Goal: Task Accomplishment & Management: Manage account settings

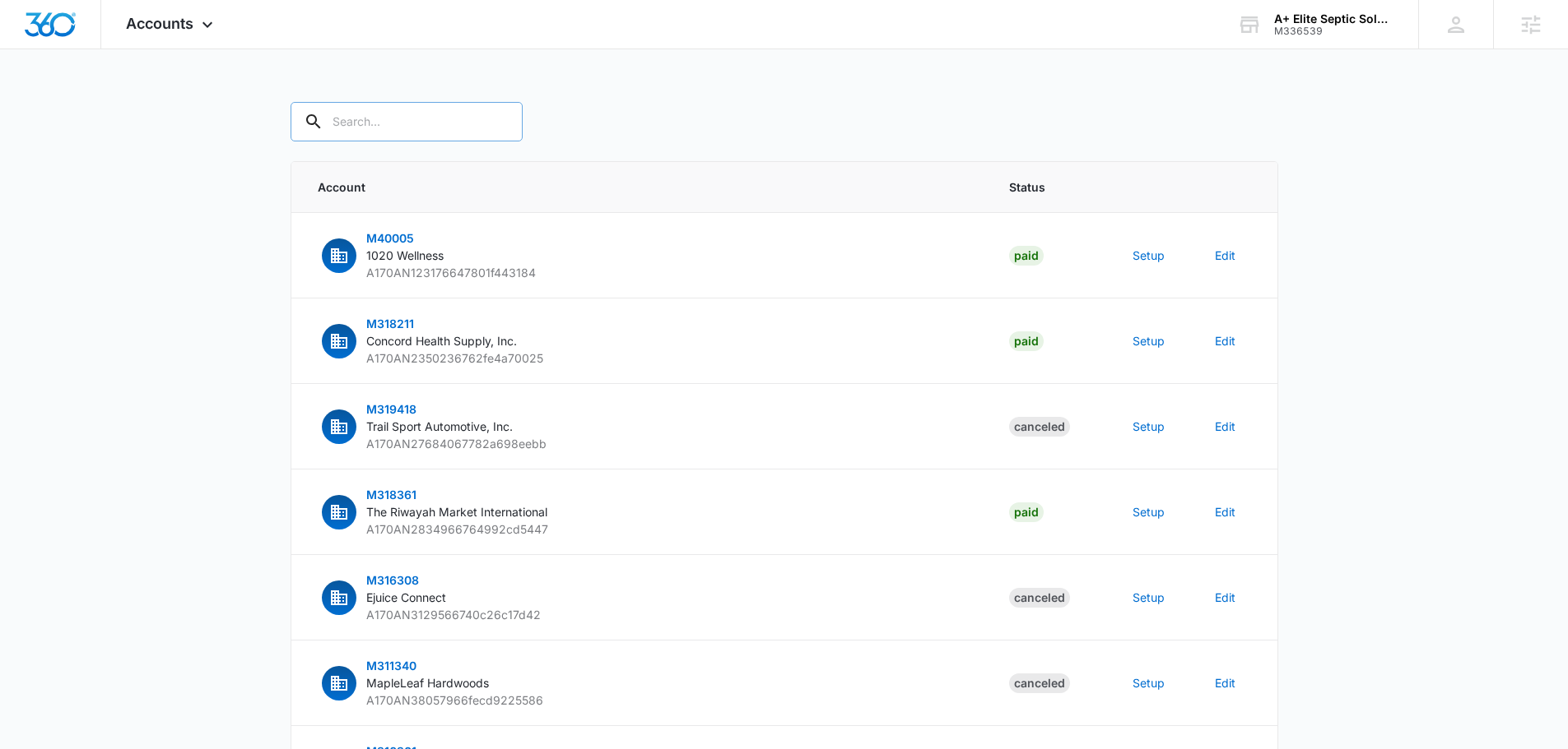
click at [433, 120] on input "text" at bounding box center [406, 122] width 233 height 40
type input "m336539"
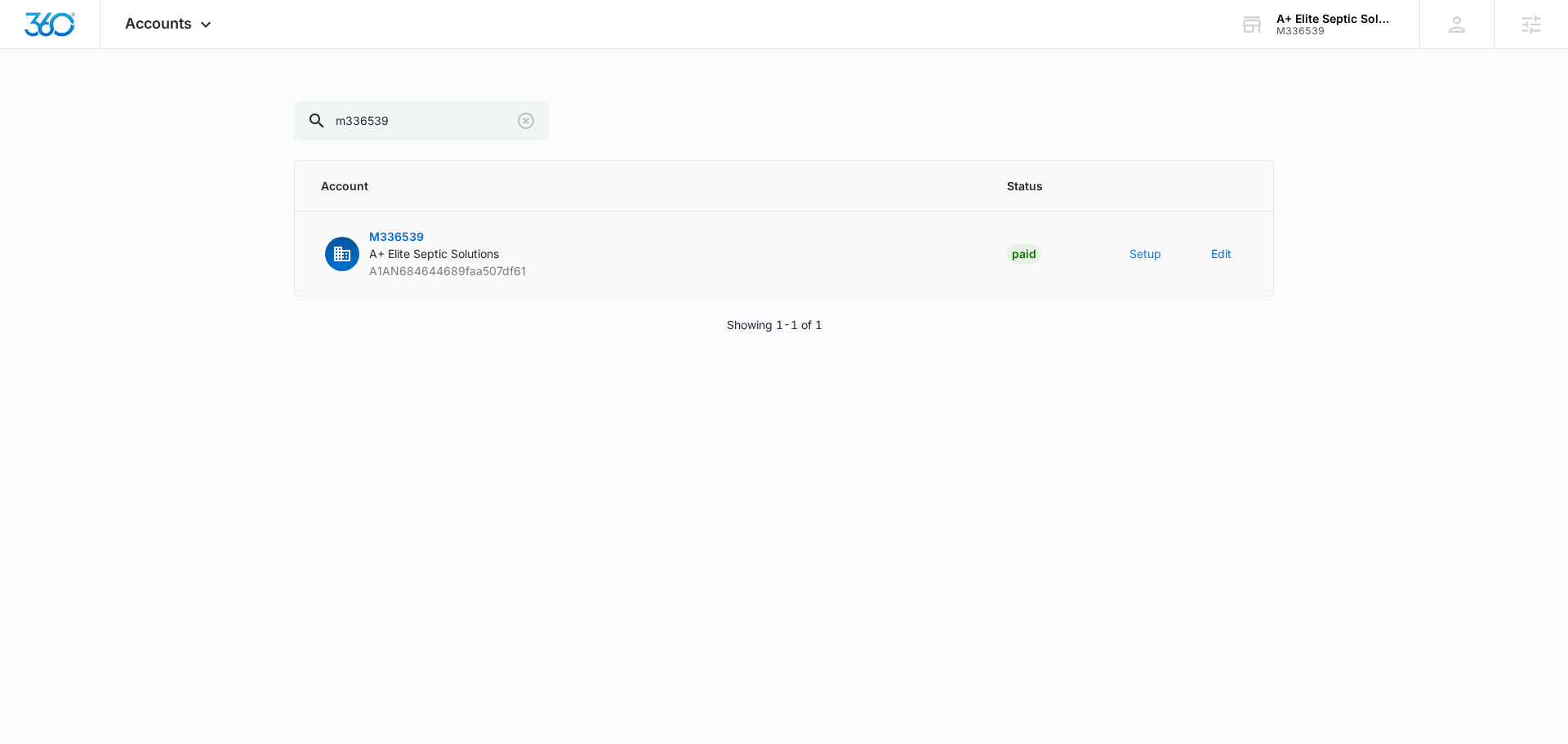
click at [1141, 258] on button "Setup" at bounding box center [1145, 254] width 32 height 17
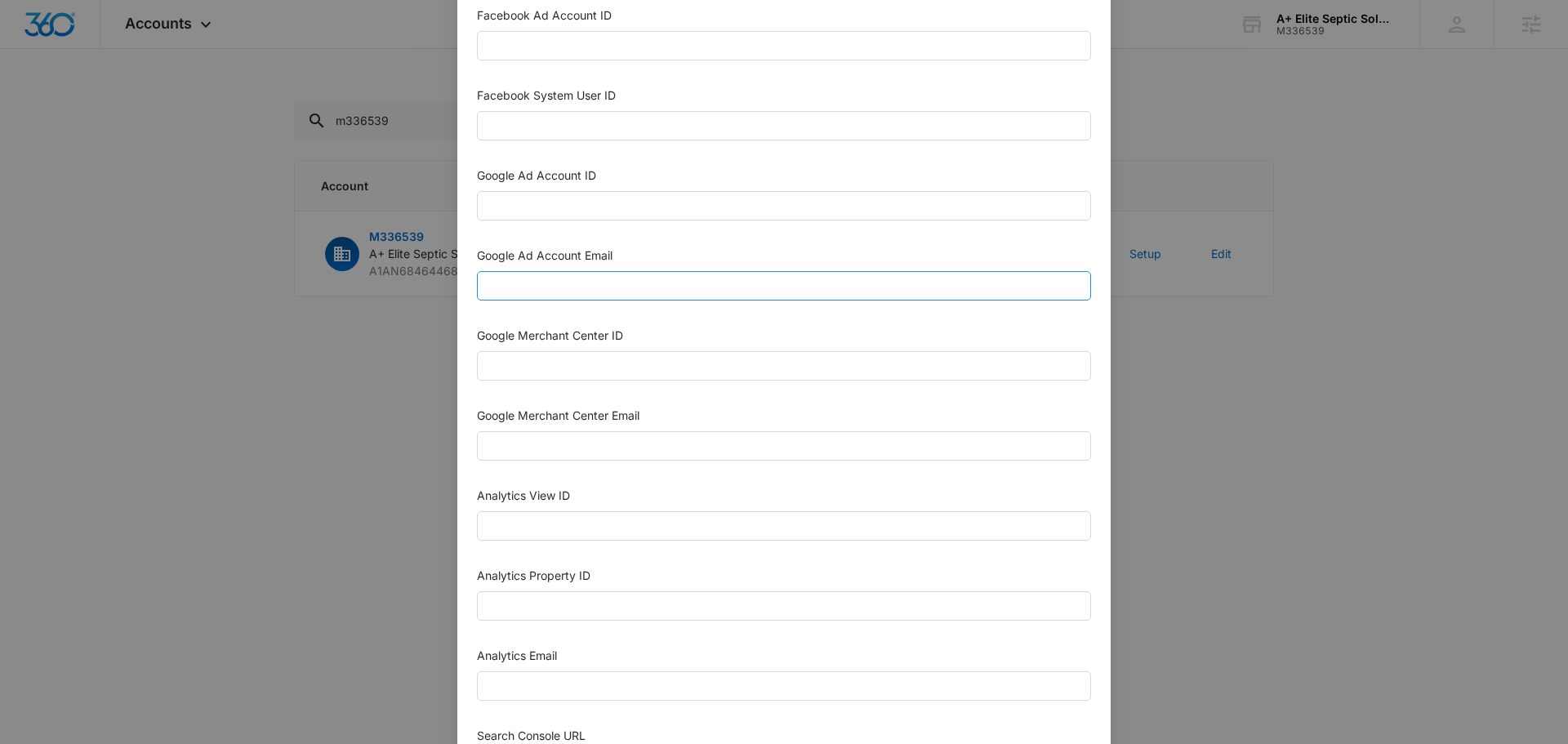
scroll to position [408, 0]
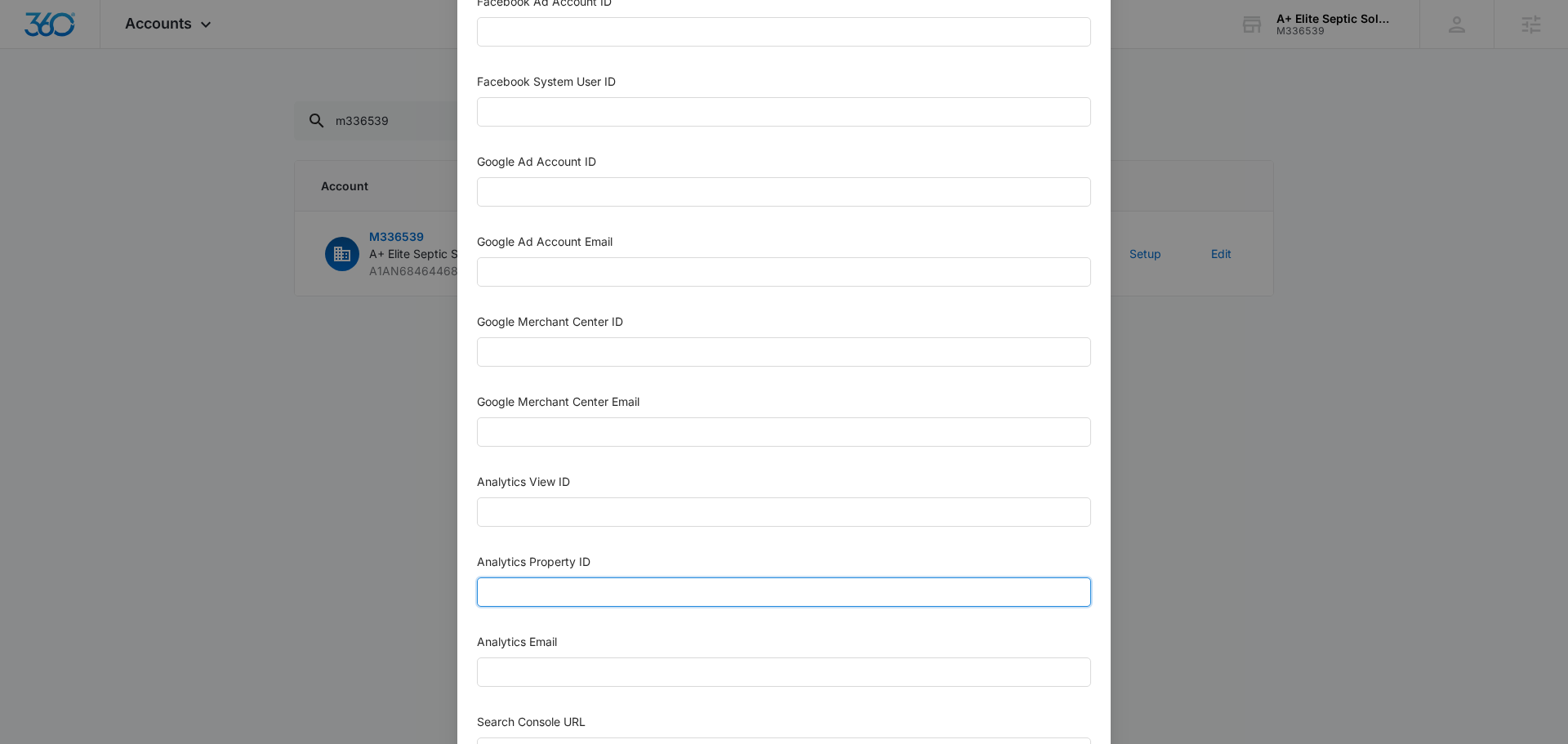
click at [571, 588] on input "Analytics Property ID" at bounding box center [784, 592] width 614 height 29
paste input "507937842"
type input "507937842"
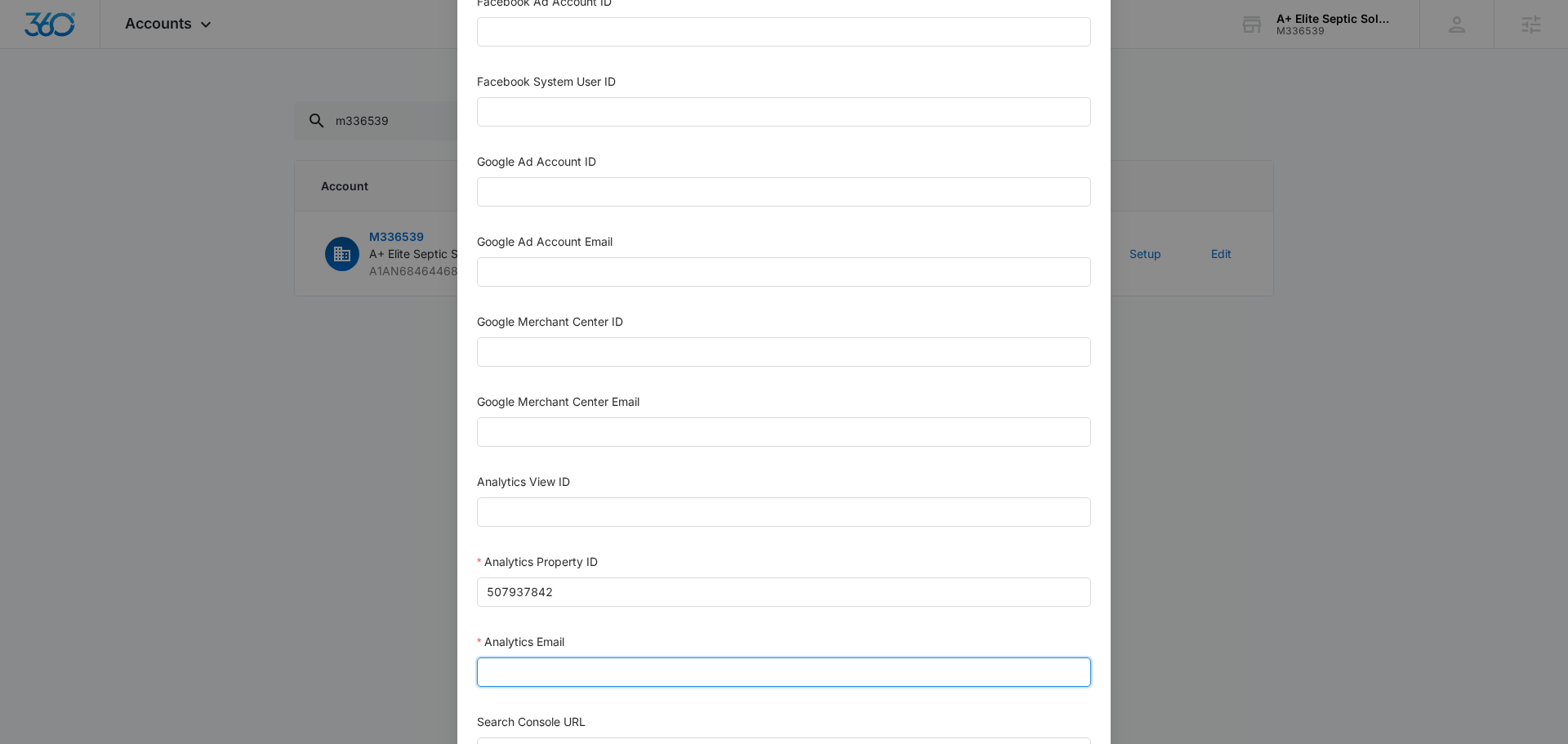
click at [583, 660] on input "Analytics Email" at bounding box center [784, 673] width 614 height 29
type input "[EMAIL_ADDRESS][DOMAIN_NAME]"
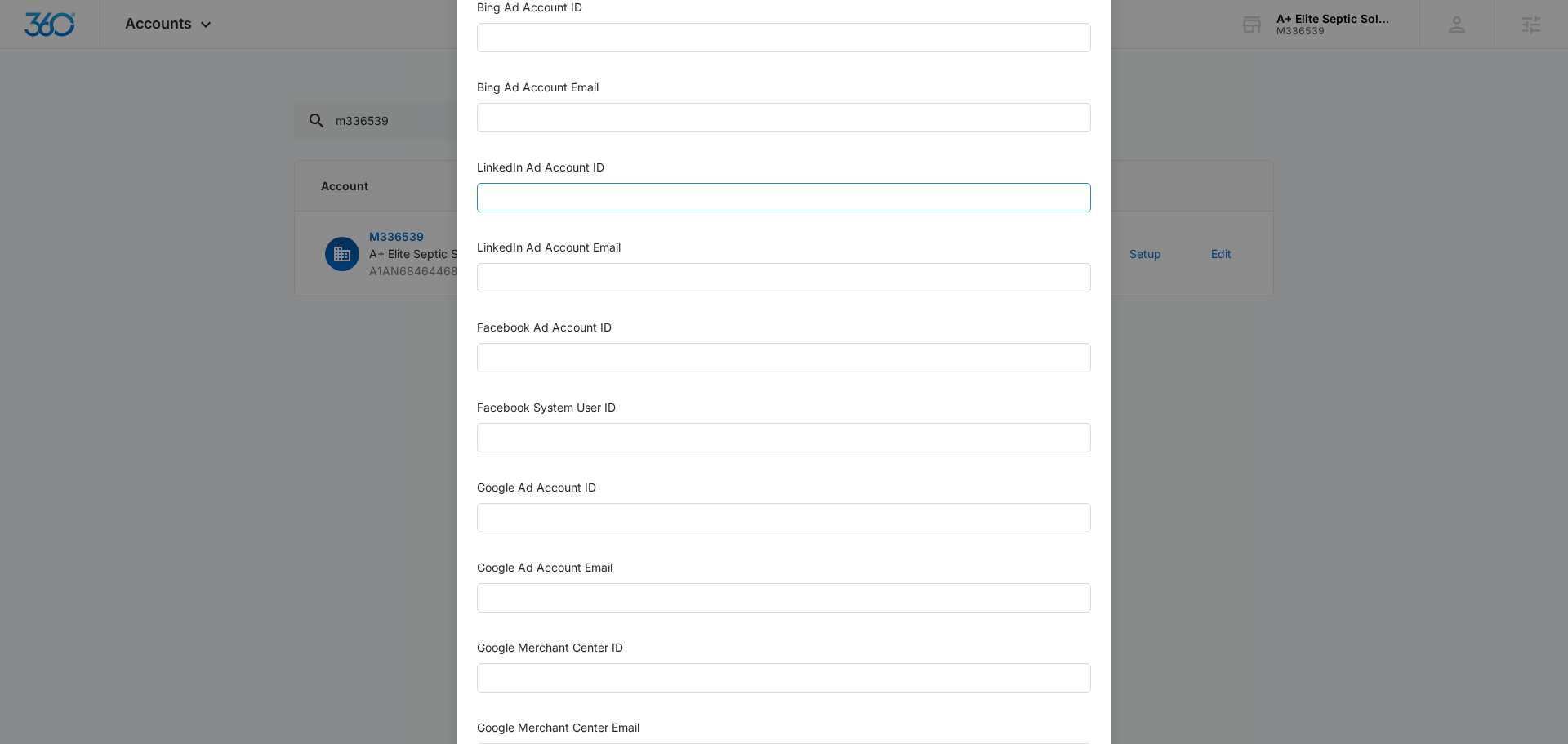
scroll to position [82, 0]
click at [589, 518] on input "Google Ad Account ID" at bounding box center [784, 519] width 614 height 29
paste input "697-680-0209"
type input "697-680-0209"
click at [551, 612] on input "Google Ad Account Email" at bounding box center [784, 599] width 614 height 29
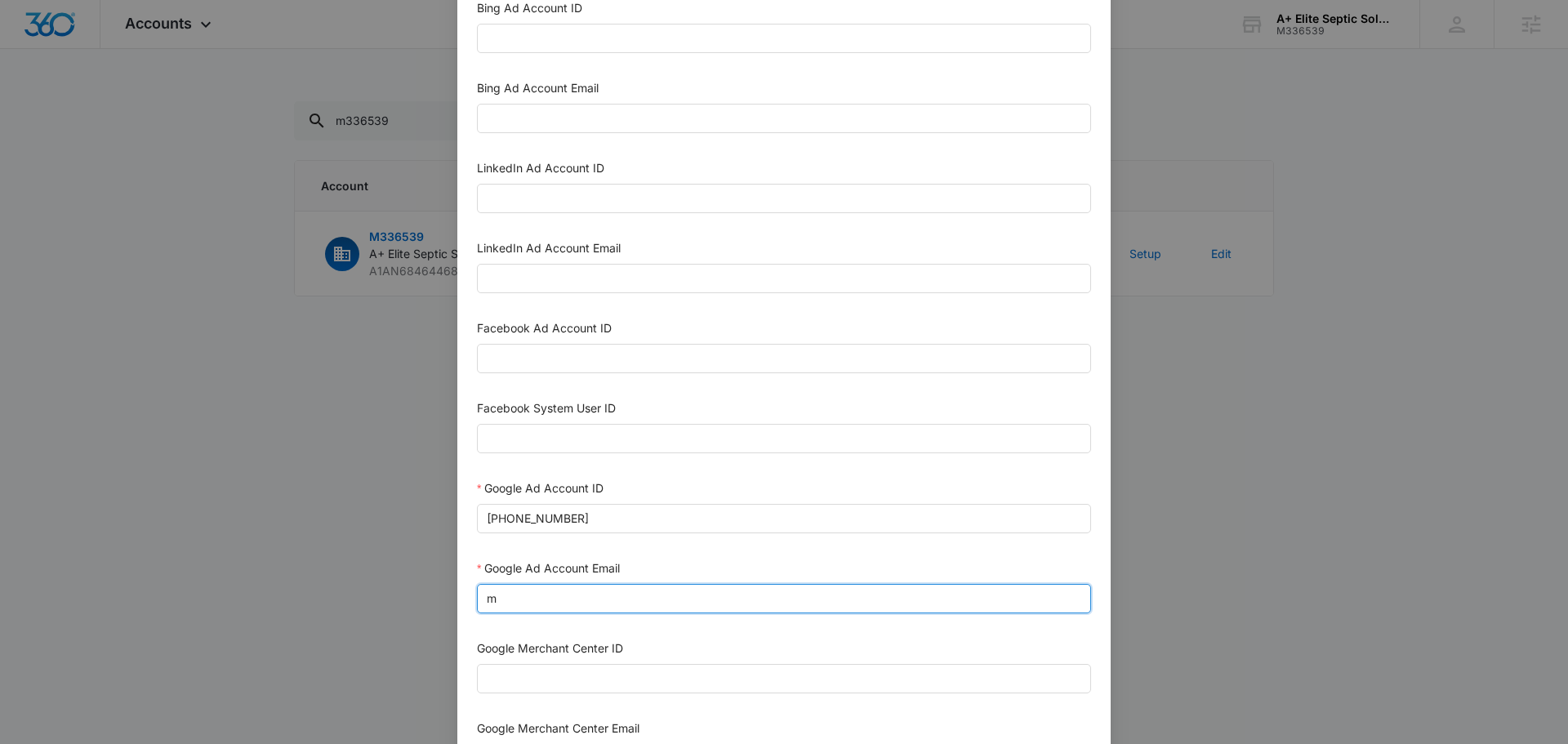
type input "[EMAIL_ADDRESS][DOMAIN_NAME]"
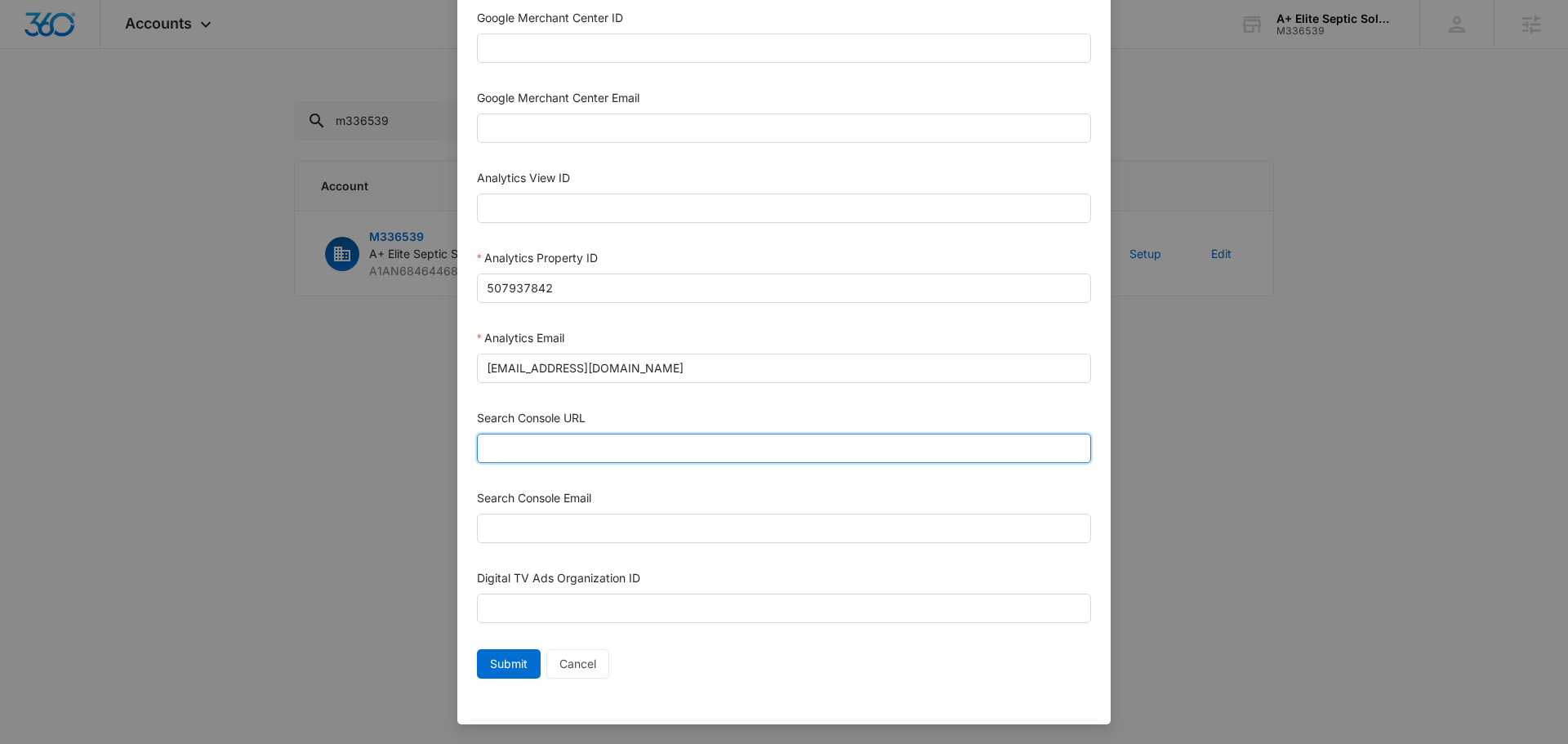
click at [596, 446] on input "Search Console URL" at bounding box center [784, 449] width 614 height 29
paste input "https://aelitesepticsolutions.com/"
type input "https://aelitesepticsolutions.com/"
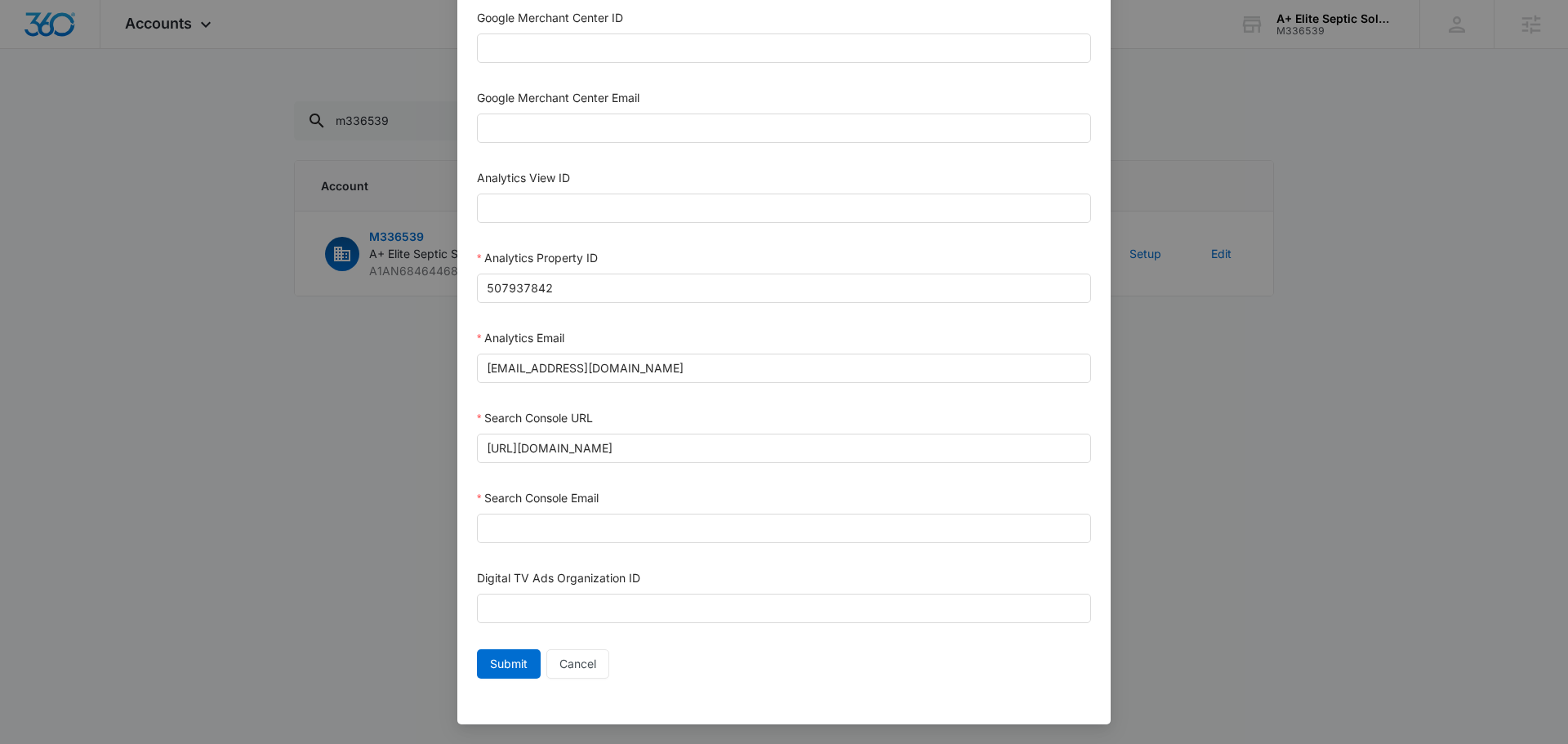
click at [559, 510] on div "Search Console Email" at bounding box center [784, 501] width 614 height 25
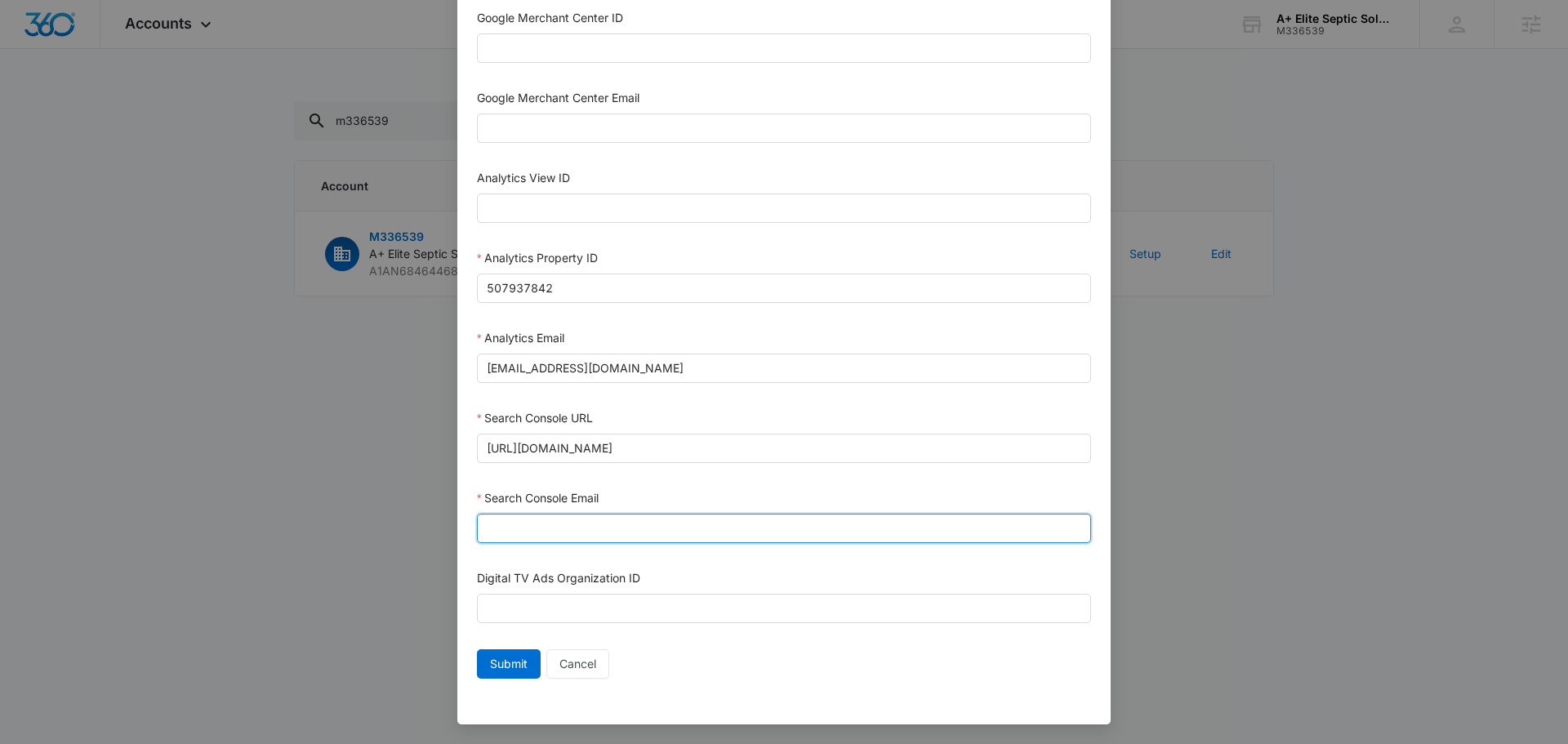
click at [561, 527] on input "Search Console Email" at bounding box center [784, 529] width 614 height 29
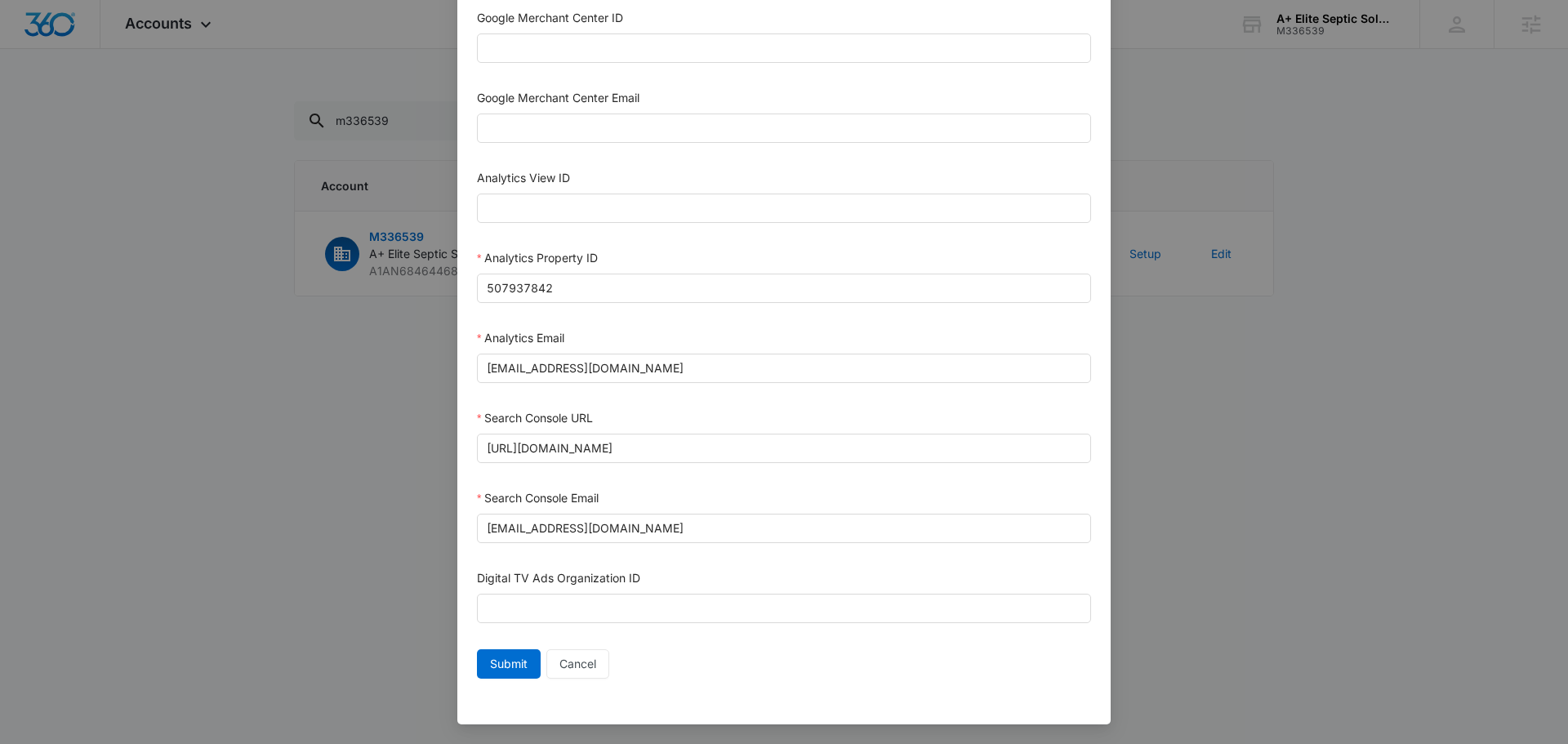
click at [782, 509] on div "Search Console Email" at bounding box center [784, 501] width 614 height 25
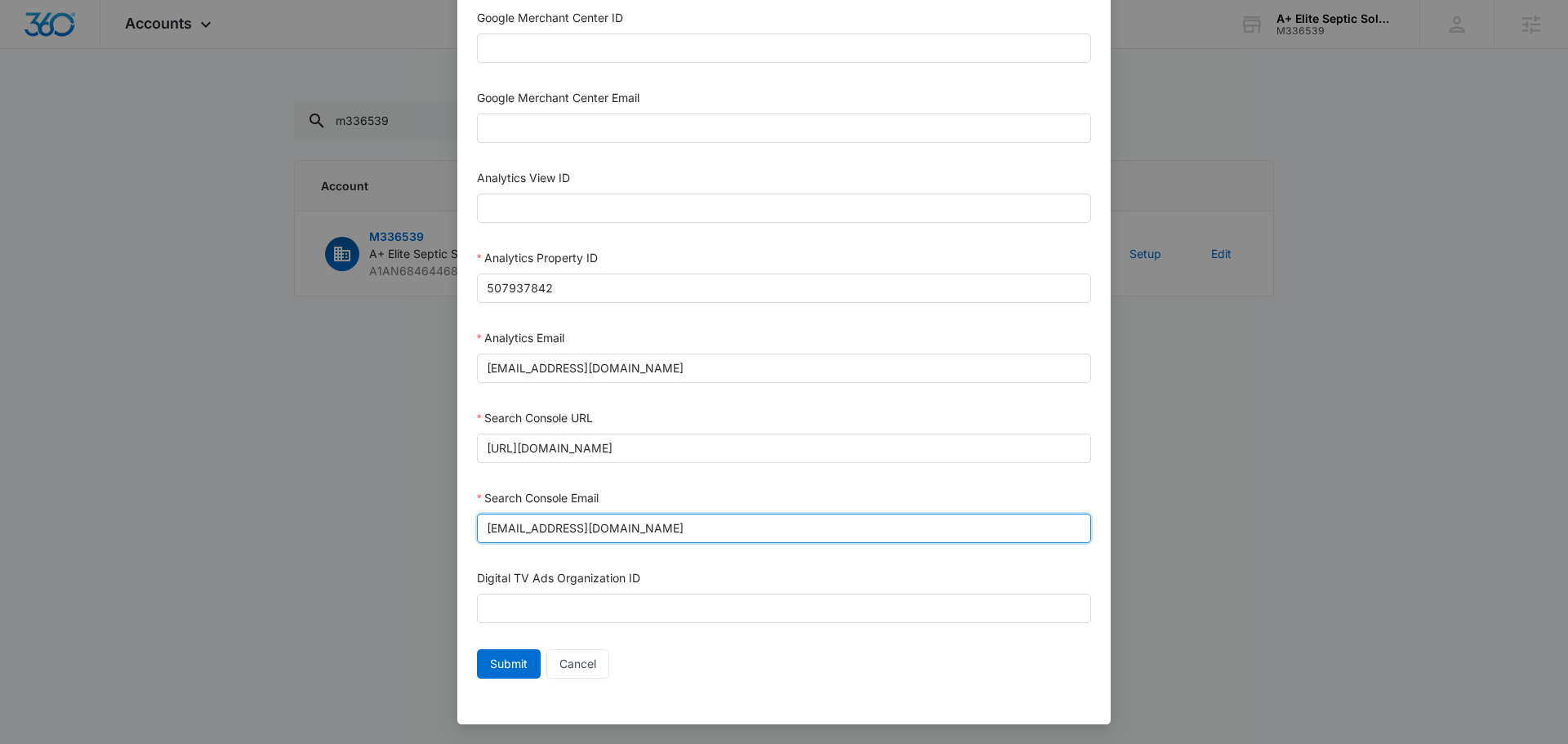
drag, startPoint x: 598, startPoint y: 523, endPoint x: 579, endPoint y: 528, distance: 19.6
click at [579, 528] on input "m360+accounts1029@madwiremedia.com" at bounding box center [784, 529] width 614 height 29
click at [586, 527] on input "m360+accounts11031@madwiremedia.com" at bounding box center [784, 529] width 614 height 29
type input "m360+accounts1031@madwiremedia.com"
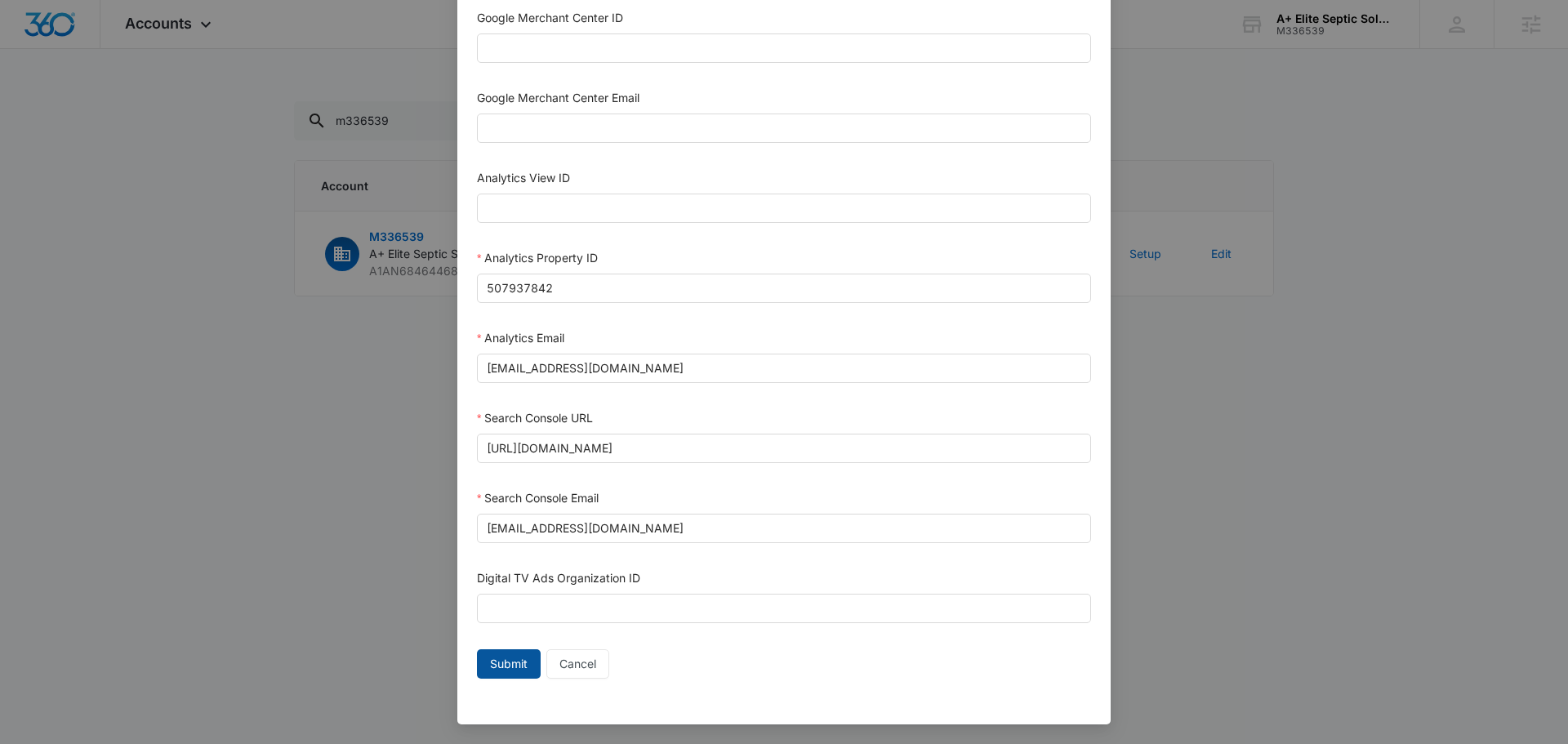
click at [513, 669] on span "Submit" at bounding box center [509, 664] width 38 height 18
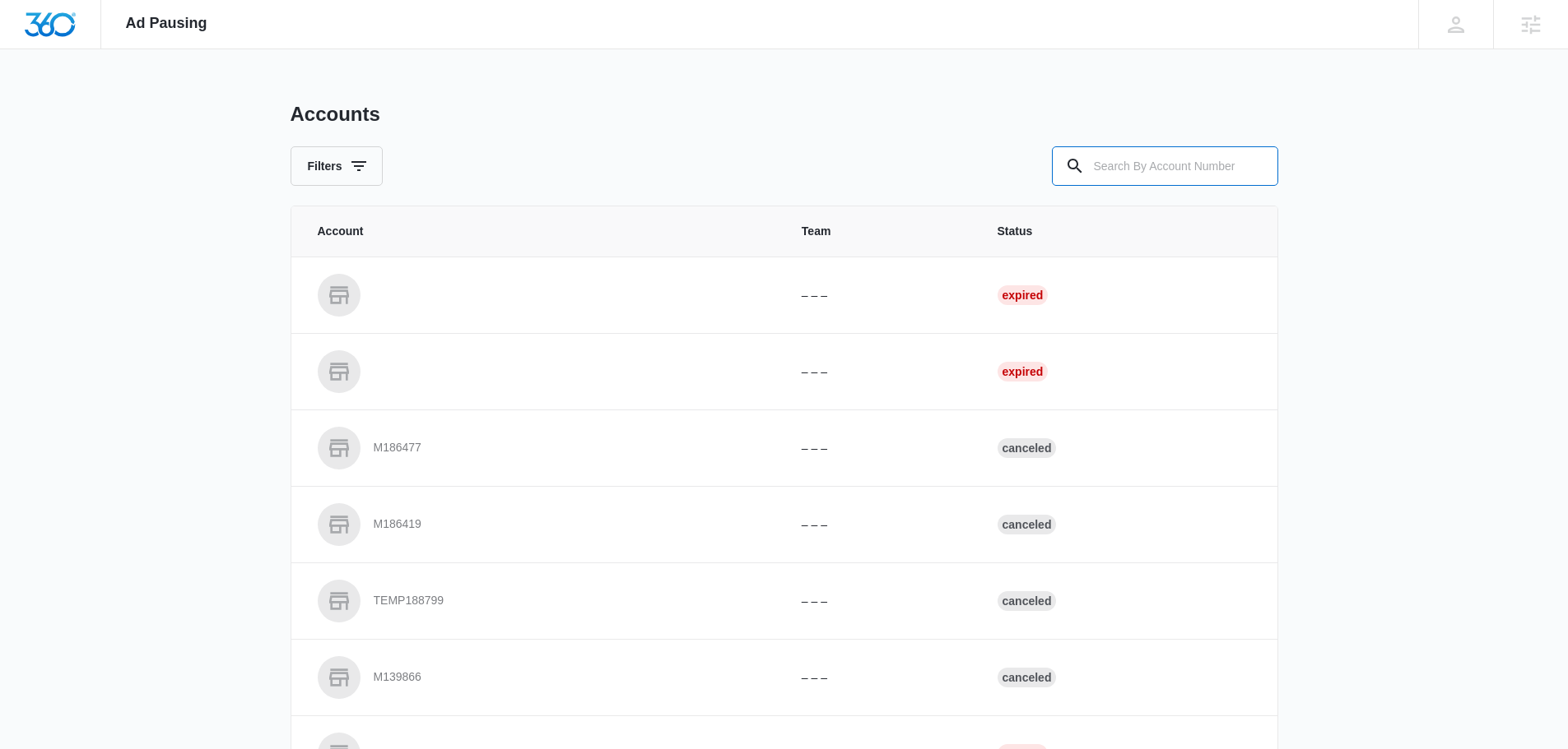
drag, startPoint x: 1157, startPoint y: 163, endPoint x: 1145, endPoint y: 187, distance: 26.8
click at [1157, 164] on input "text" at bounding box center [1165, 166] width 226 height 40
type input "m336539"
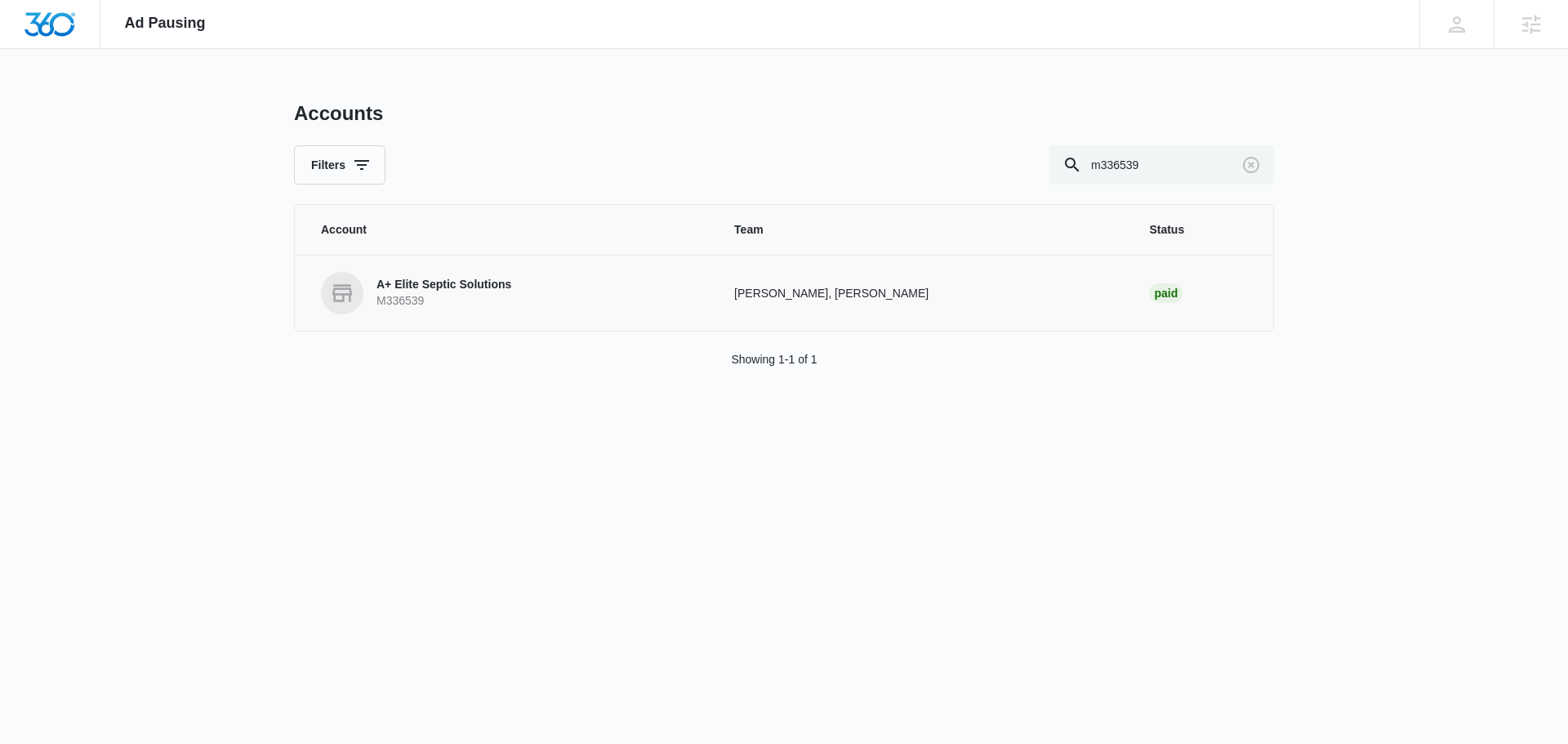
click at [958, 310] on td "Tyler Rasdon, Aimee Lee" at bounding box center [922, 293] width 415 height 76
click at [483, 287] on p "A+ Elite Septic Solutions" at bounding box center [443, 285] width 135 height 16
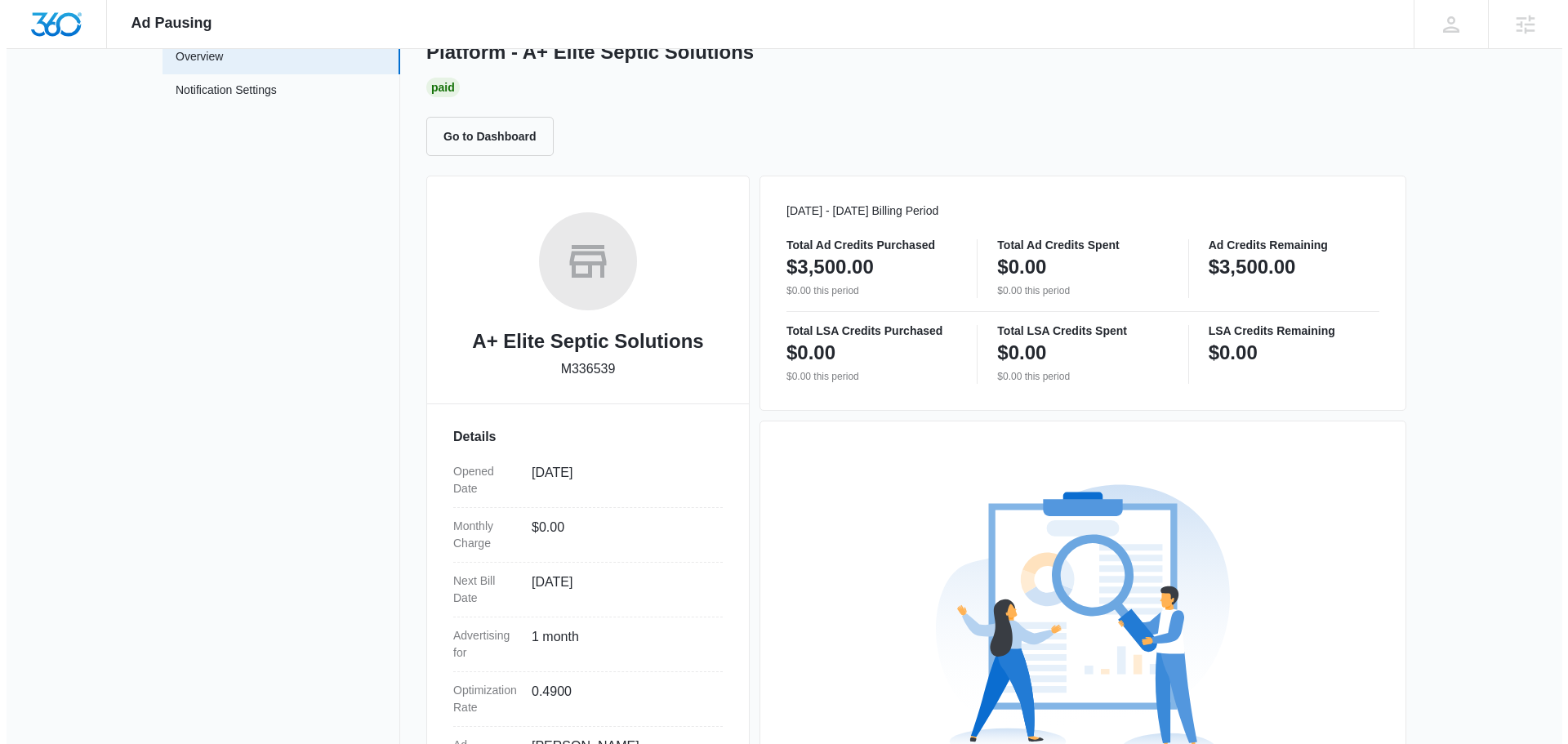
scroll to position [297, 0]
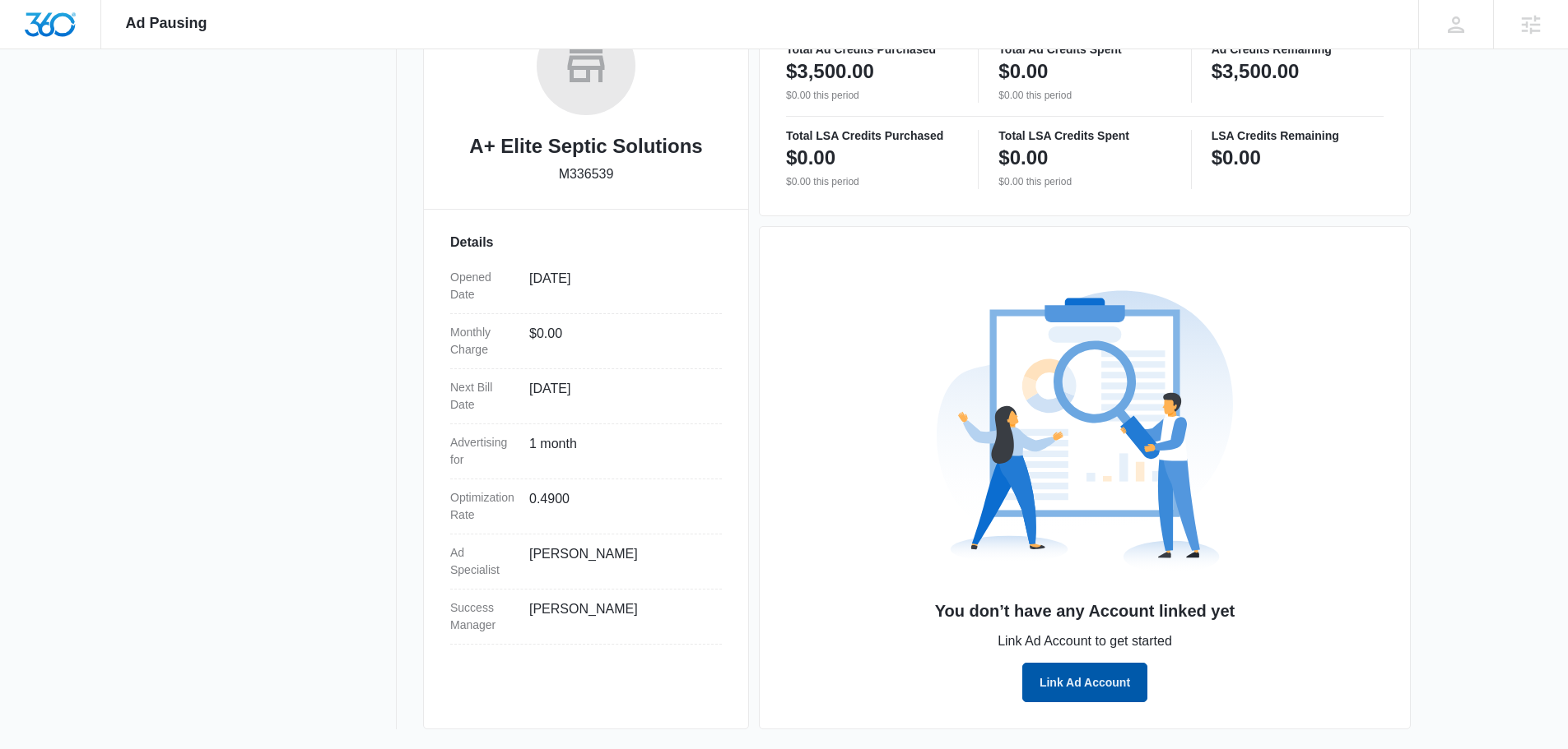
click at [1090, 692] on button "Link Ad Account" at bounding box center [1085, 682] width 125 height 40
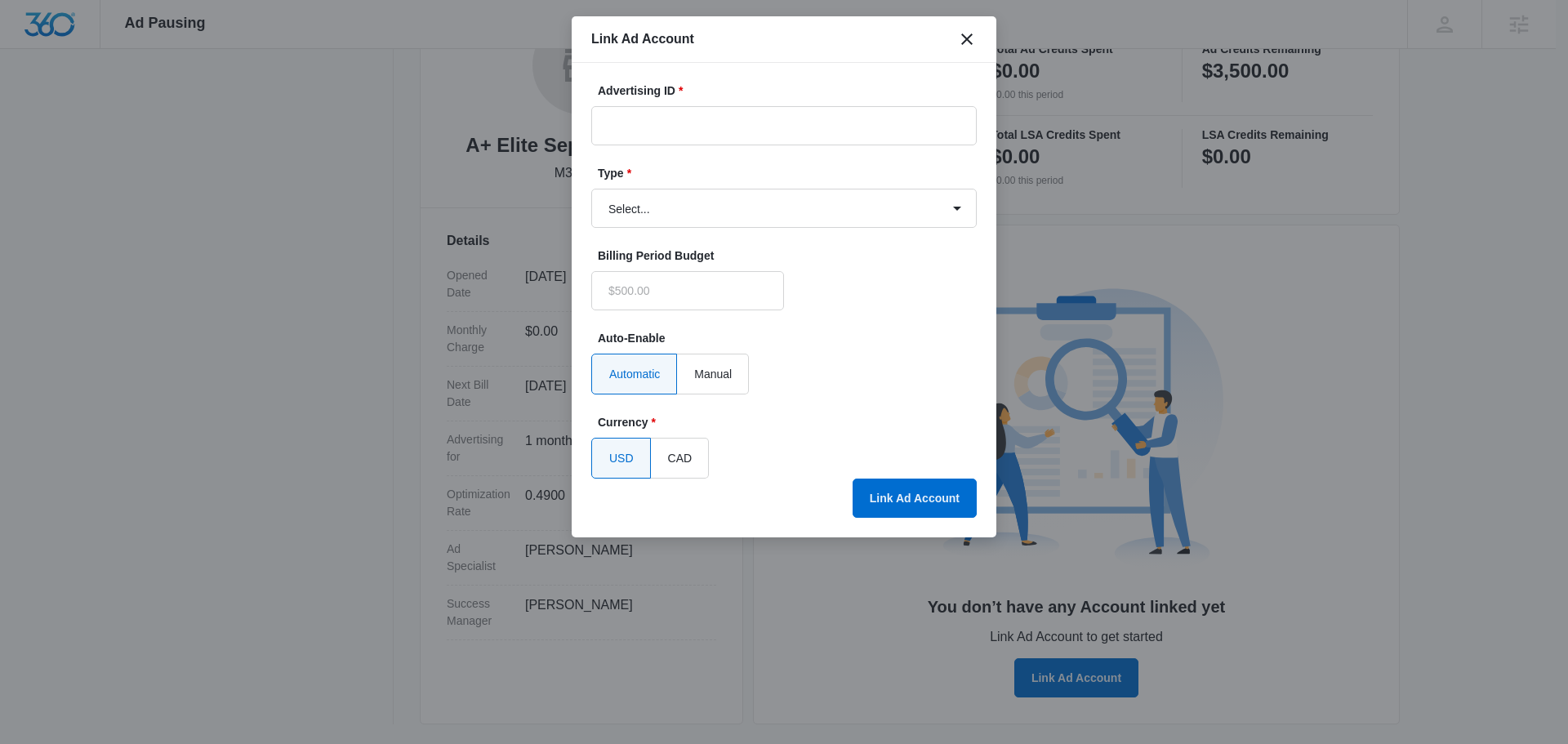
type input "$0.00"
click at [636, 133] on input "Advertising ID *" at bounding box center [783, 126] width 385 height 39
paste input "697-680-0209"
type input "697-680-0209"
click at [656, 199] on select "Select... Bing Ads Facebook Ads Google Ads" at bounding box center [783, 209] width 385 height 39
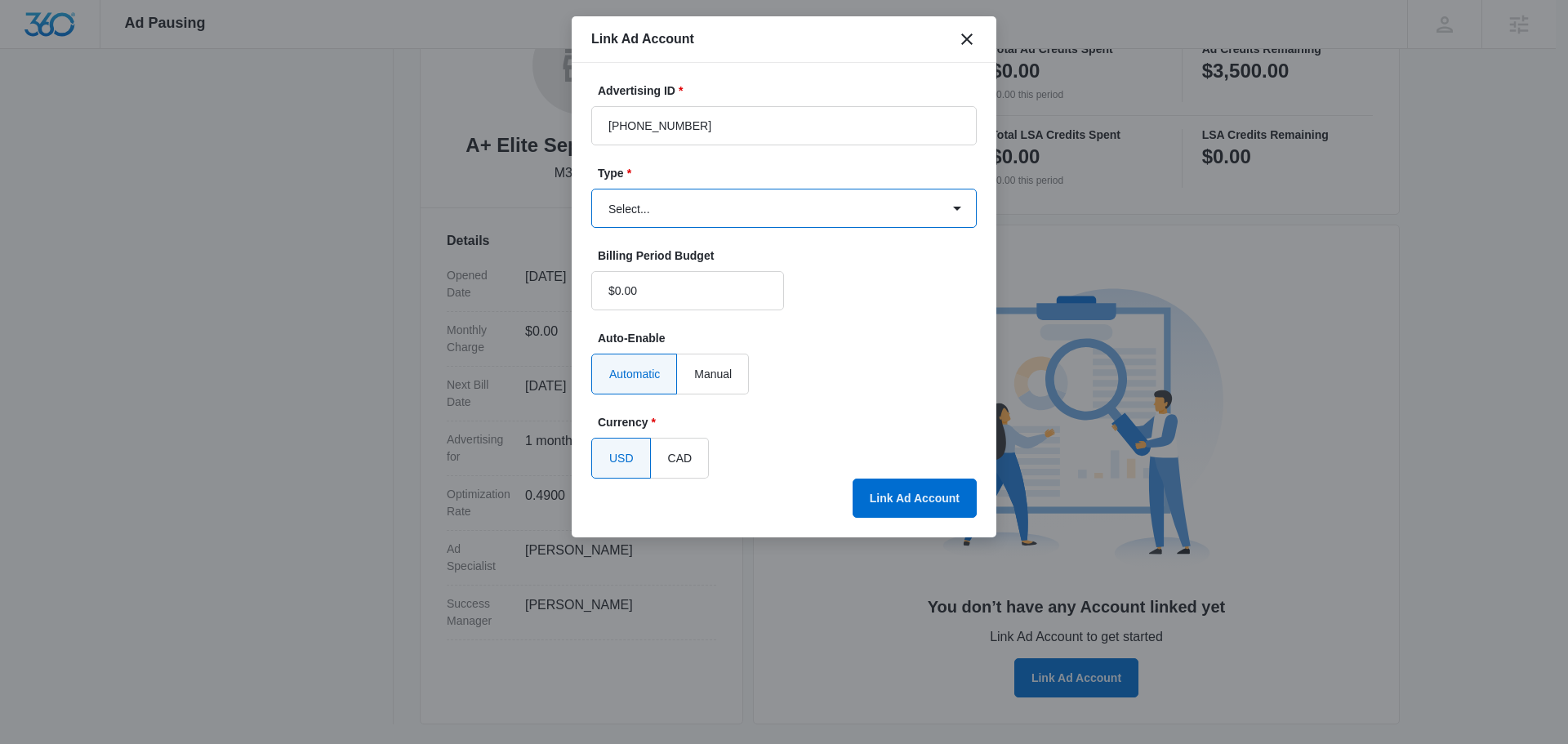
select select "google"
click at [591, 189] on select "Select... Bing Ads Facebook Ads Google Ads" at bounding box center [783, 209] width 385 height 39
click at [920, 500] on button "Link Ad Account" at bounding box center [914, 499] width 124 height 39
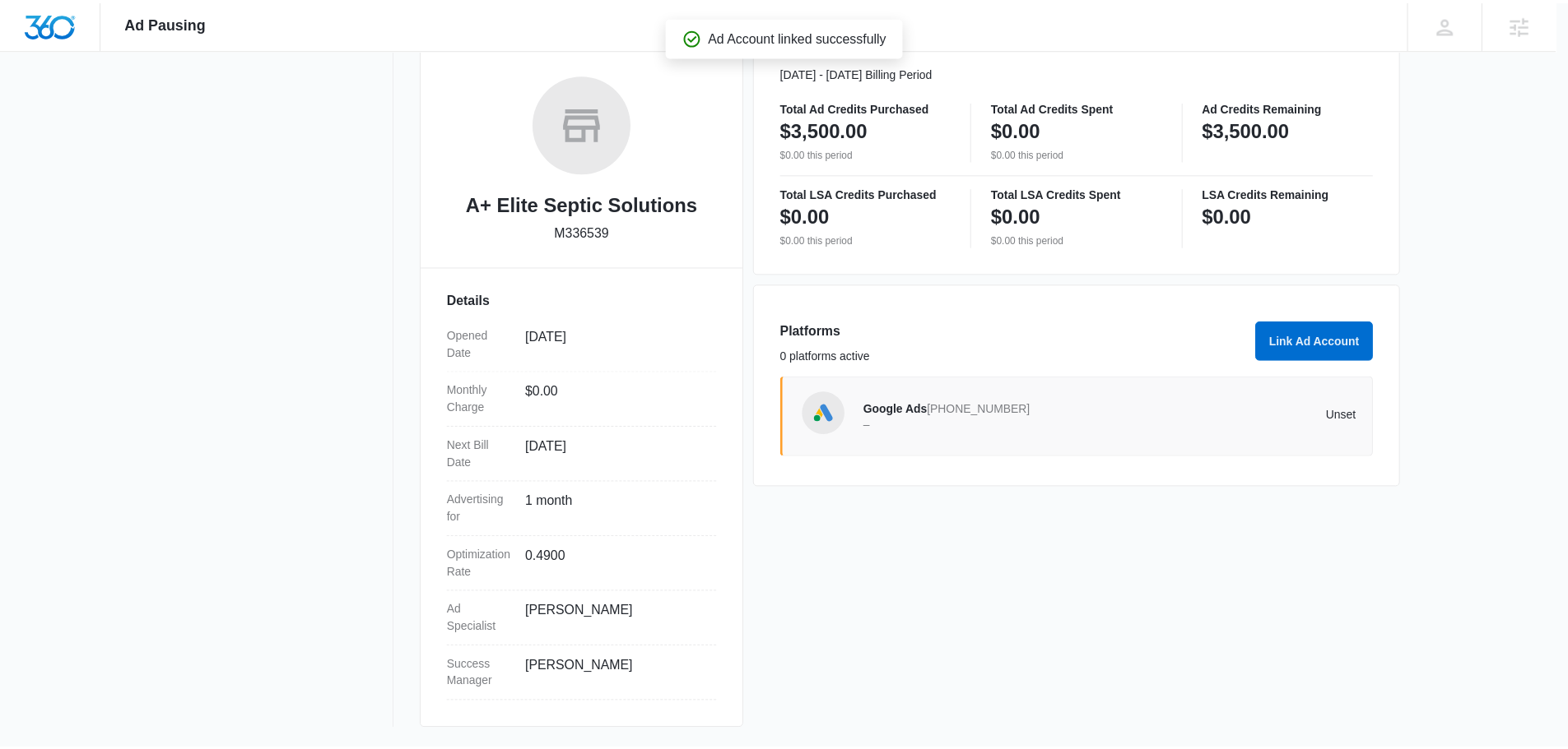
scroll to position [241, 0]
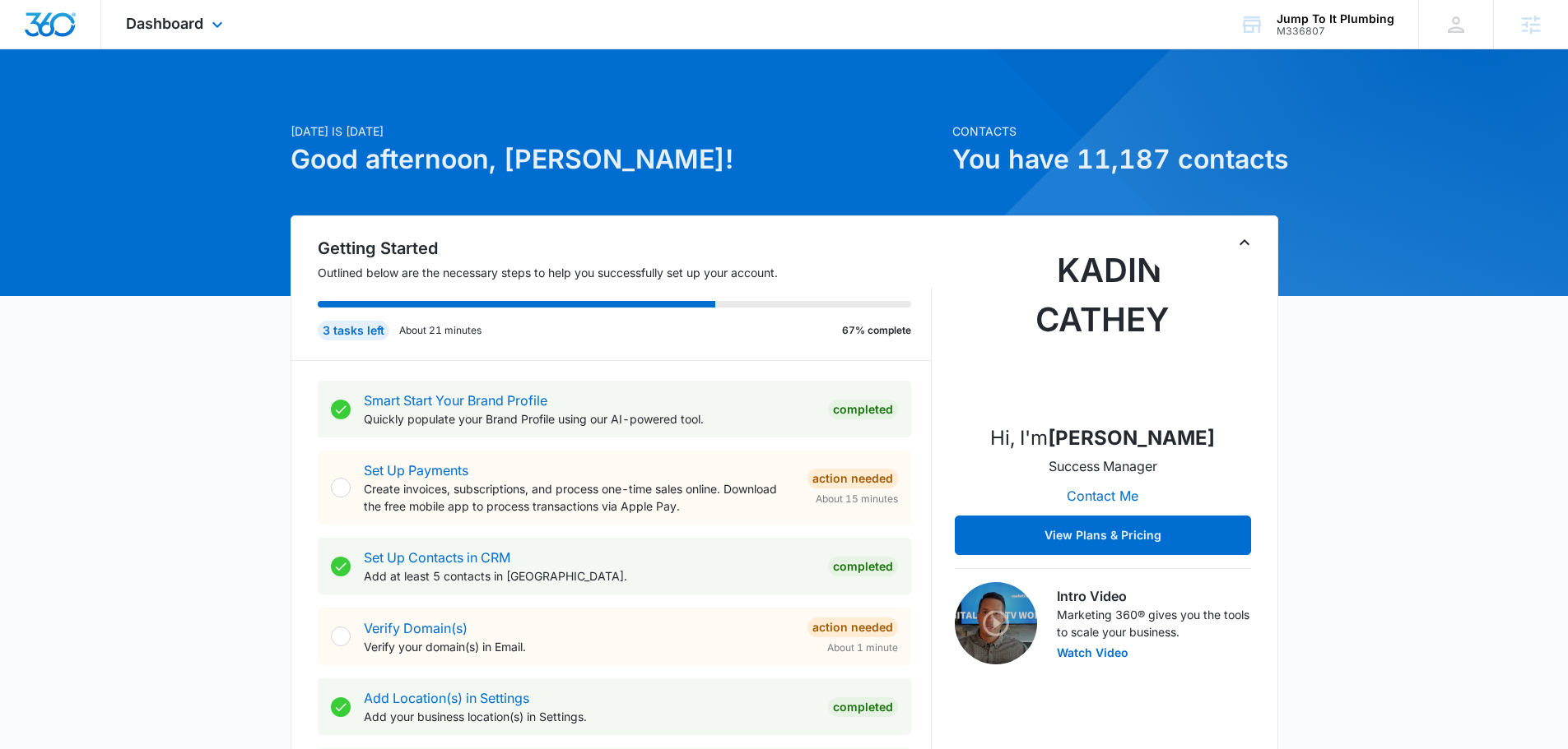
click at [209, 38] on div "Dashboard Apps Reputation Forms CRM Email Social Content Ads Intelligence Files…" at bounding box center [176, 24] width 150 height 48
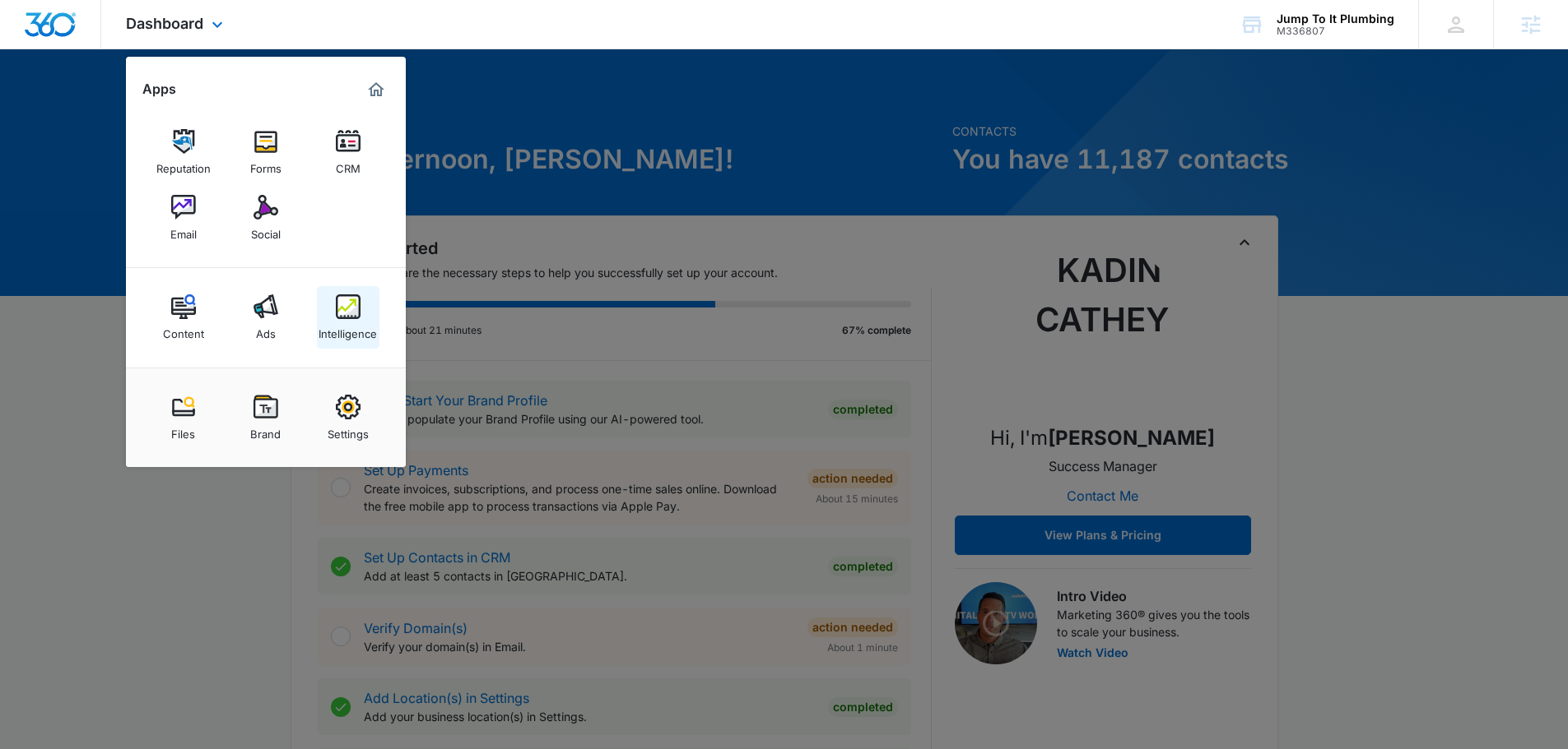
click at [336, 305] on img at bounding box center [348, 307] width 25 height 25
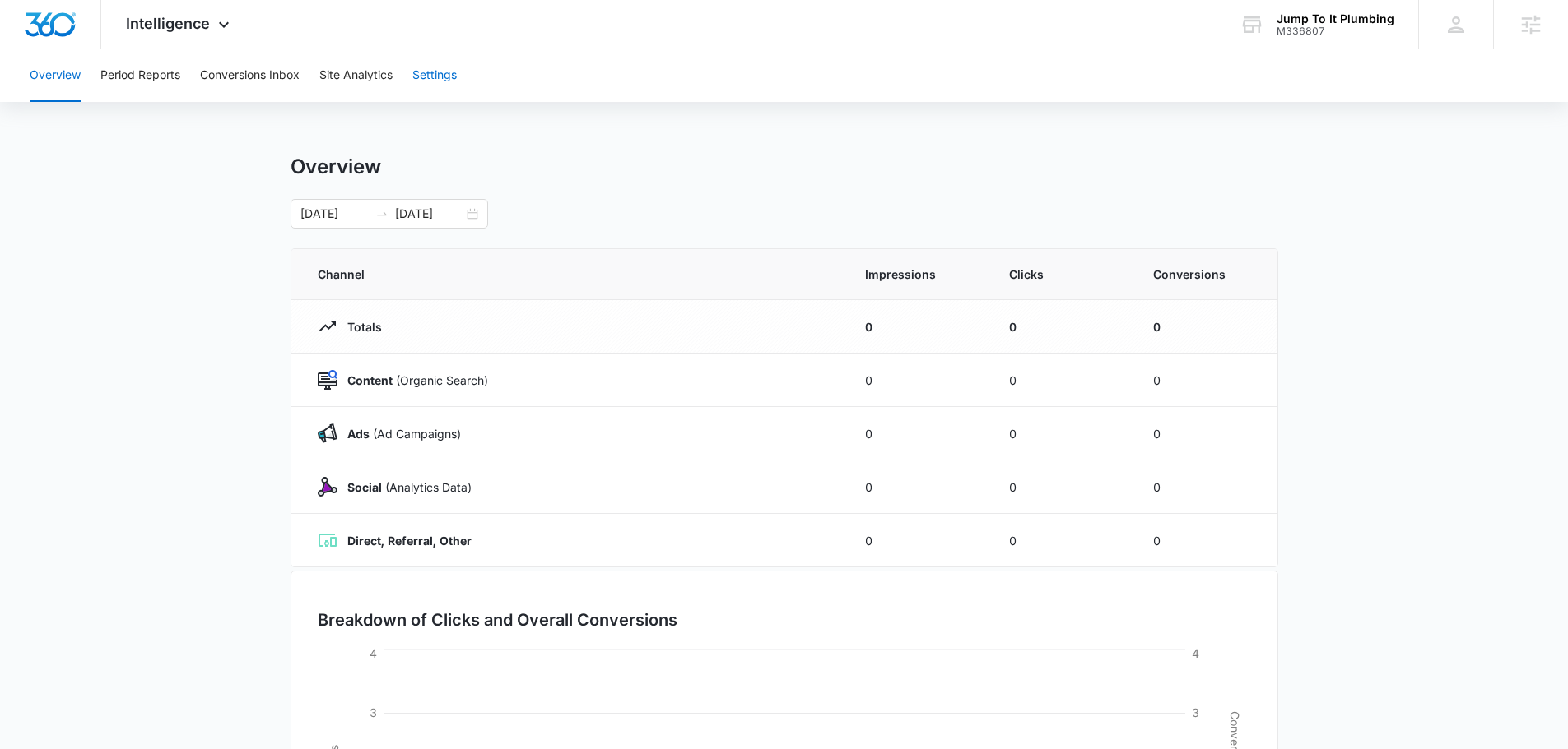
click at [456, 95] on button "Settings" at bounding box center [434, 75] width 44 height 53
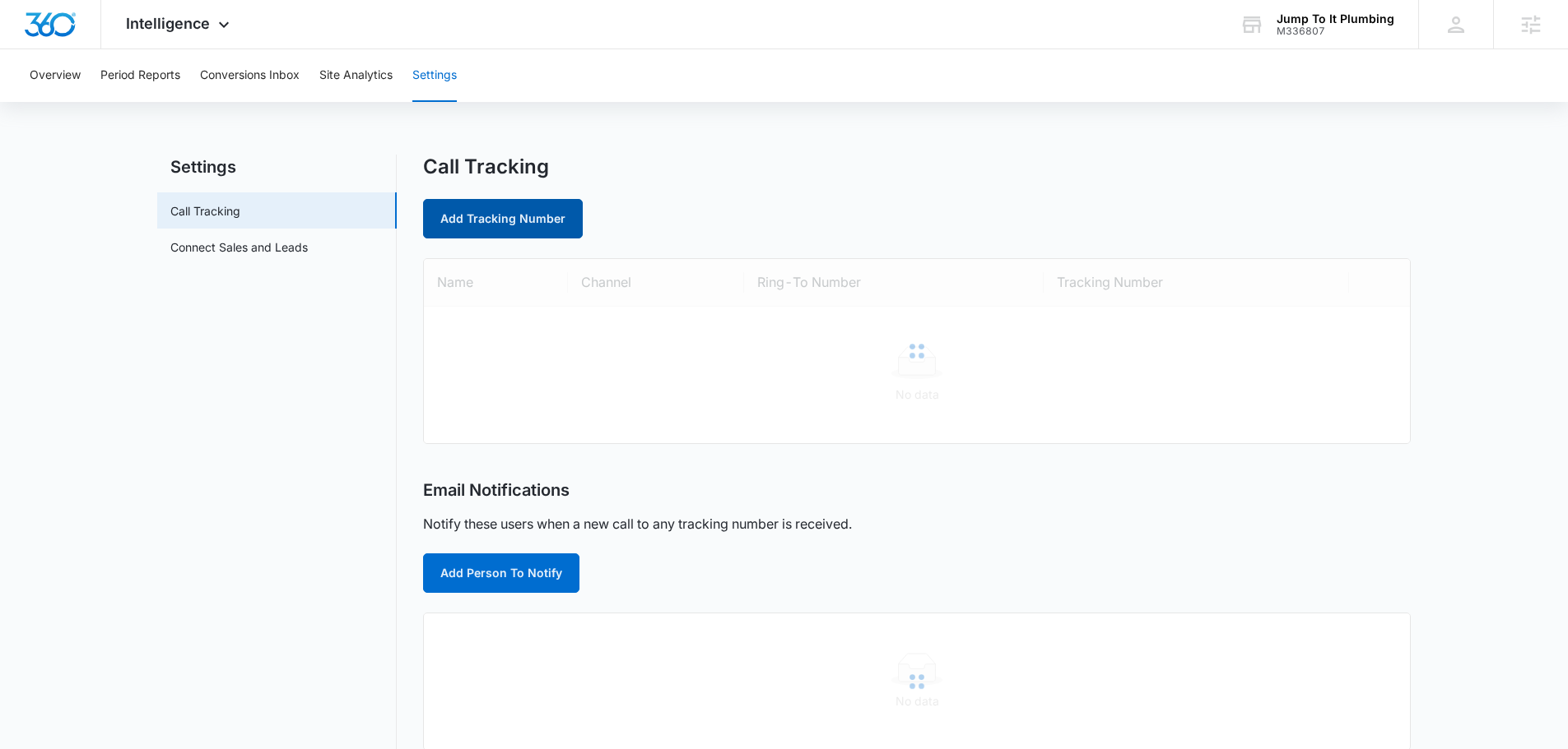
click at [452, 215] on link "Add Tracking Number" at bounding box center [502, 219] width 160 height 40
select select "by_area_code"
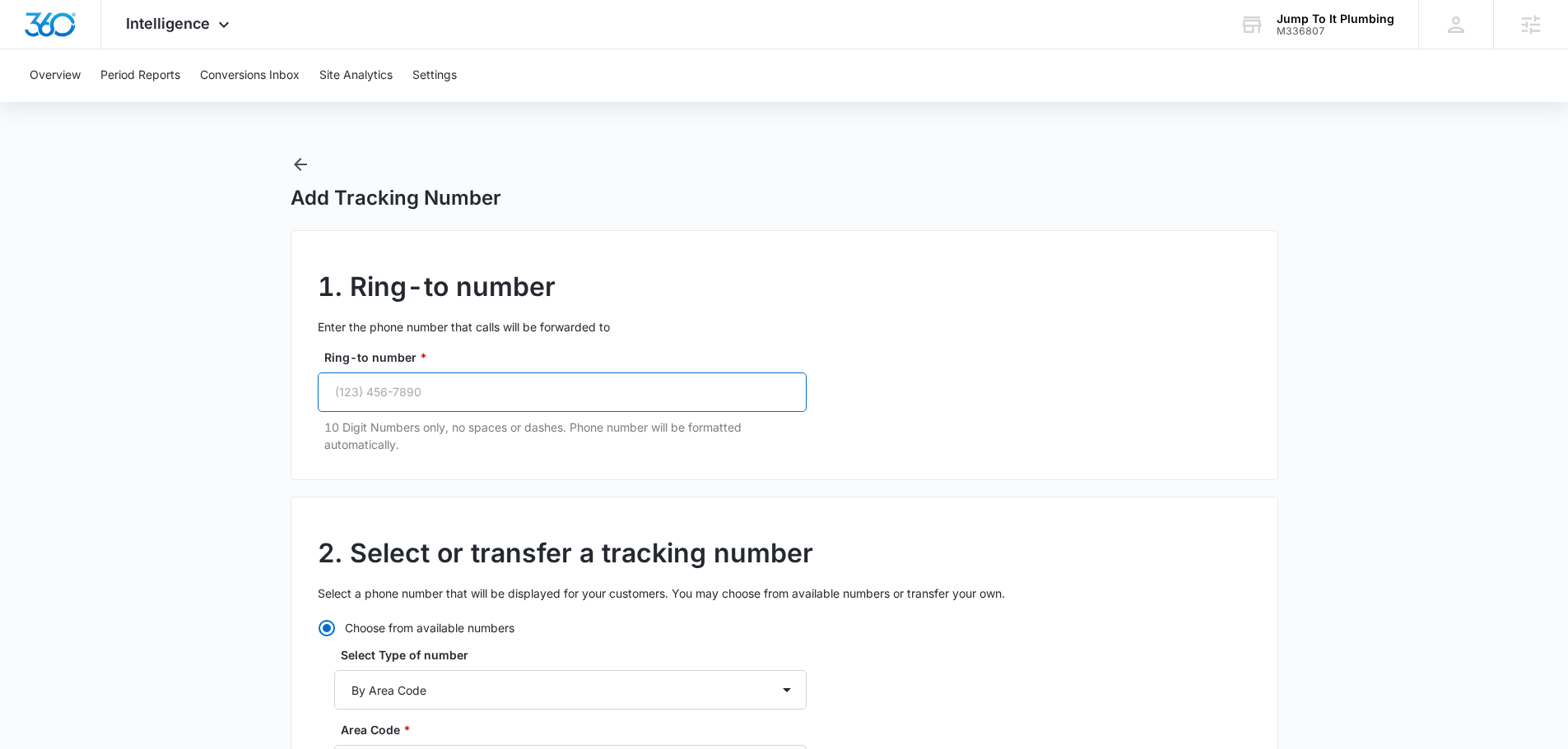
click at [461, 386] on input "Ring-to number *" at bounding box center [563, 392] width 489 height 40
paste input "(702) 766-9101"
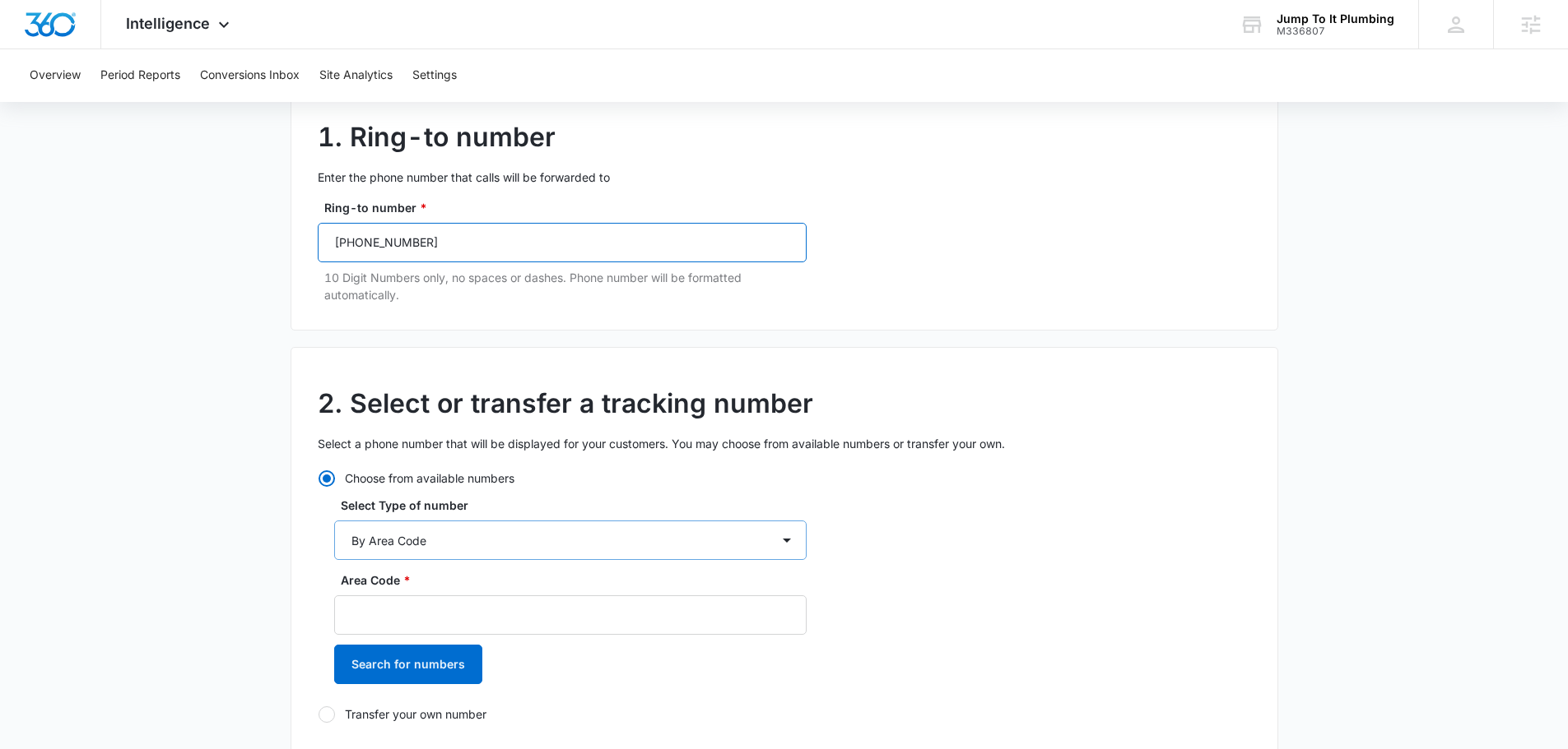
scroll to position [164, 0]
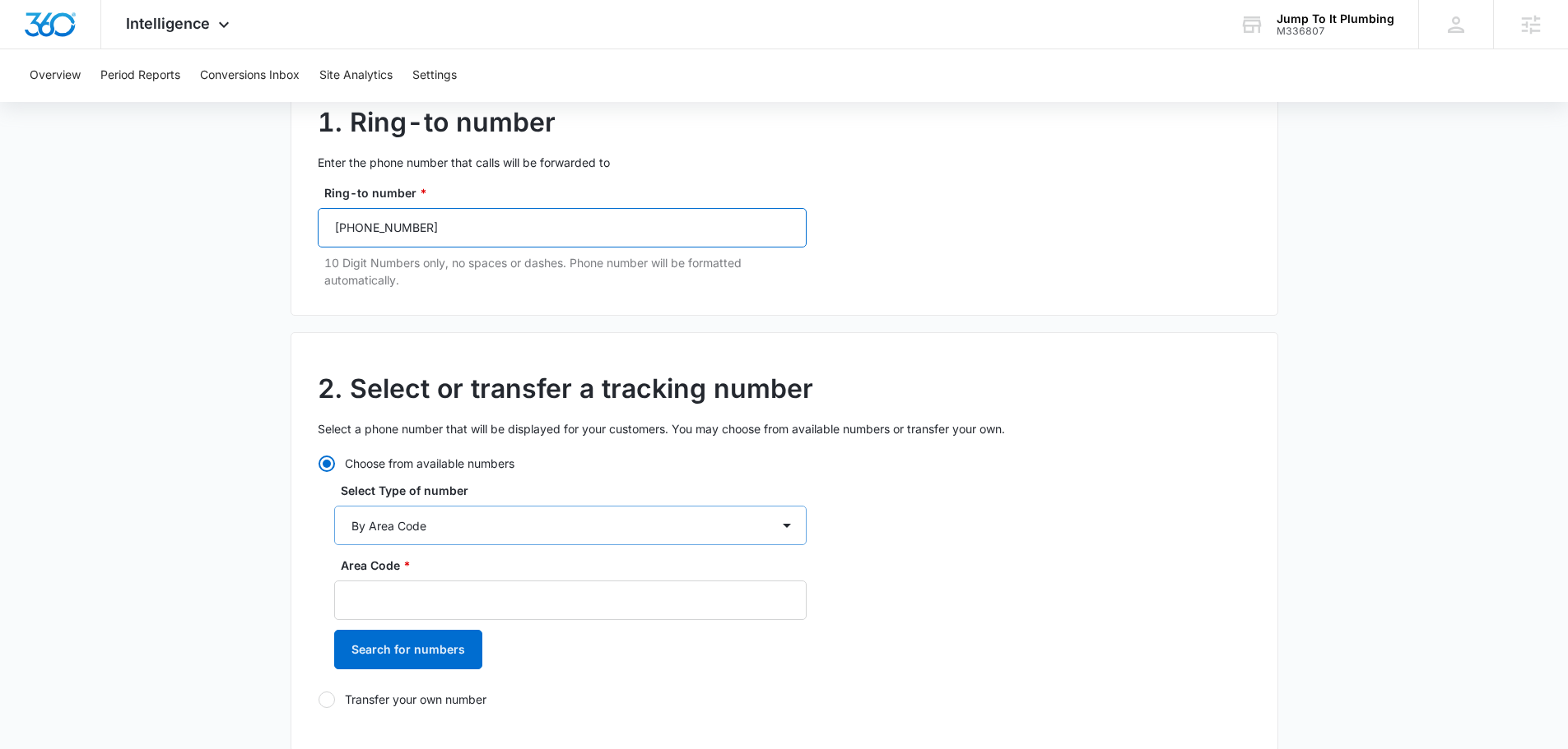
type input "(702) 766-9101"
click at [453, 519] on select "By City & State By State Only By Zip Code By Area Code Toll Free Numbers" at bounding box center [570, 526] width 473 height 40
click at [457, 509] on select "By City & State By State Only By Zip Code By Area Code Toll Free Numbers" at bounding box center [570, 526] width 473 height 40
drag, startPoint x: 456, startPoint y: 564, endPoint x: 462, endPoint y: 576, distance: 13.4
click at [456, 565] on label "Area Code *" at bounding box center [577, 566] width 473 height 17
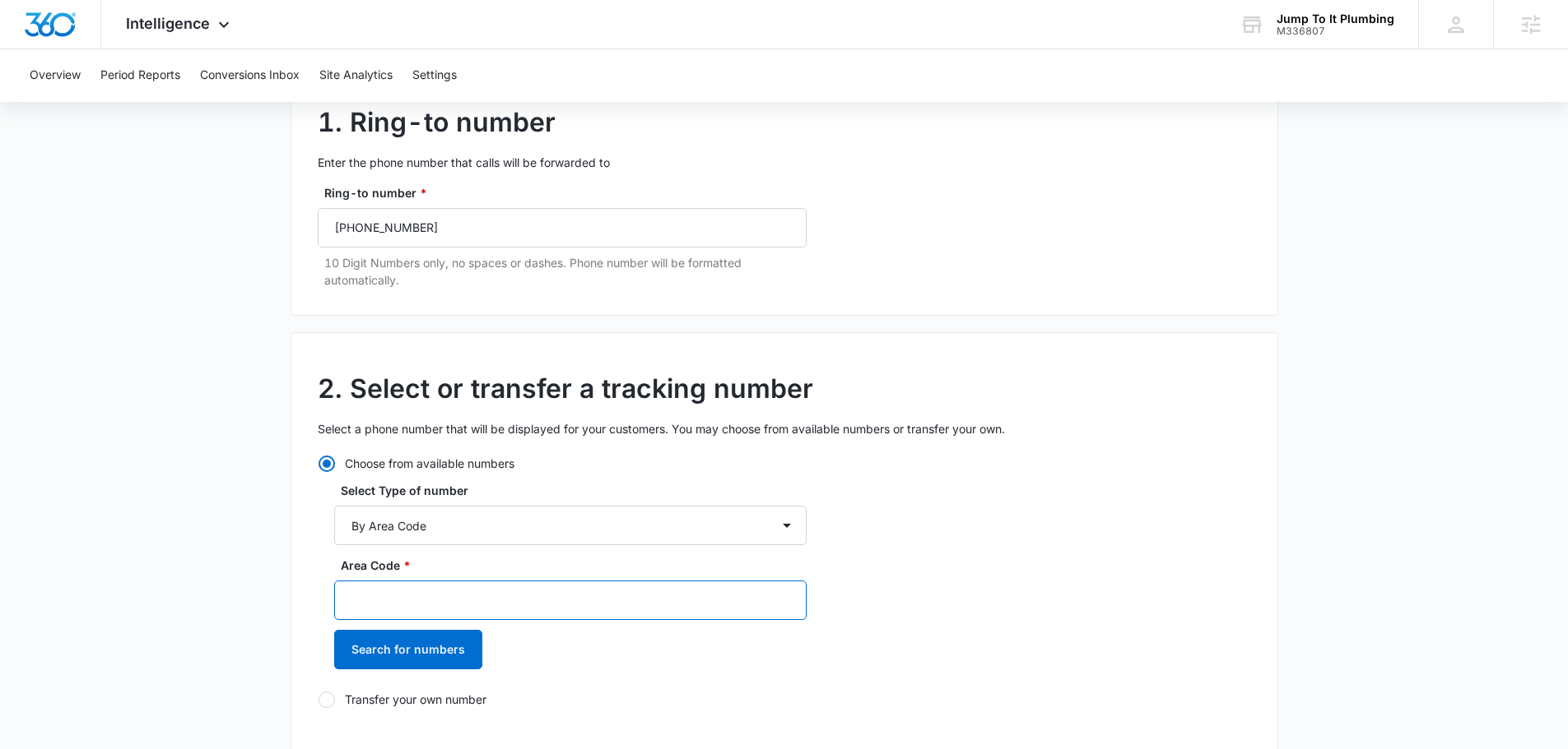
click at [456, 581] on input "Area Code *" at bounding box center [570, 600] width 473 height 40
click at [463, 594] on input "Area Code *" at bounding box center [570, 600] width 473 height 40
type input "702"
click at [451, 626] on div "Area Code * 702 Search for numbers" at bounding box center [570, 619] width 473 height 124
click at [441, 653] on button "Search for numbers" at bounding box center [408, 650] width 148 height 40
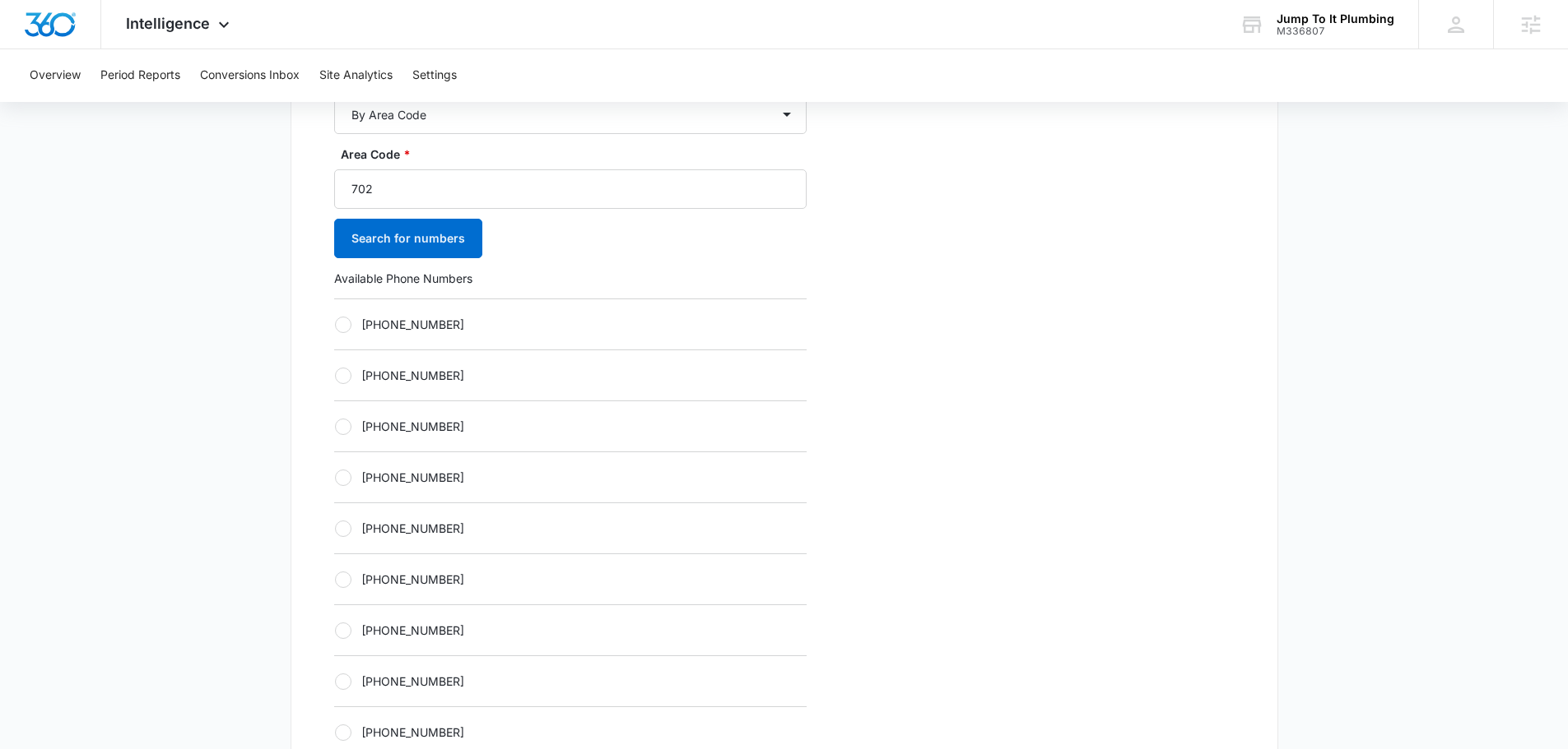
click at [488, 479] on label "[PHONE_NUMBER]" at bounding box center [570, 478] width 473 height 17
click at [335, 478] on input "[PHONE_NUMBER]" at bounding box center [335, 477] width 1 height 1
radio input "true"
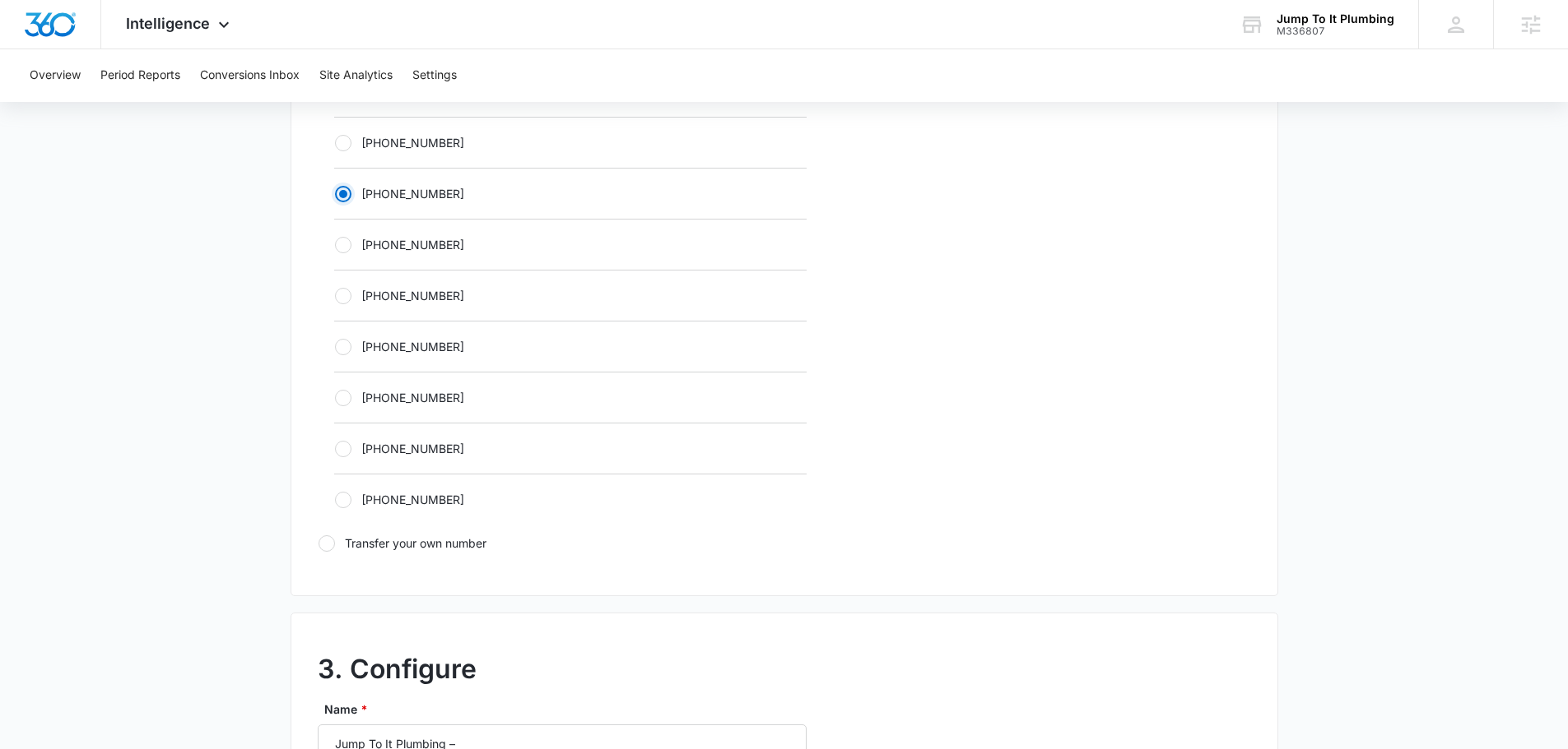
scroll to position [1070, 0]
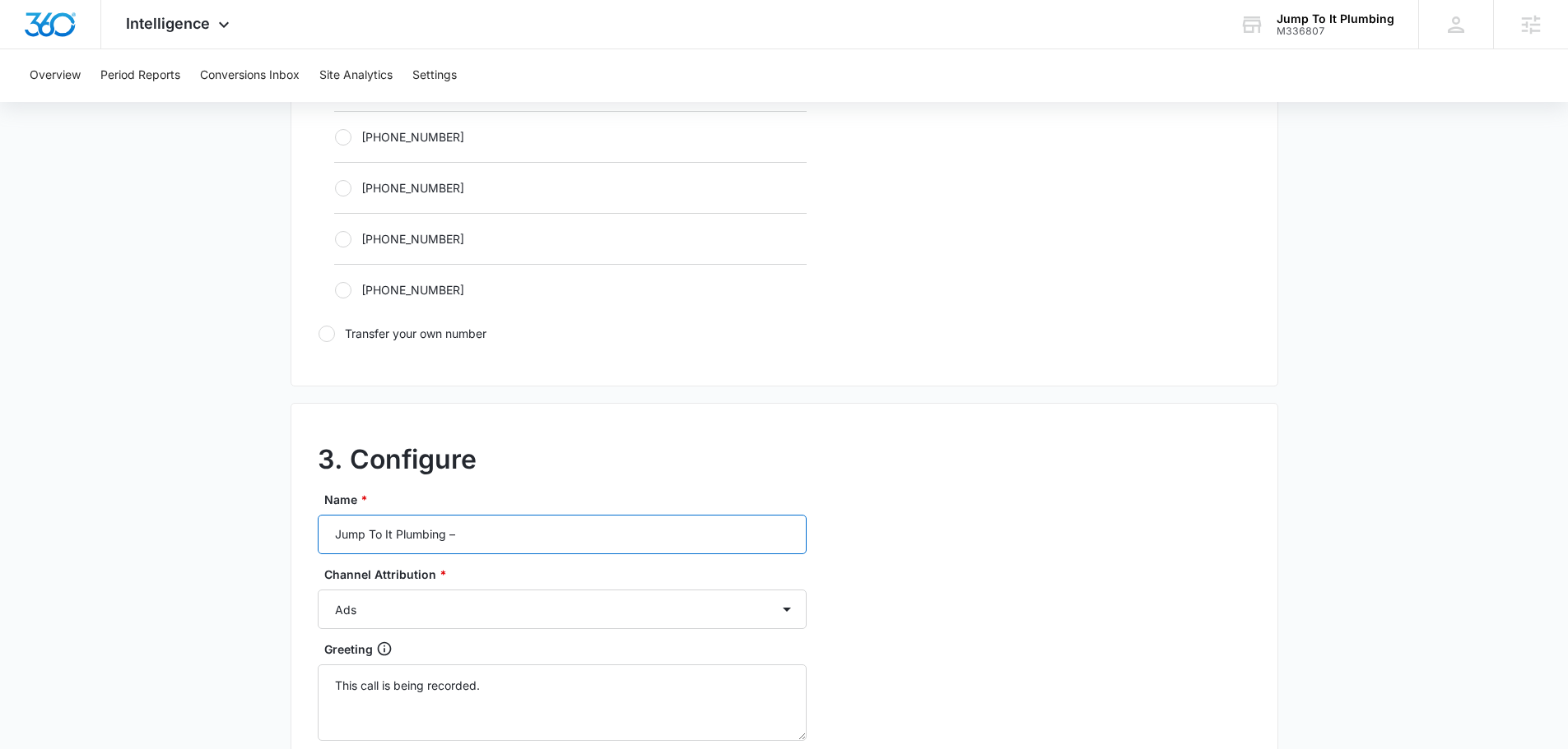
click at [543, 554] on input "Jump To It Plumbing –" at bounding box center [563, 535] width 489 height 40
type input "Jump To It Plumbing – ads"
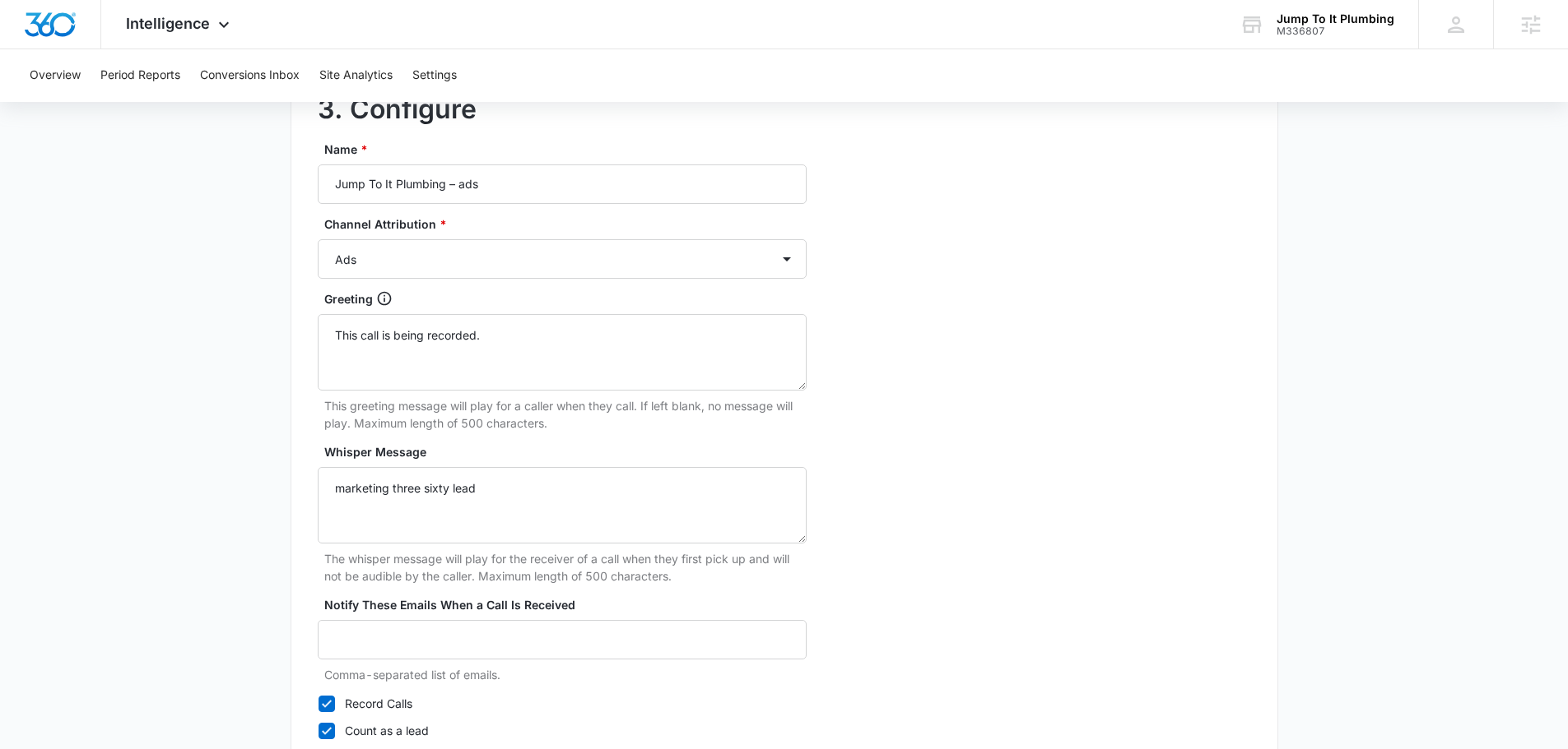
scroll to position [1541, 0]
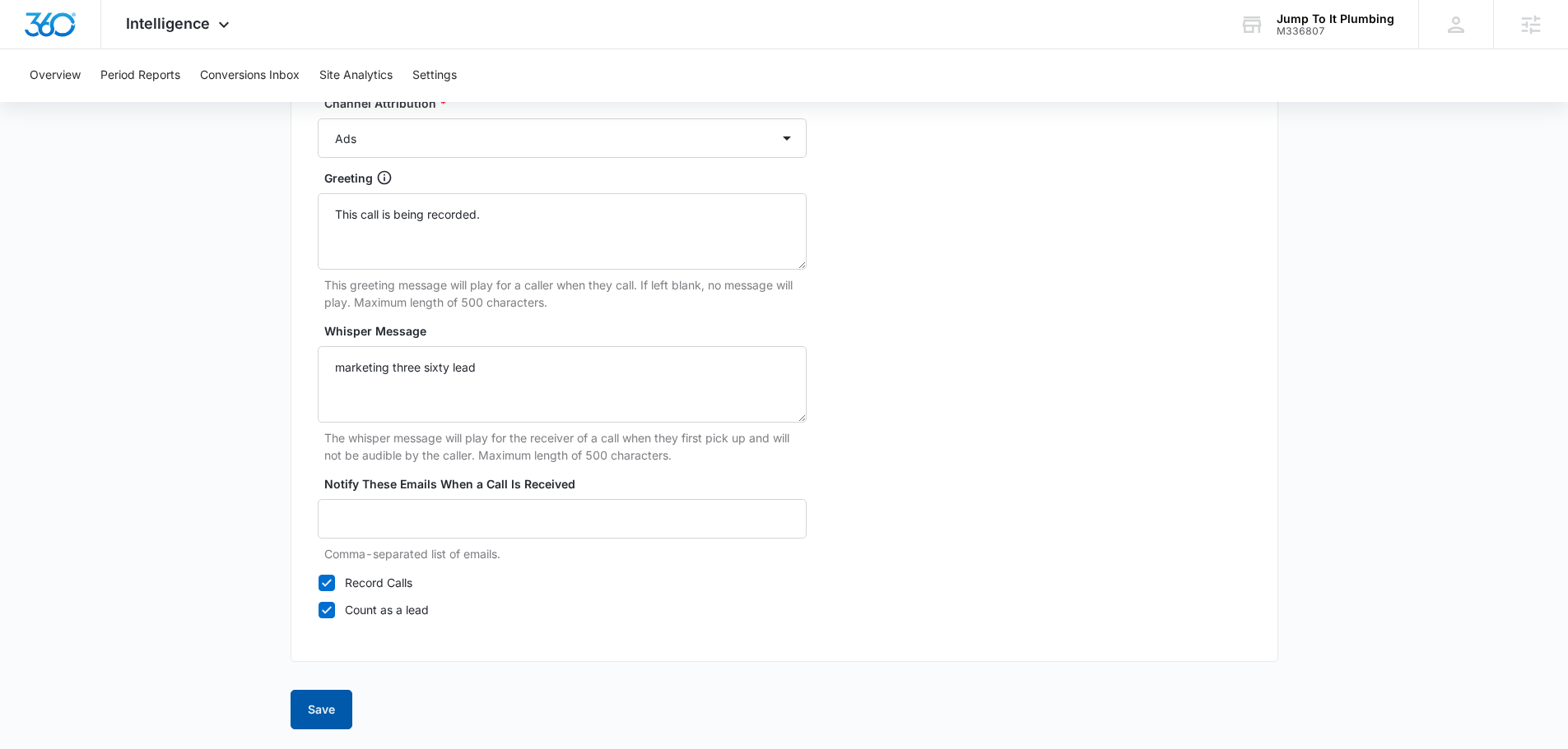
click at [323, 696] on button "Save" at bounding box center [321, 710] width 61 height 40
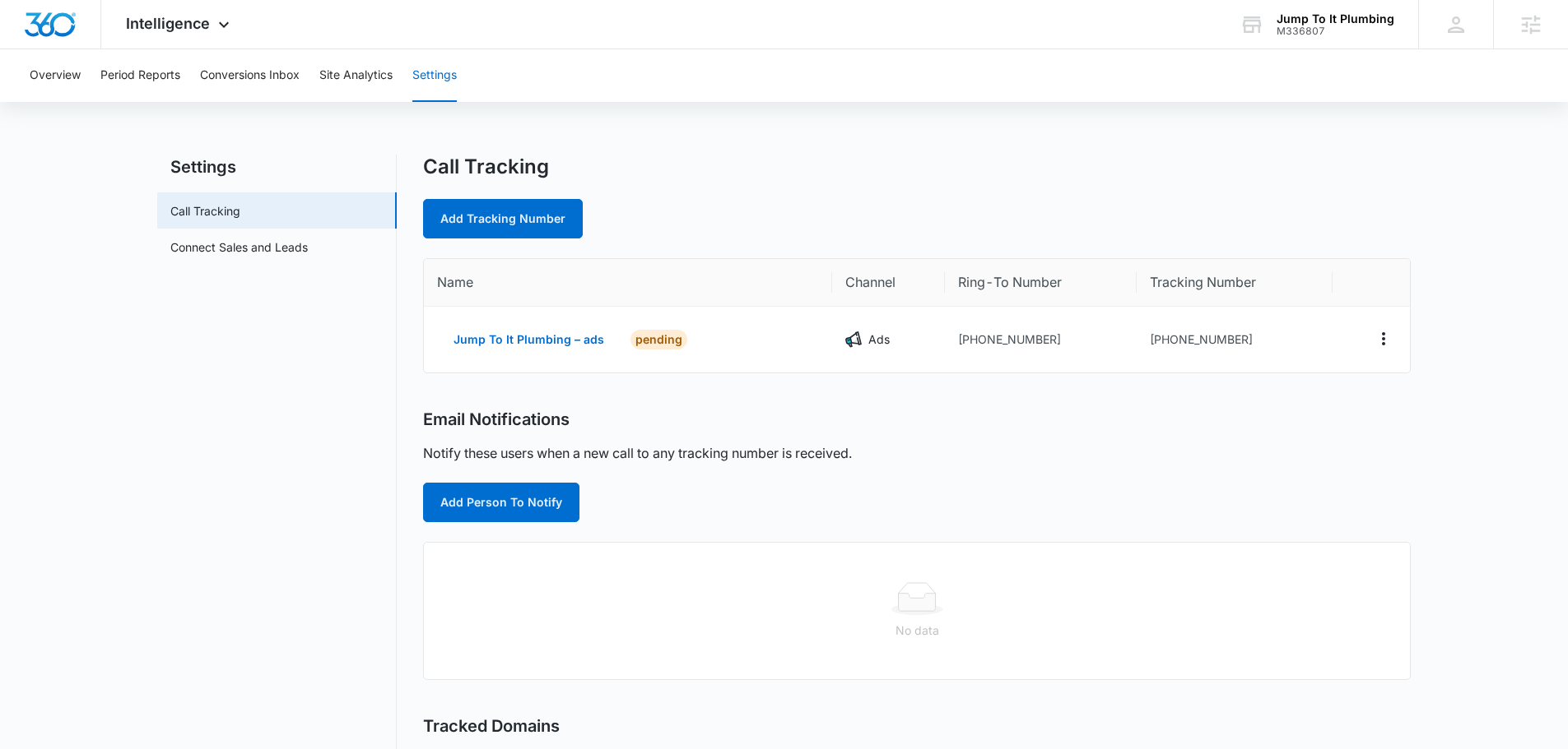
drag, startPoint x: 492, startPoint y: 187, endPoint x: 496, endPoint y: 198, distance: 11.7
click at [494, 187] on div "Call Tracking Add Tracking Number" at bounding box center [916, 196] width 988 height 84
click at [495, 202] on link "Add Tracking Number" at bounding box center [502, 219] width 160 height 40
select select "by_area_code"
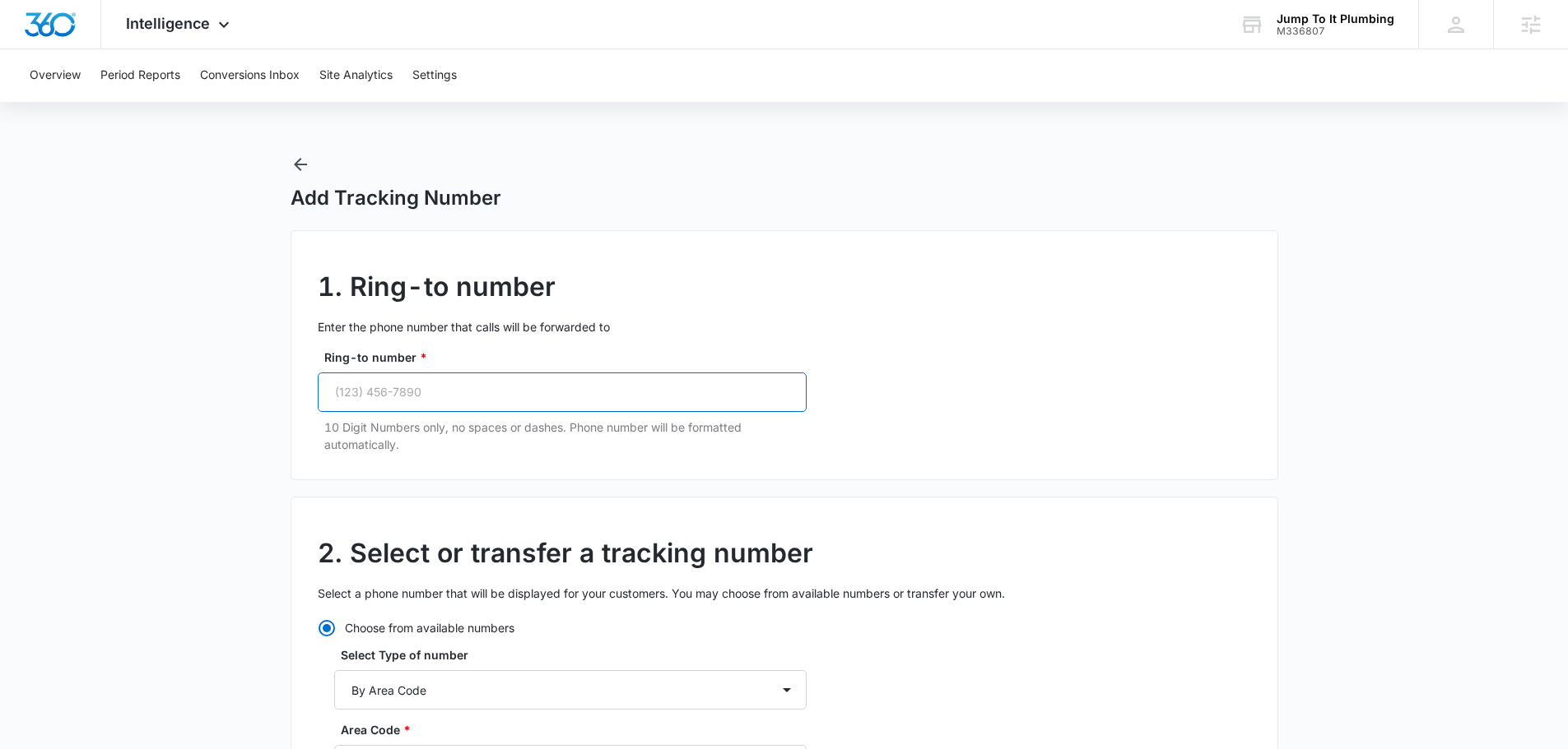
drag, startPoint x: 519, startPoint y: 417, endPoint x: 450, endPoint y: 403, distance: 70.4
click at [450, 403] on input "Ring-to number *" at bounding box center [563, 392] width 489 height 40
paste input "(702) 766-9101"
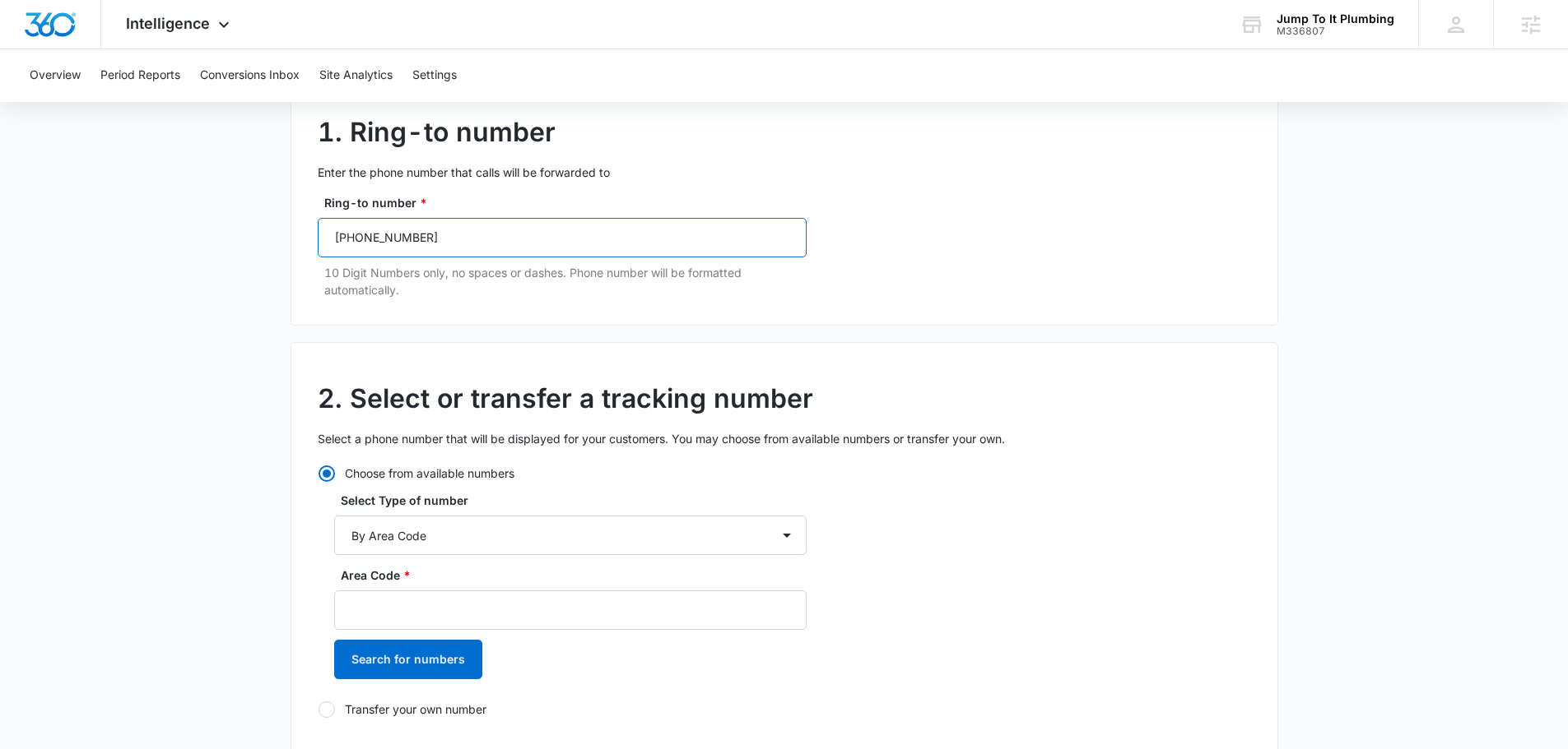
scroll to position [329, 0]
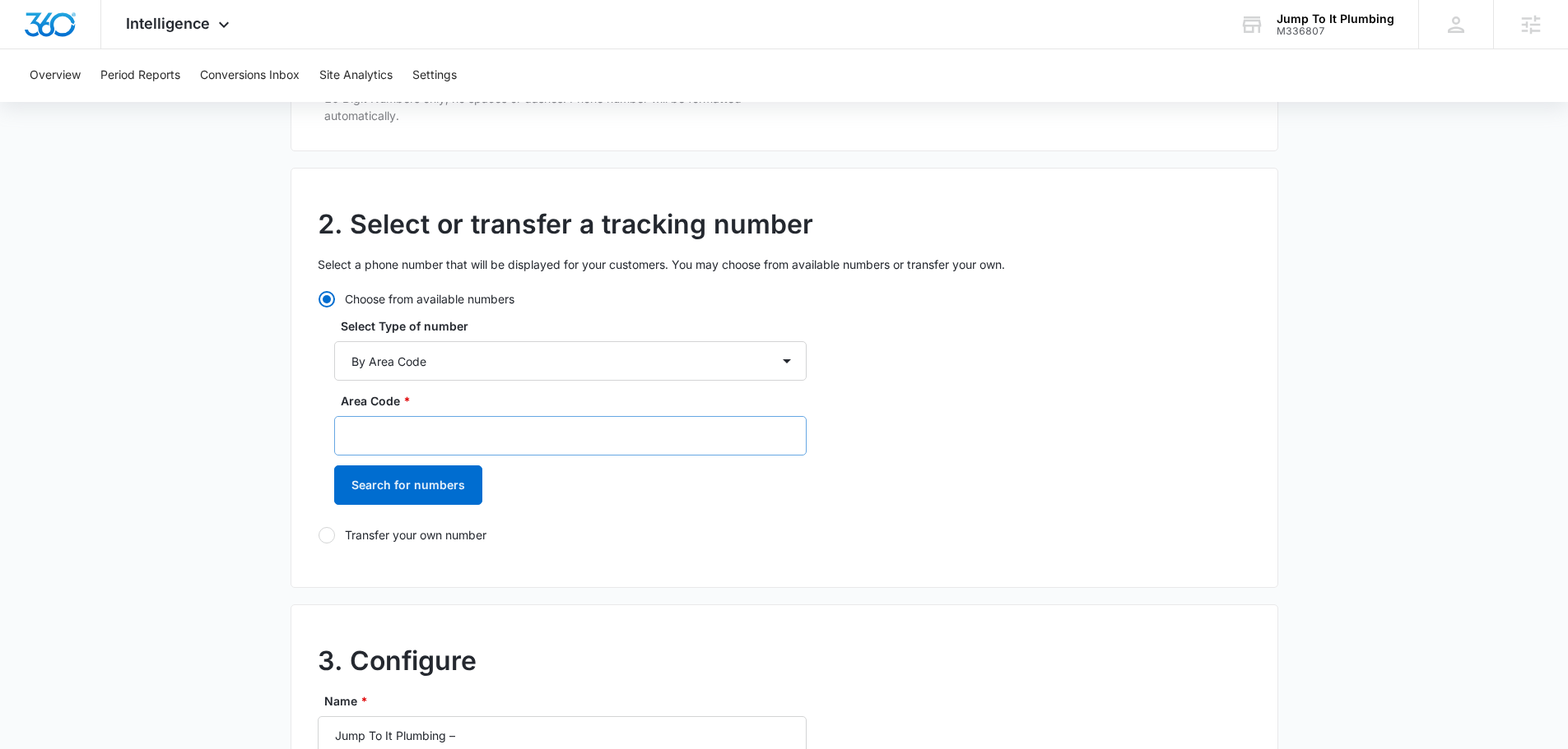
type input "(702) 766-9101"
click at [507, 436] on input "Area Code *" at bounding box center [570, 436] width 473 height 40
type input "702"
click at [408, 495] on button "Search for numbers" at bounding box center [408, 486] width 148 height 40
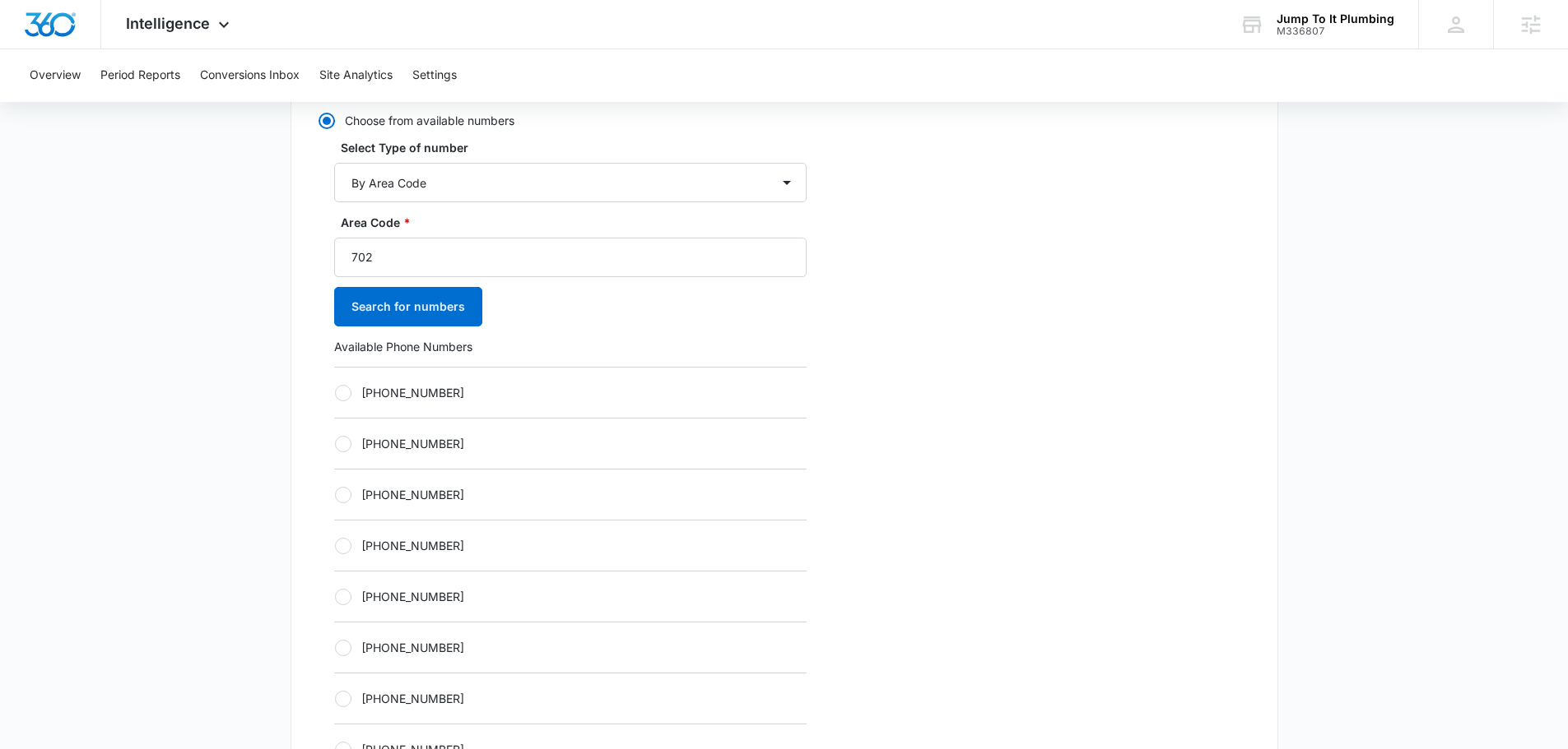
scroll to position [576, 0]
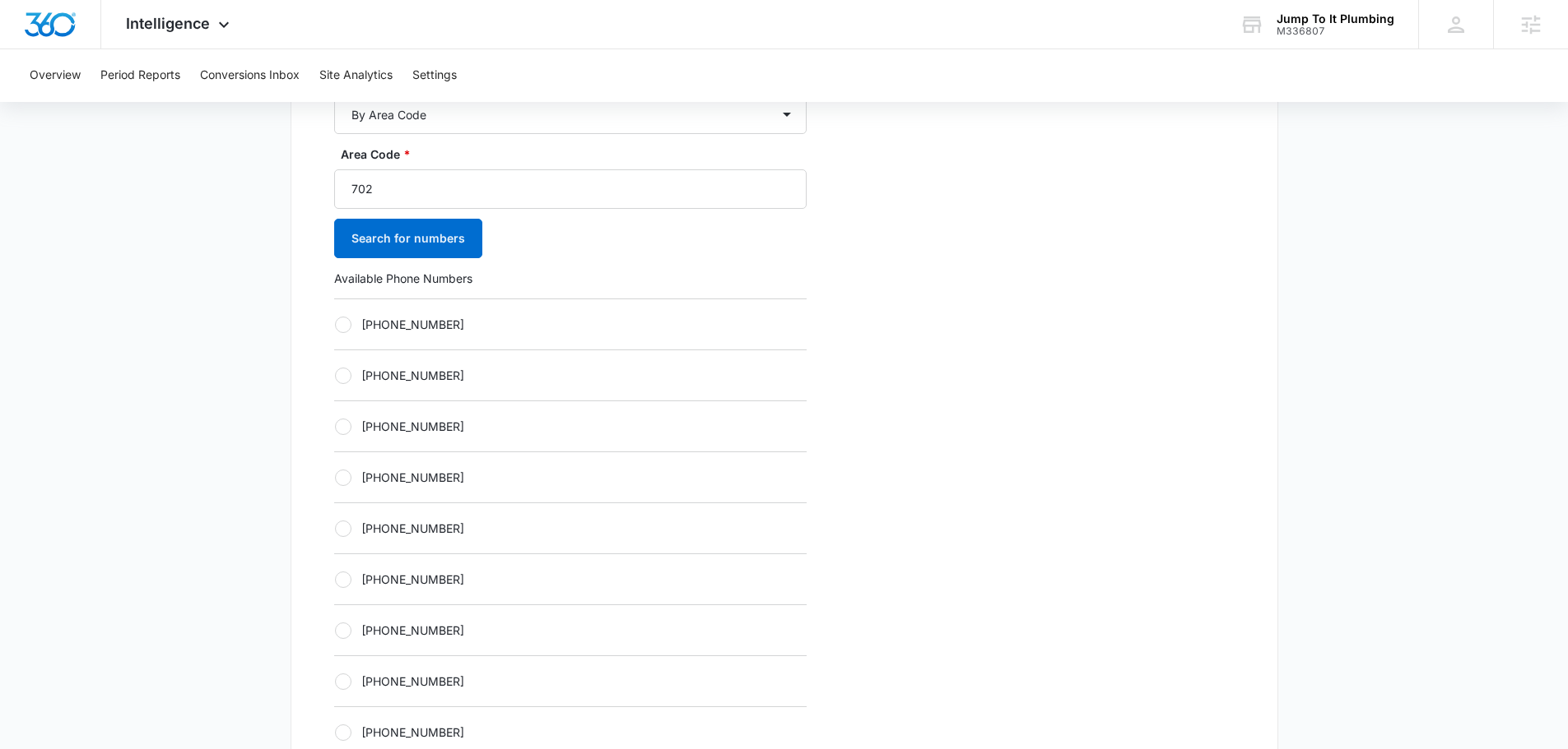
click at [488, 397] on div "+17022689361" at bounding box center [570, 375] width 473 height 51
click at [456, 432] on label "+17022689364" at bounding box center [570, 427] width 473 height 17
click at [335, 427] on input "+17022689364" at bounding box center [335, 426] width 1 height 1
radio input "true"
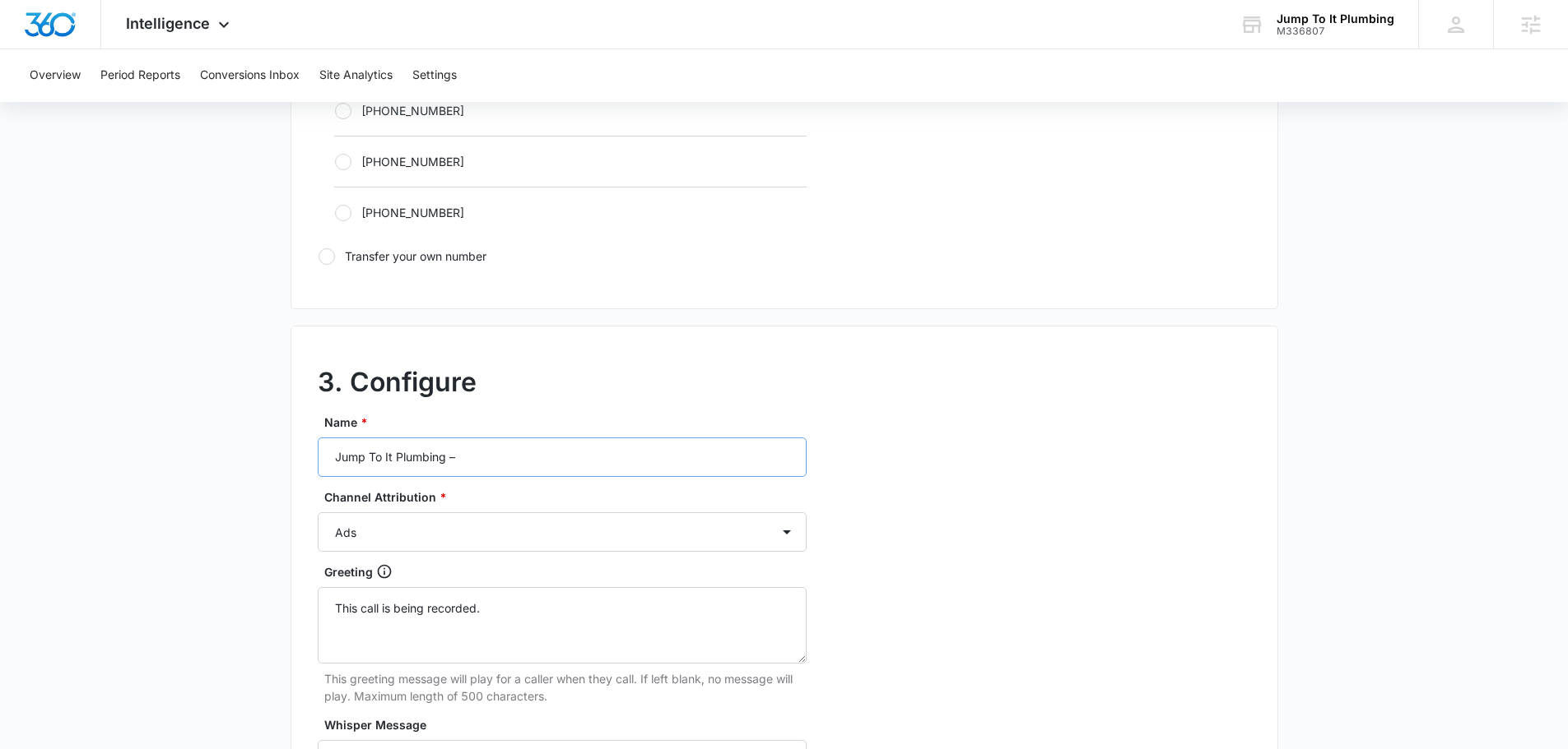
scroll to position [1152, 0]
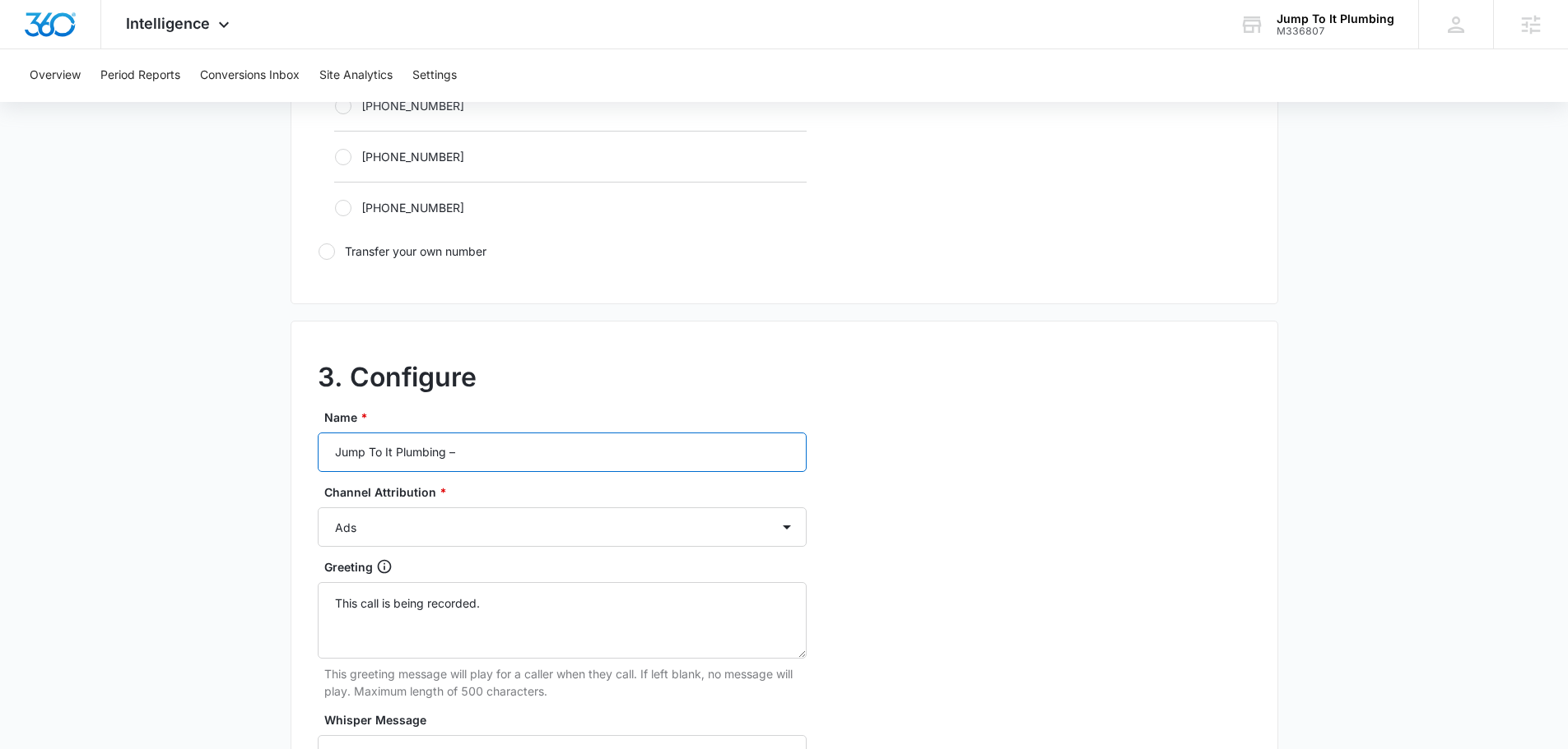
click at [507, 447] on input "Jump To It Plumbing –" at bounding box center [563, 453] width 489 height 40
type input "Jump To It Plumbing – content"
click at [535, 515] on select "Ads Local Service Ads Content Social Other" at bounding box center [563, 528] width 489 height 40
select select "CONTENT"
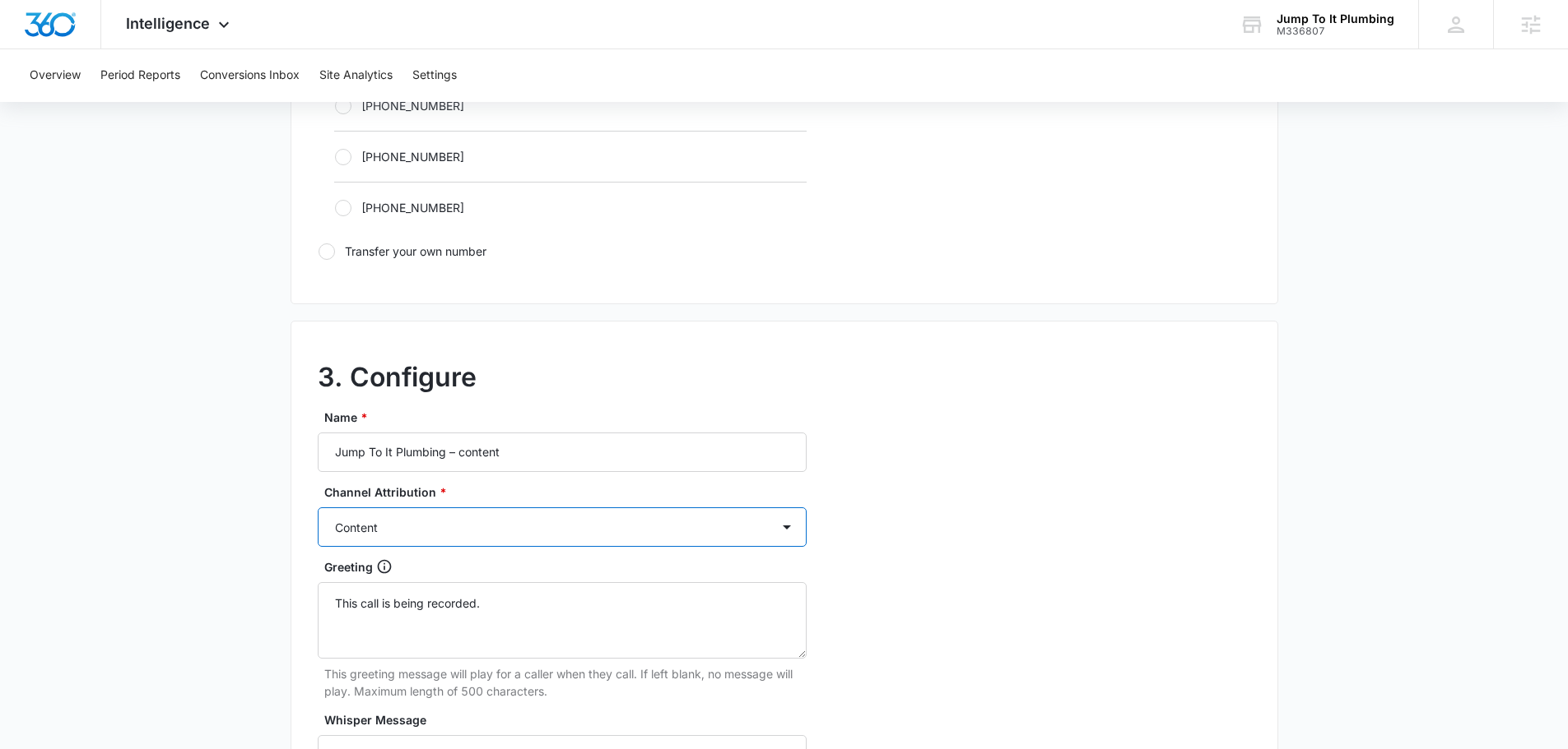
click at [318, 508] on select "Ads Local Service Ads Content Social Other" at bounding box center [563, 528] width 489 height 40
click at [1128, 498] on div "3. Configure Name * Jump To It Plumbing – content Channel Attribution * Ads Loc…" at bounding box center [784, 686] width 988 height 731
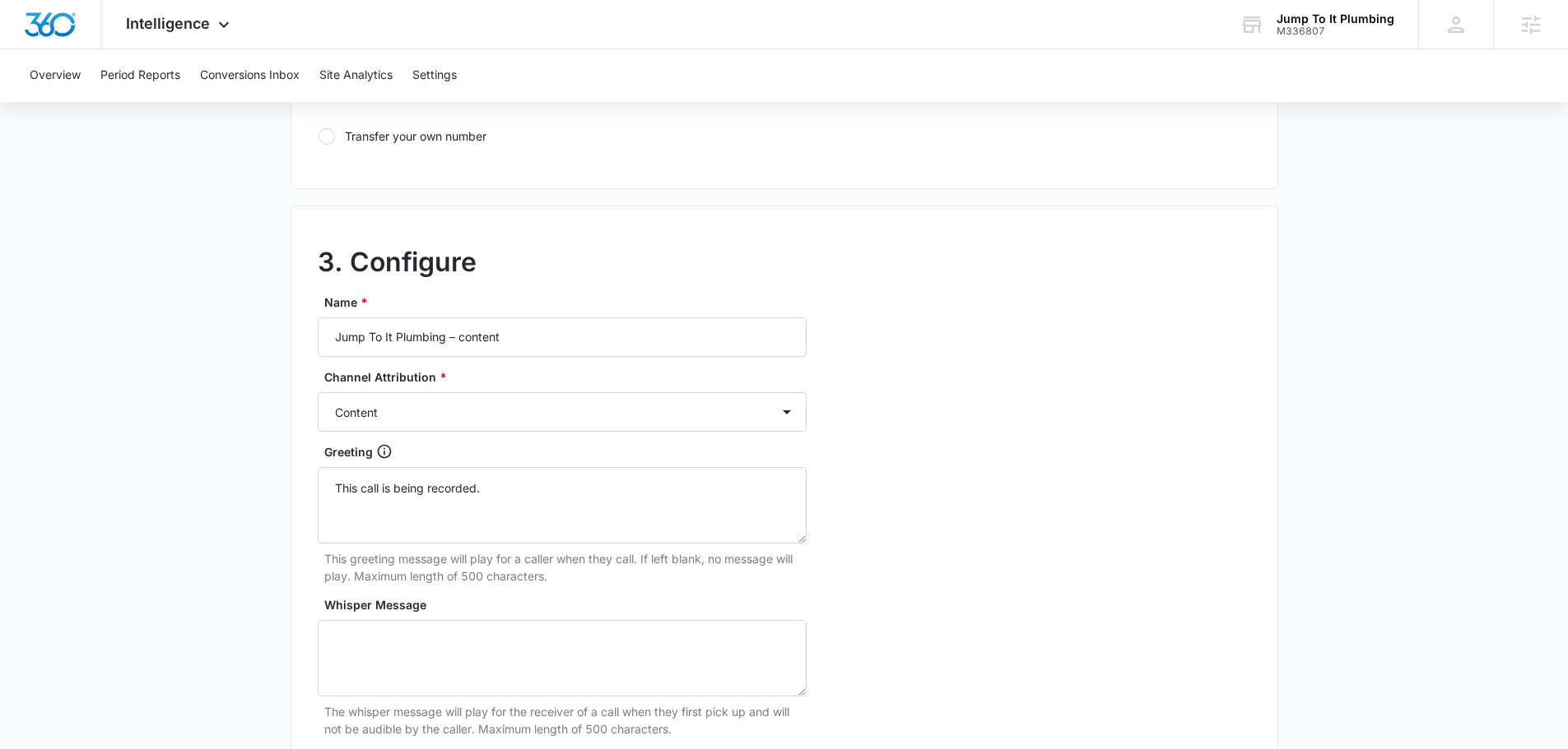
scroll to position [1399, 0]
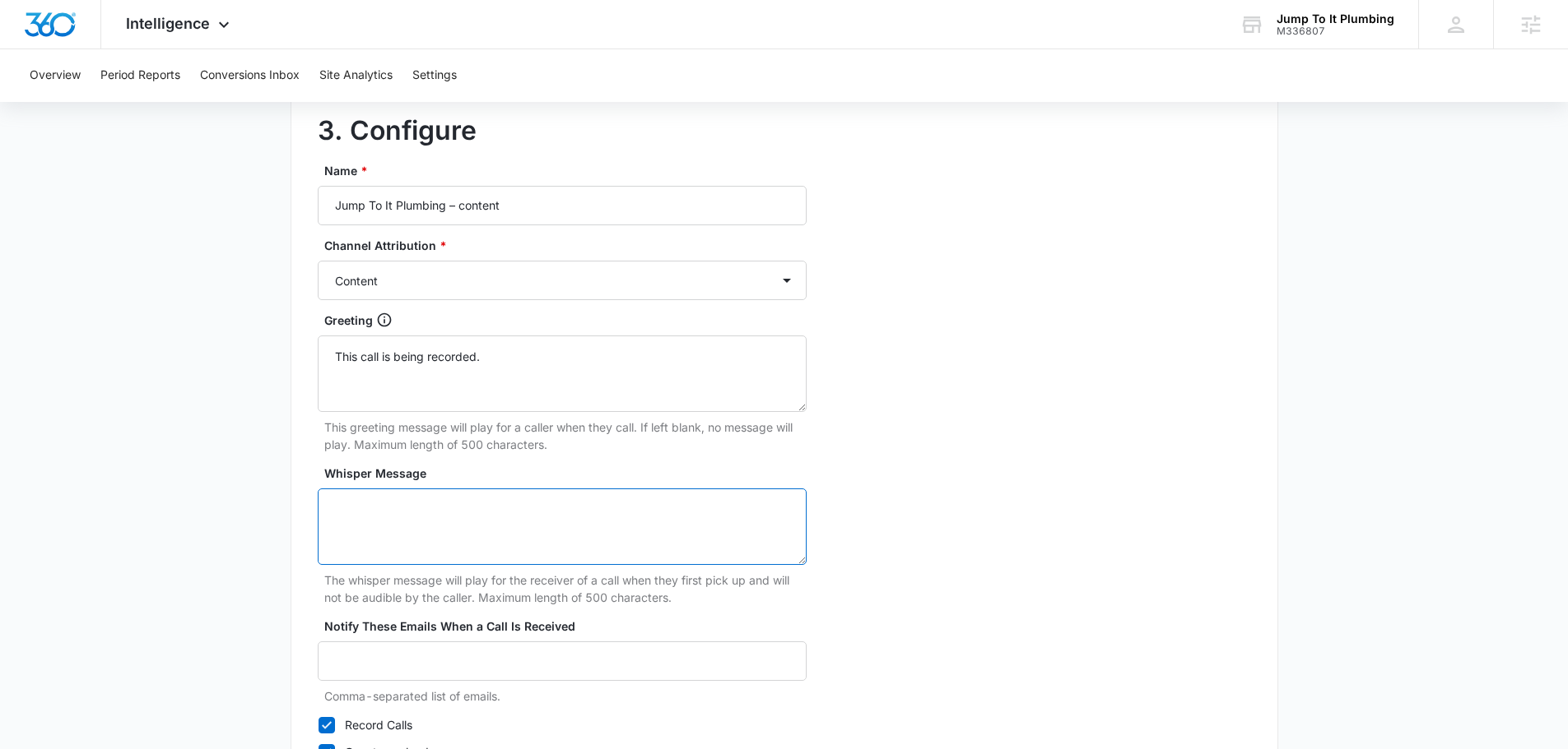
click at [404, 536] on textarea "Whisper Message" at bounding box center [563, 527] width 489 height 77
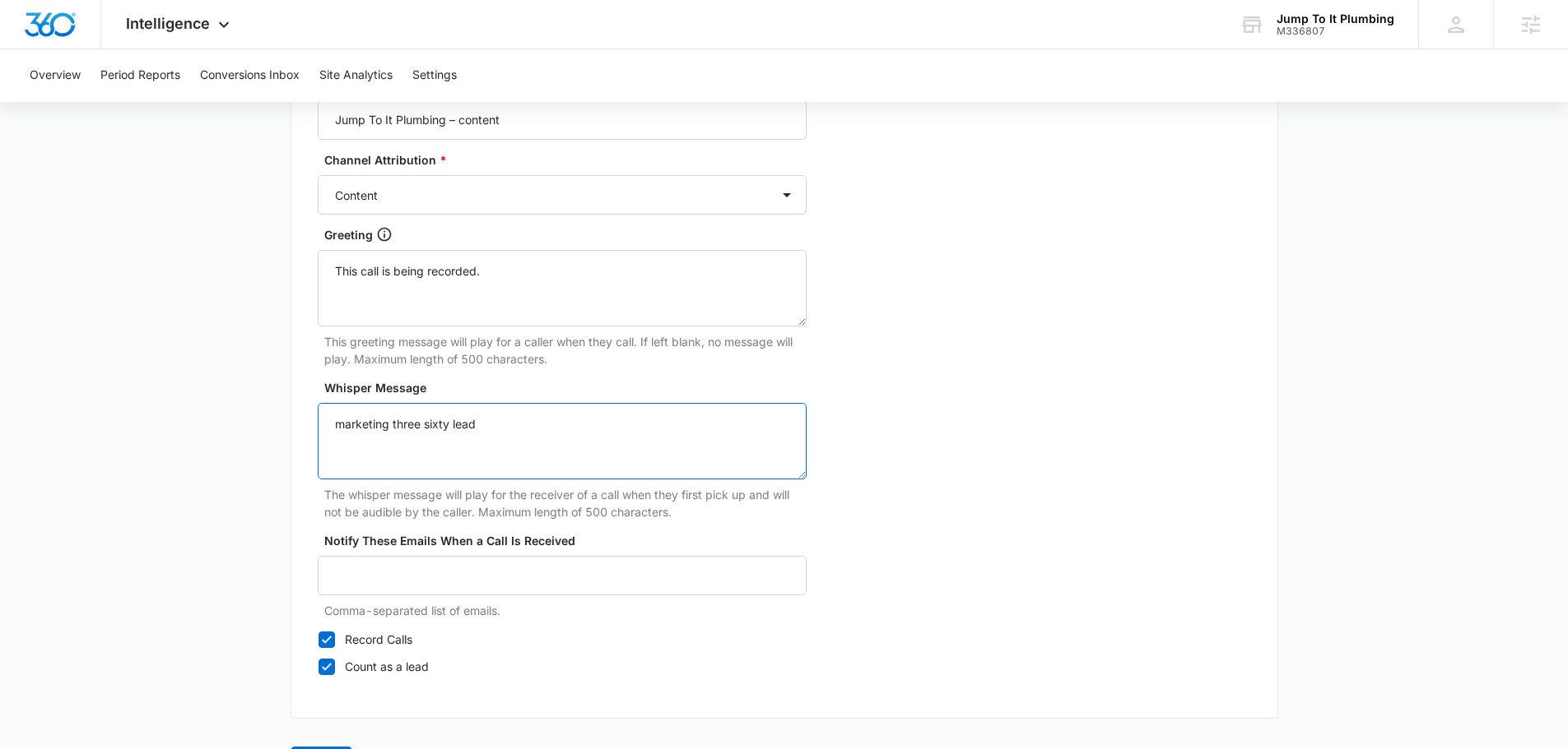
scroll to position [1541, 0]
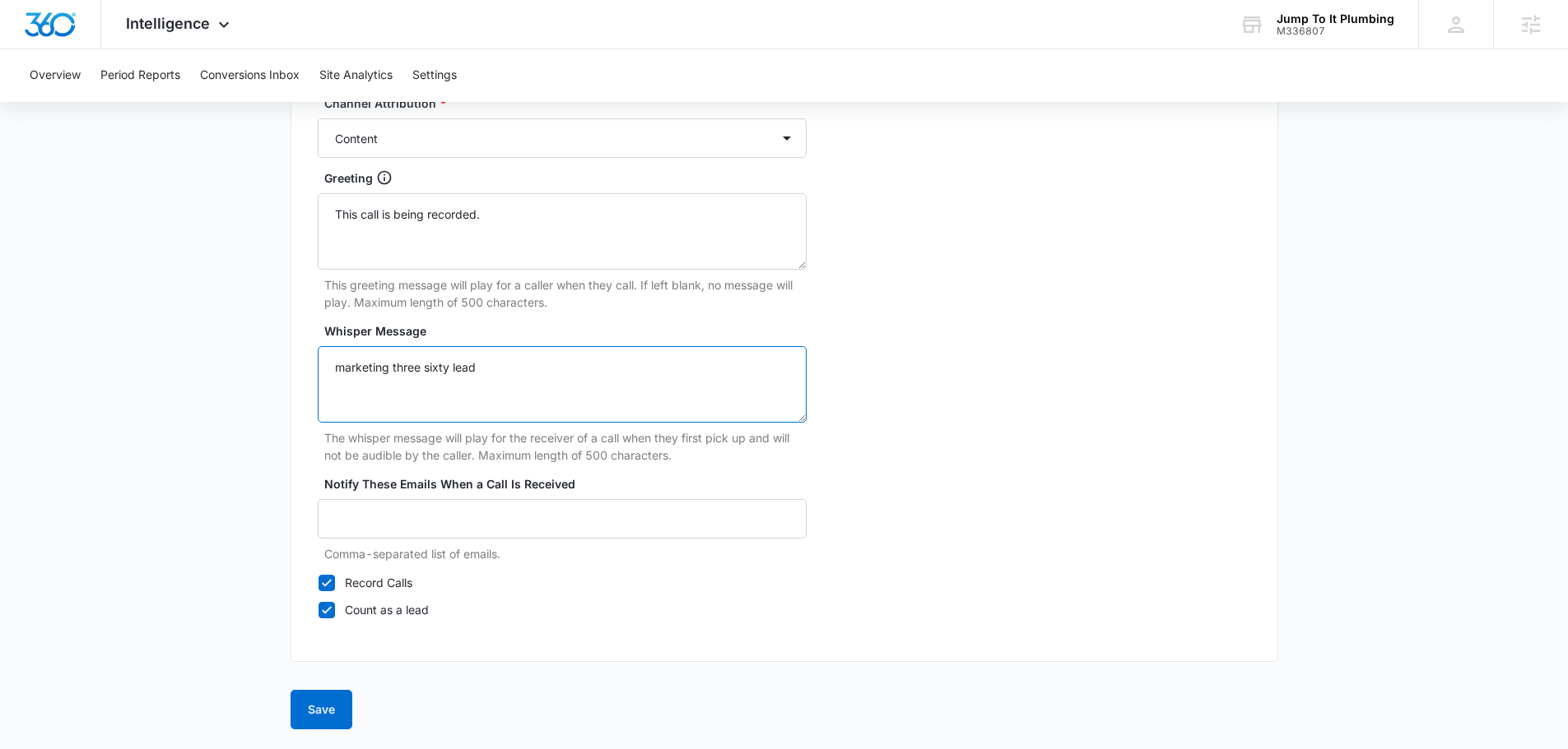
type textarea "marketing three sixty lead"
click at [329, 700] on button "Save" at bounding box center [321, 710] width 61 height 40
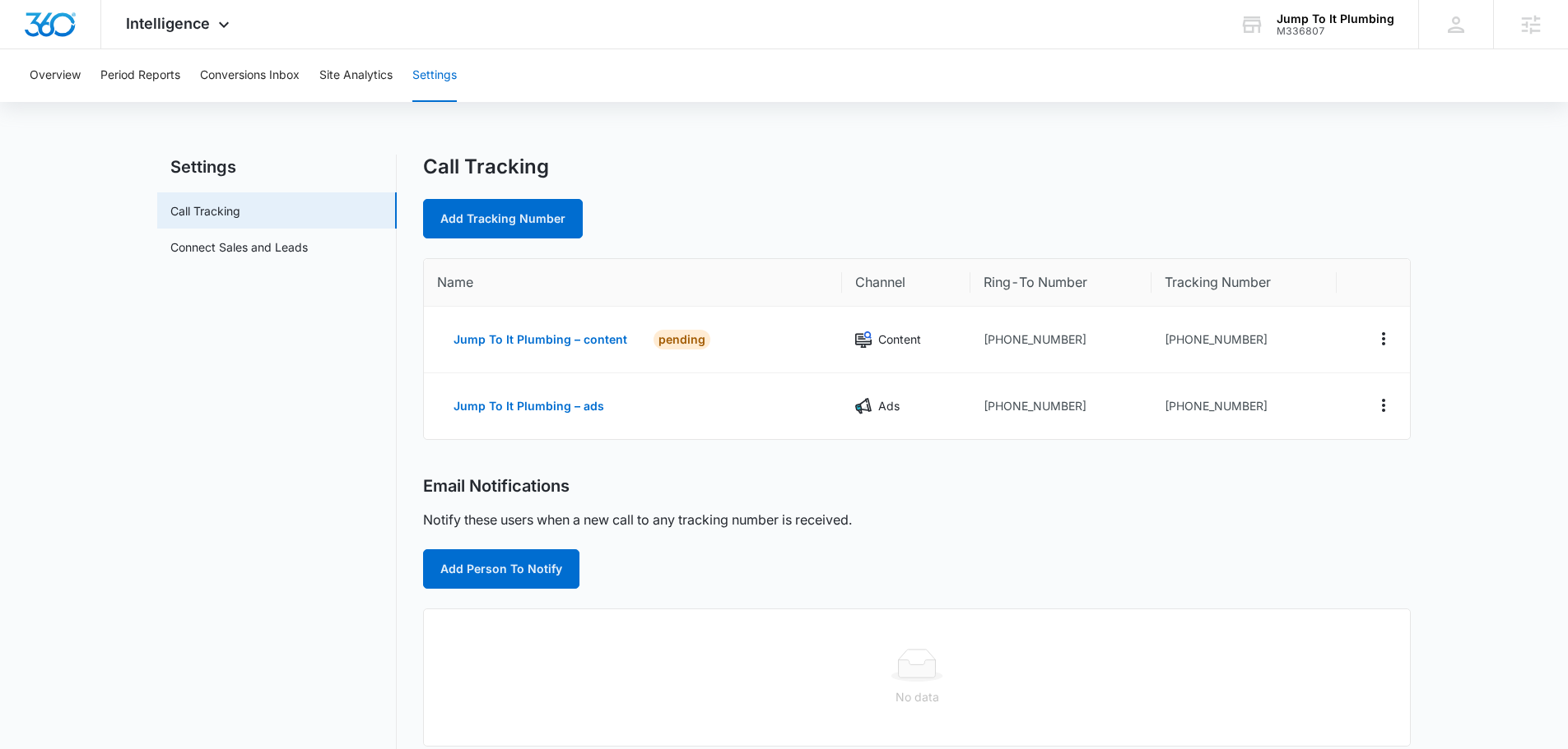
click at [505, 245] on div "Call Tracking Add Tracking Number Name Channel Ring-To Number Tracking Number J…" at bounding box center [916, 604] width 988 height 899
click at [507, 224] on link "Add Tracking Number" at bounding box center [502, 219] width 160 height 40
select select "by_area_code"
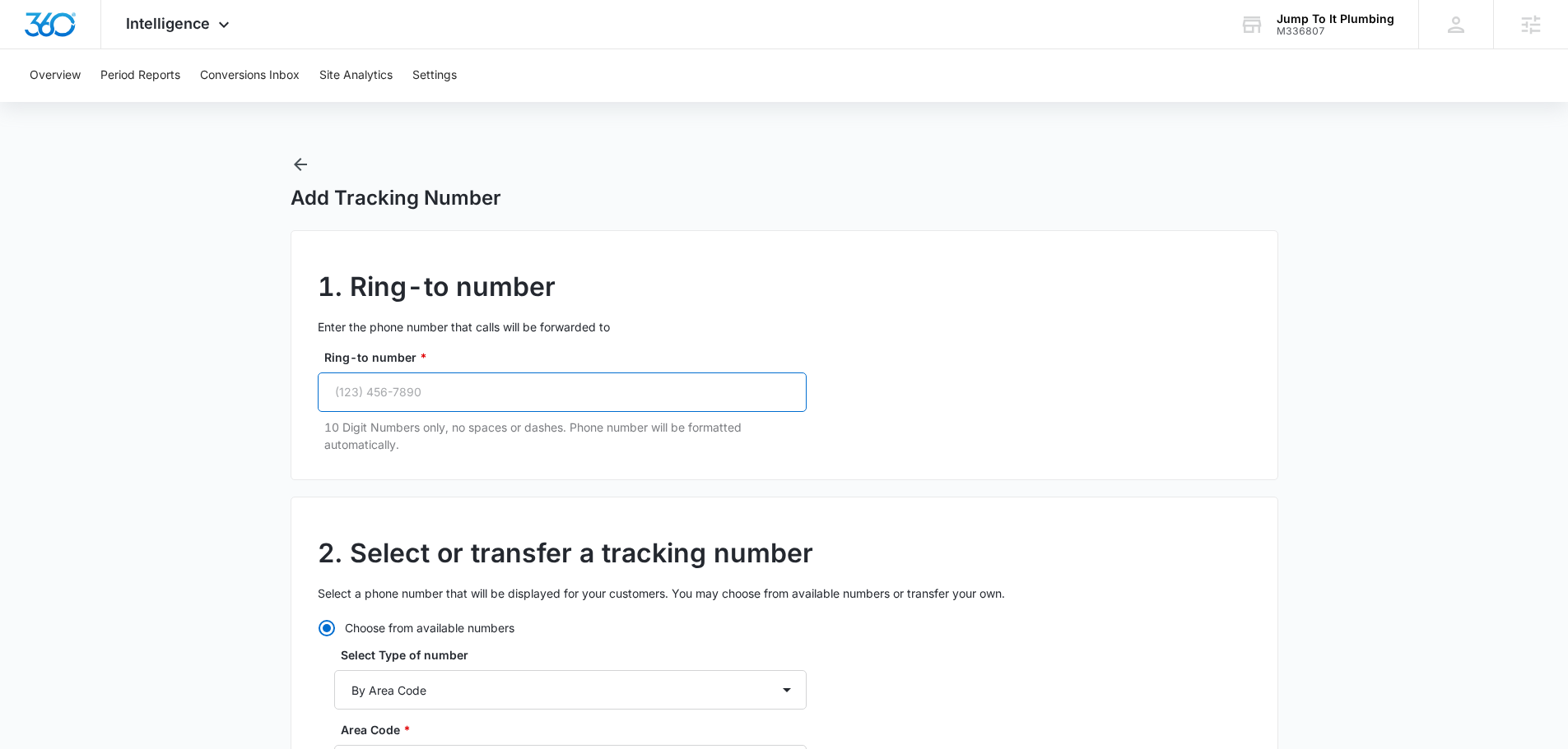
click at [457, 407] on input "Ring-to number *" at bounding box center [563, 392] width 489 height 40
paste input "(702) 766-9101"
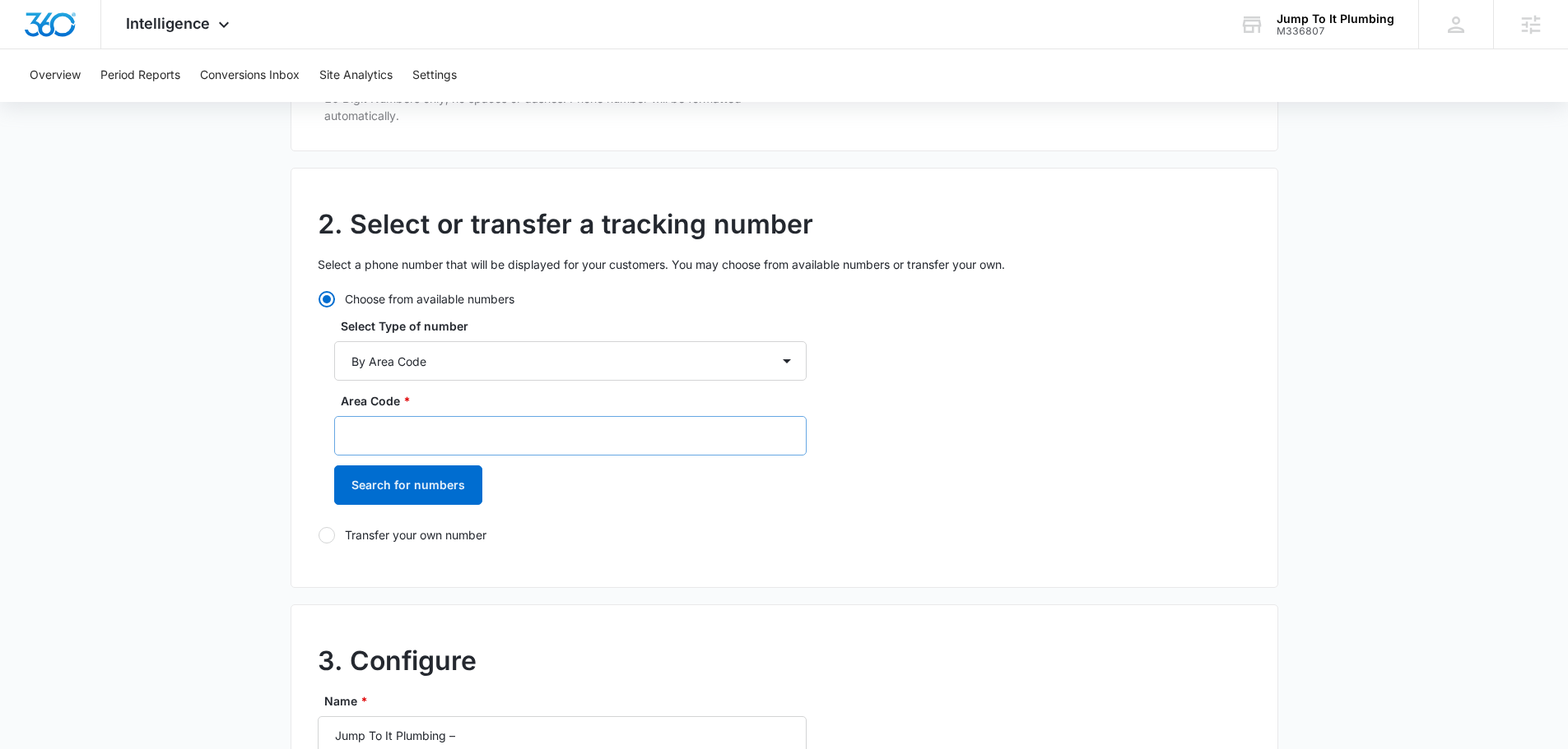
type input "(702) 766-9101"
click at [484, 427] on input "Area Code *" at bounding box center [570, 436] width 473 height 40
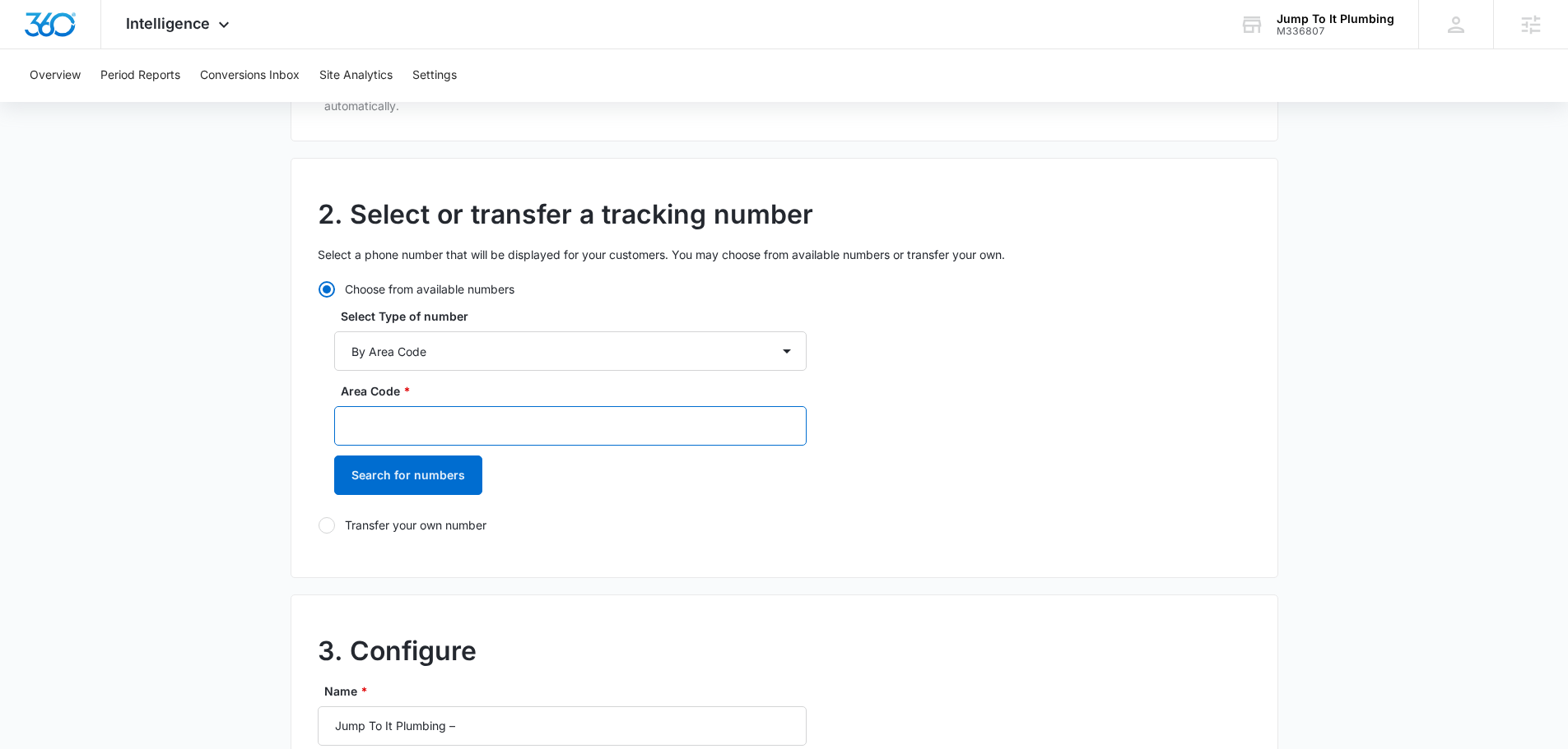
scroll to position [329, 0]
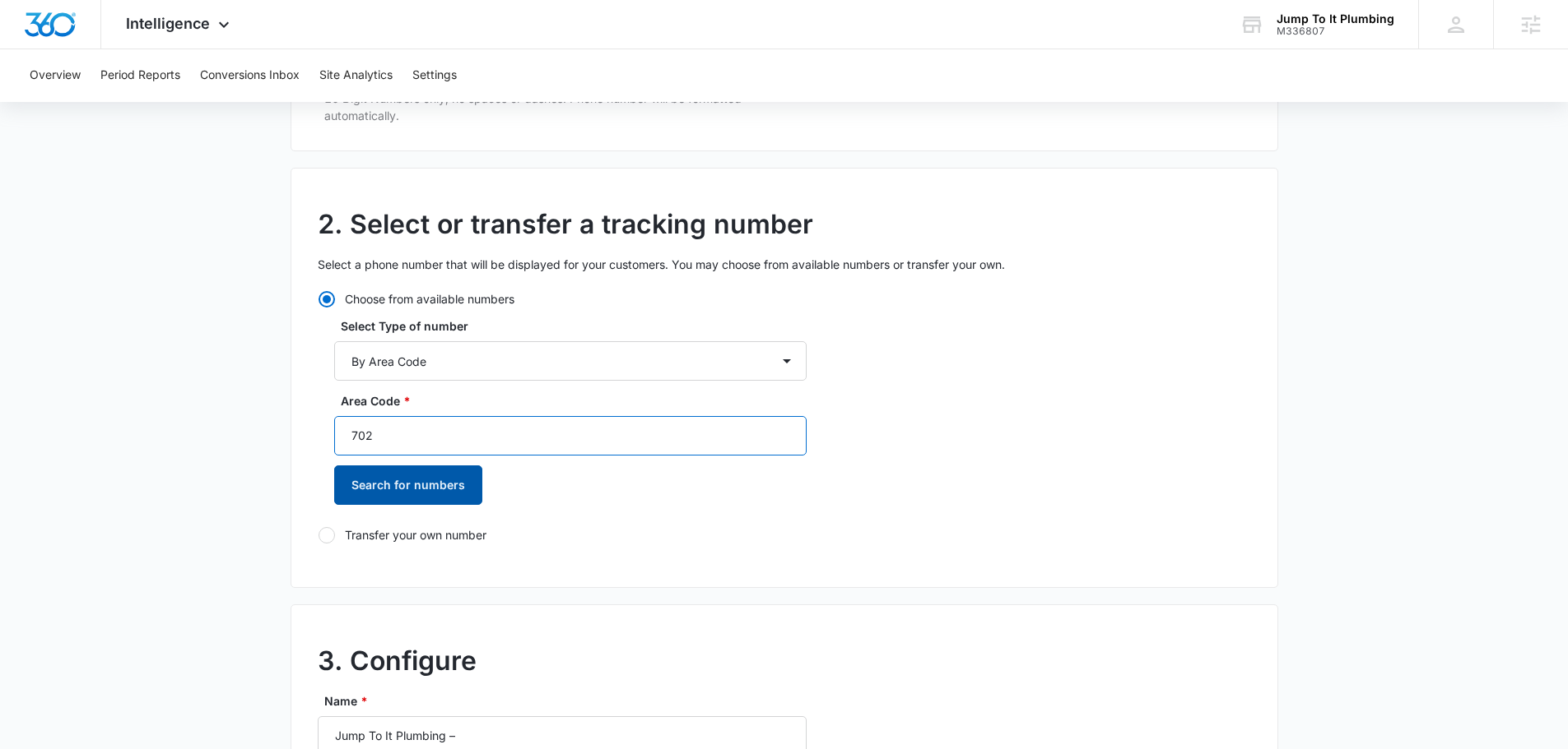
type input "702"
click at [475, 475] on div "Area Code * 702 Search for numbers" at bounding box center [570, 454] width 473 height 124
click at [475, 474] on button "Search for numbers" at bounding box center [408, 486] width 148 height 40
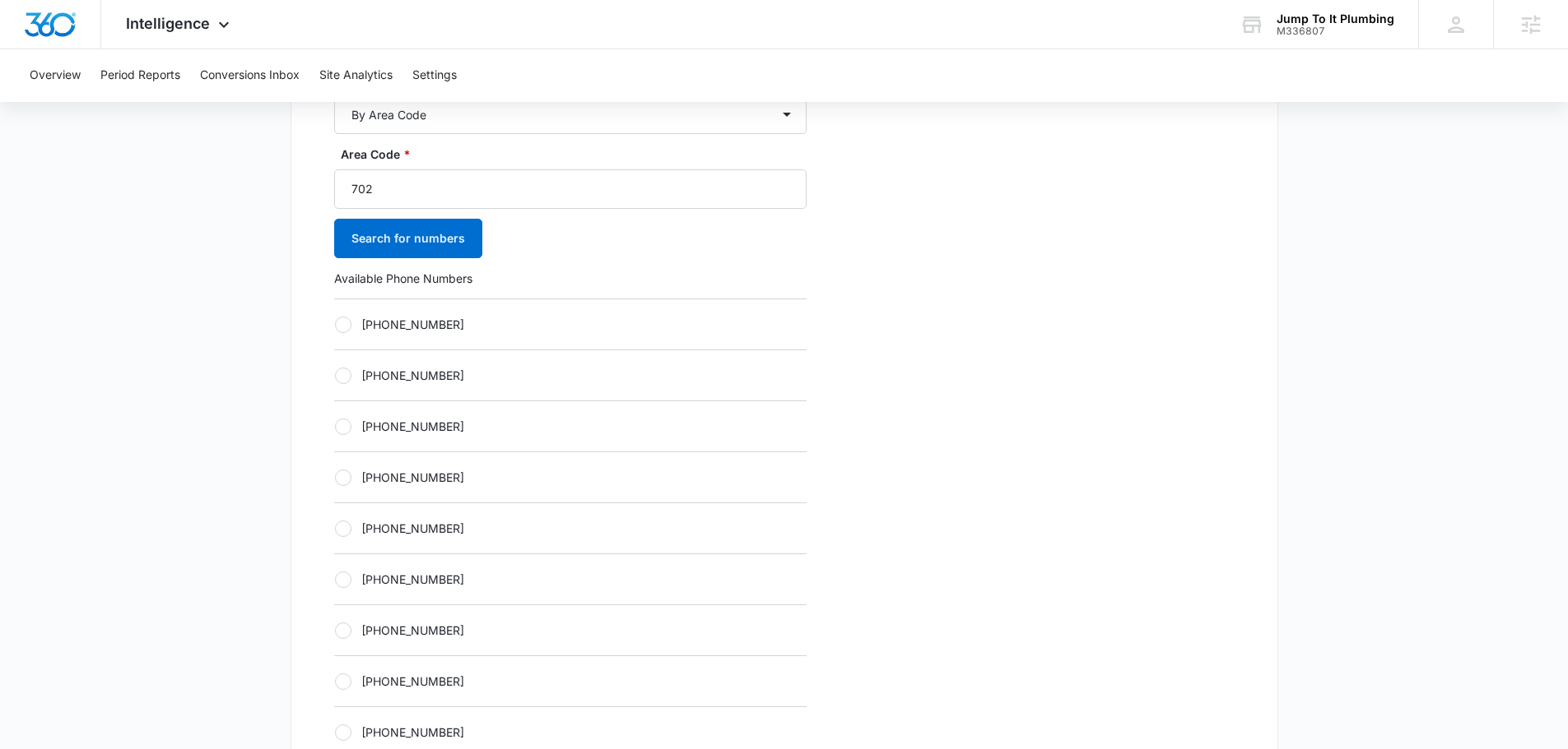
click at [440, 520] on label "+17023292593" at bounding box center [570, 529] width 473 height 17
click at [335, 528] on input "+17023292593" at bounding box center [335, 528] width 1 height 1
radio input "true"
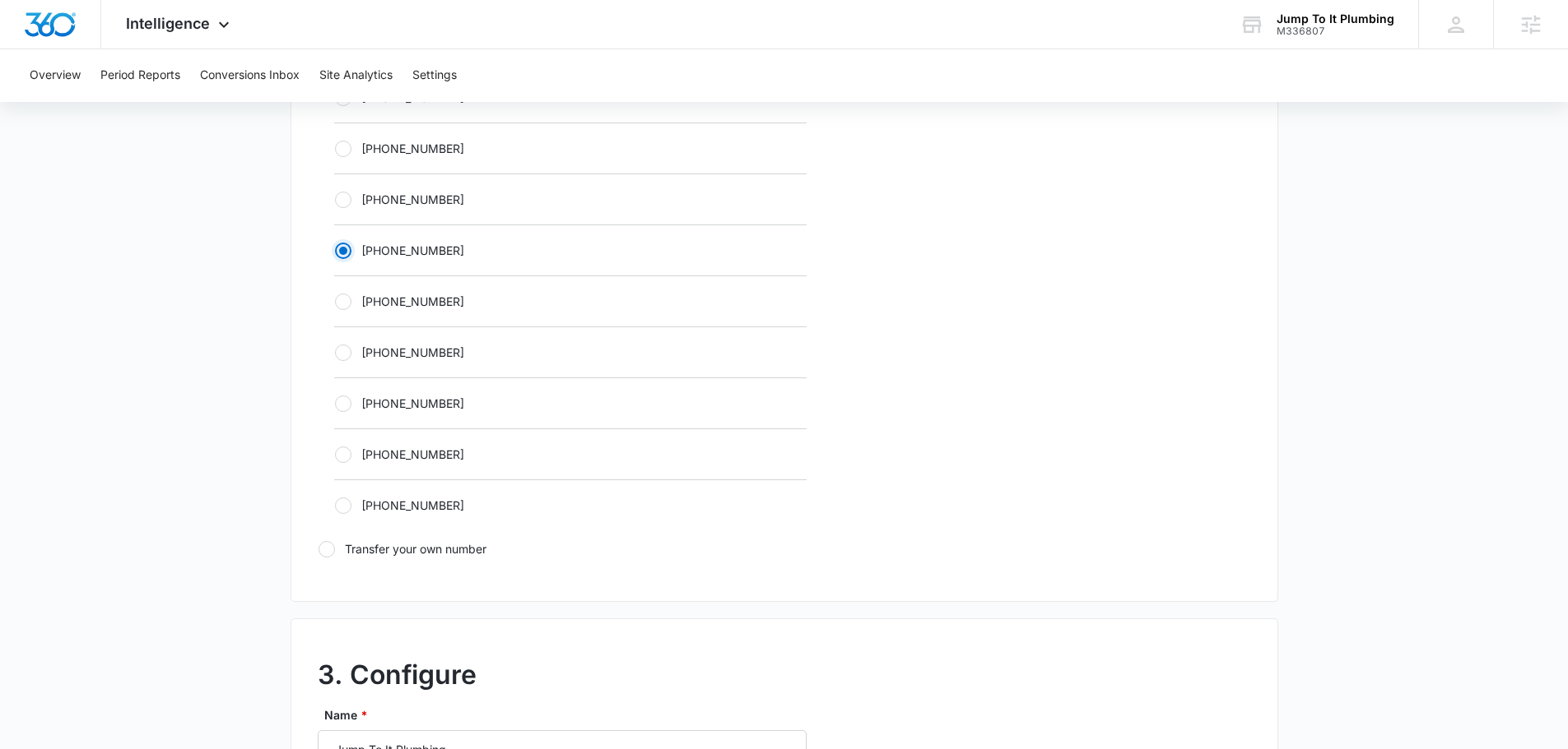
scroll to position [987, 0]
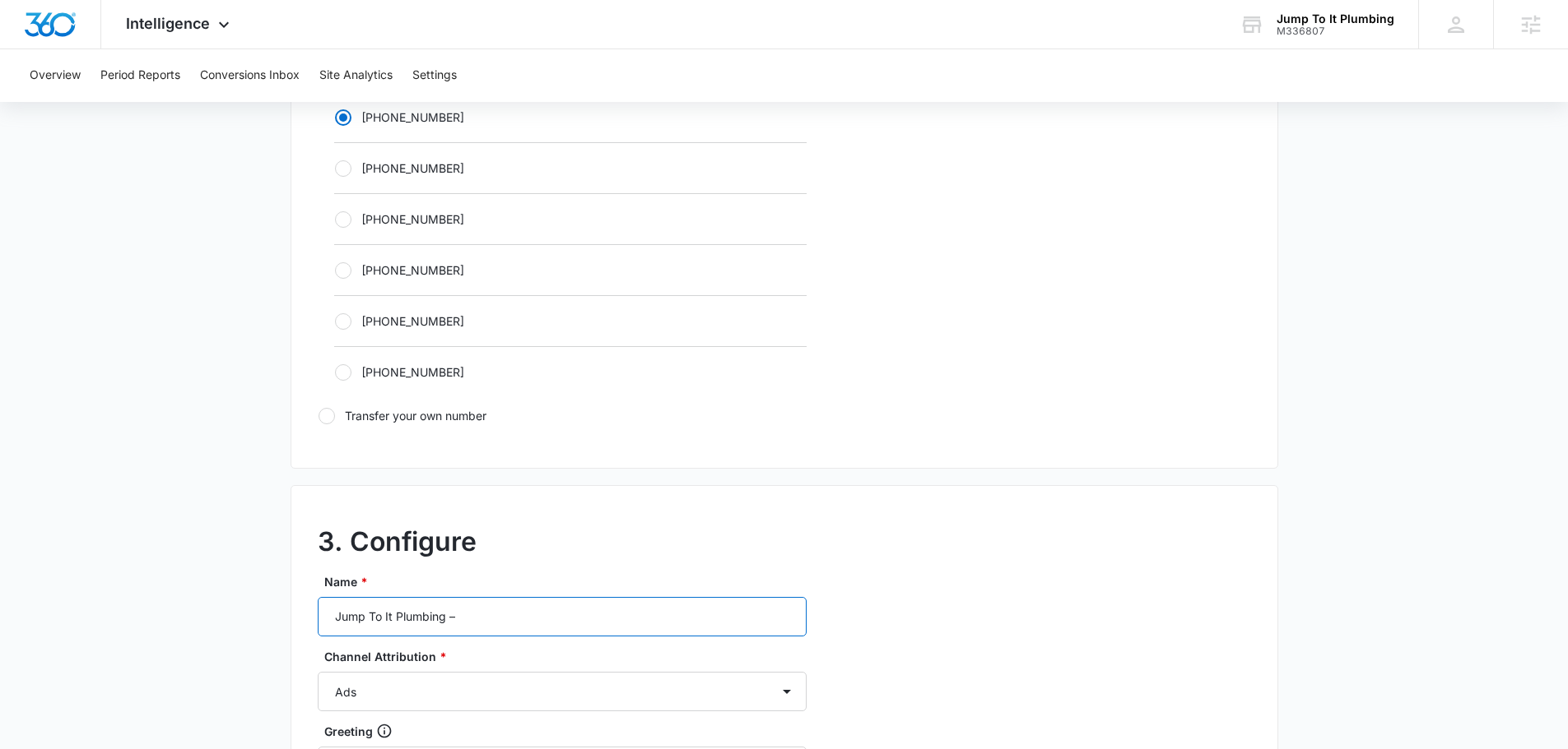
click at [501, 627] on input "Jump To It Plumbing –" at bounding box center [563, 617] width 489 height 40
type input "Jump To It Plumbing – social"
click at [569, 676] on select "Ads Local Service Ads Content Social Other" at bounding box center [563, 692] width 489 height 40
select select "SOCIAL"
click at [318, 672] on select "Ads Local Service Ads Content Social Other" at bounding box center [563, 692] width 489 height 40
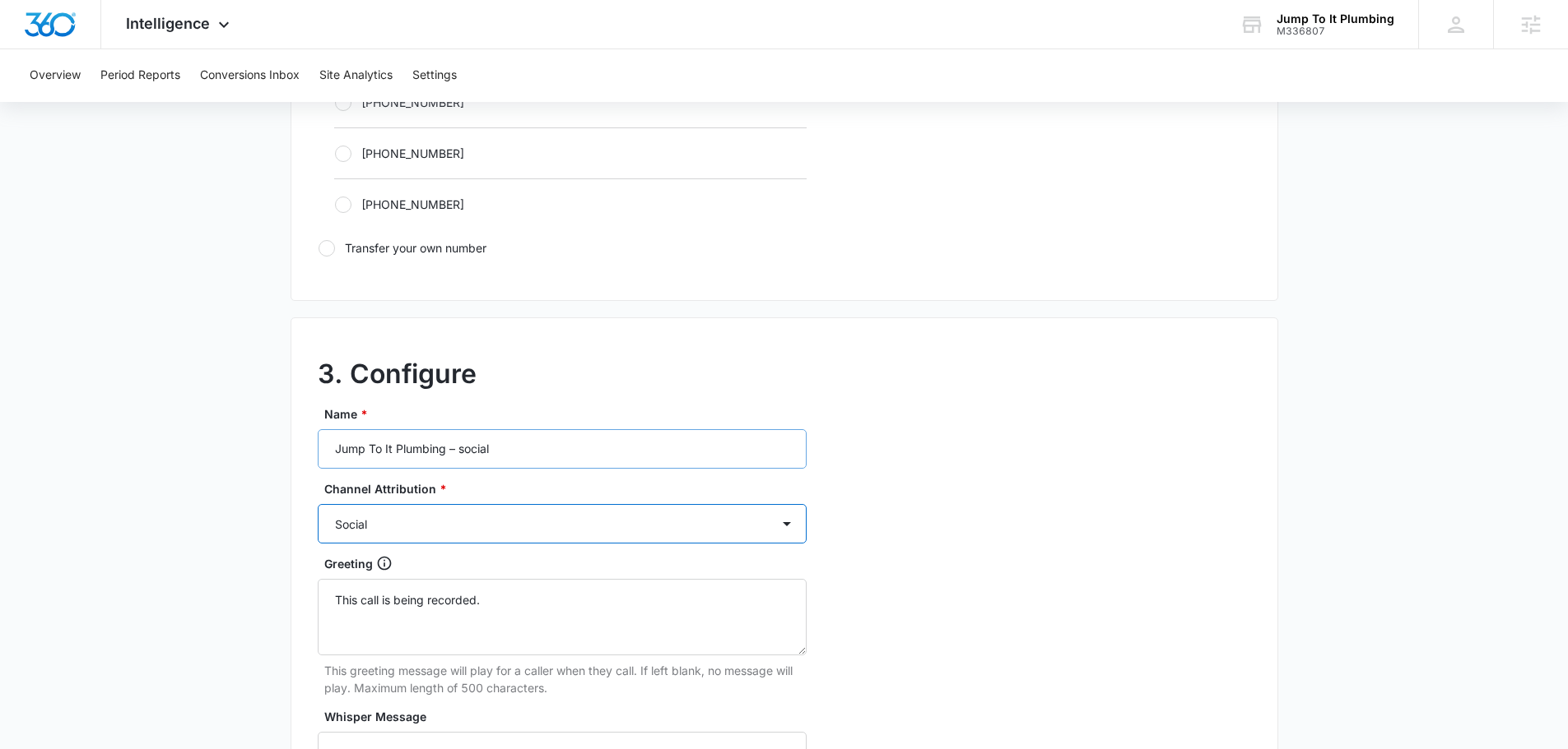
scroll to position [1317, 0]
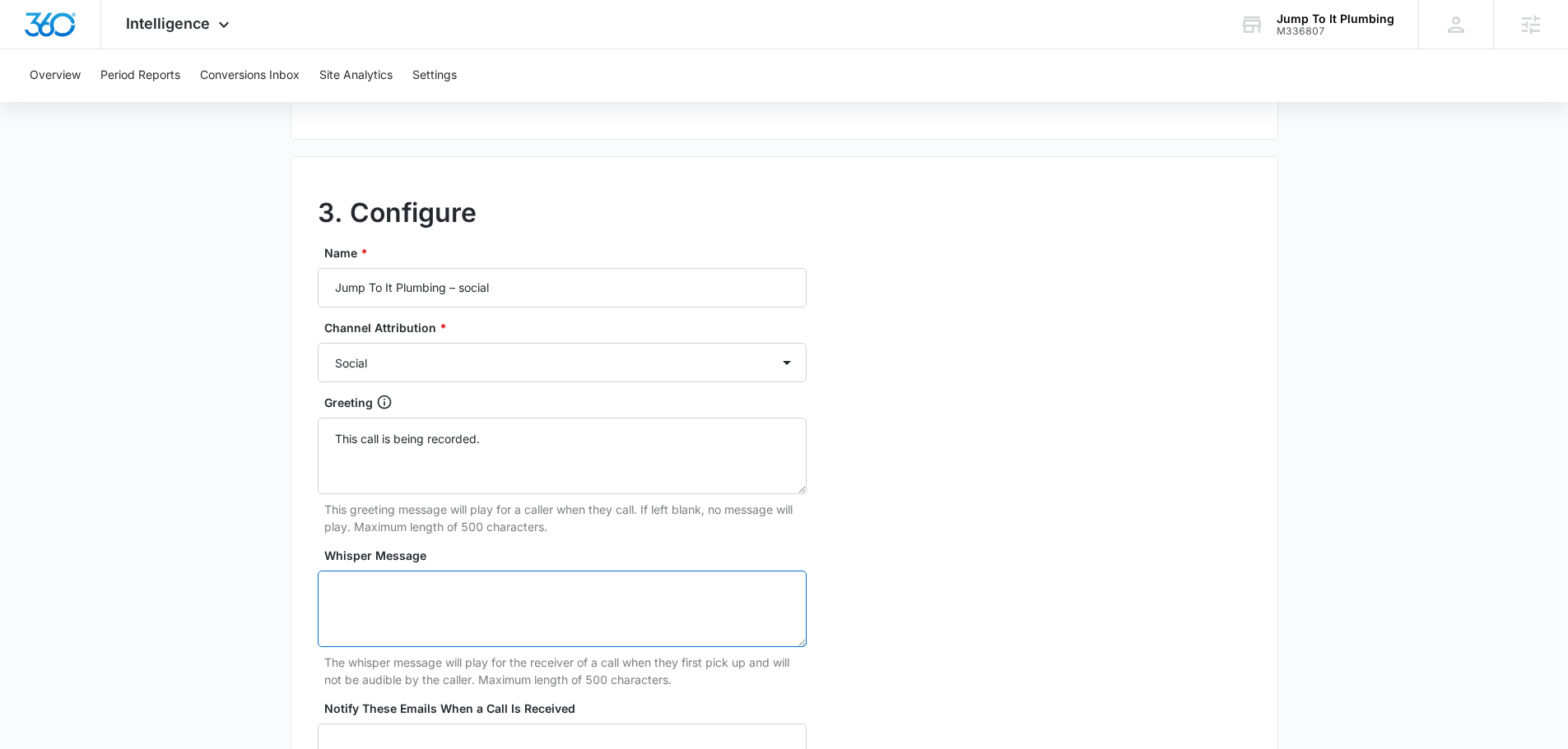
click at [478, 597] on textarea "Whisper Message" at bounding box center [563, 609] width 489 height 77
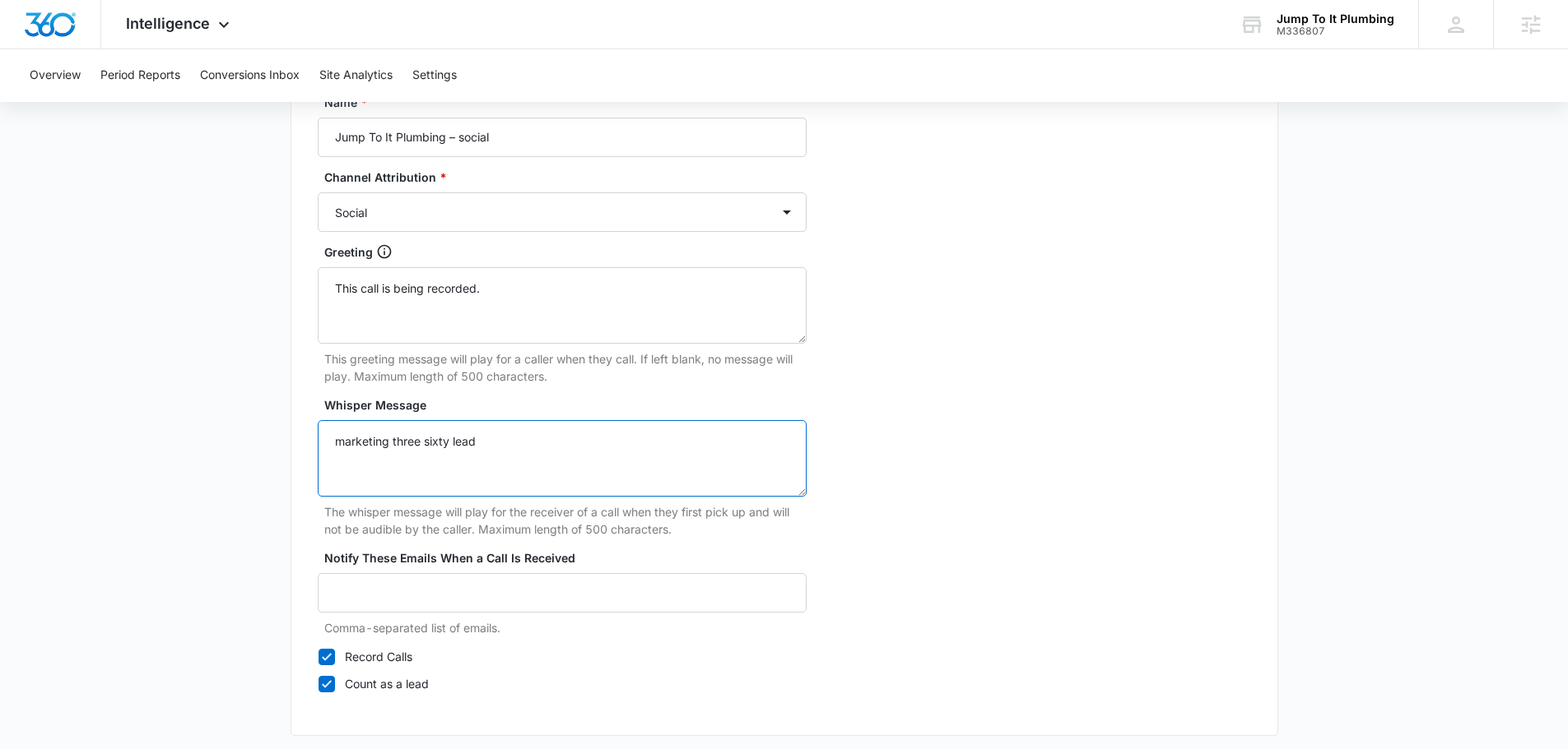
scroll to position [1541, 0]
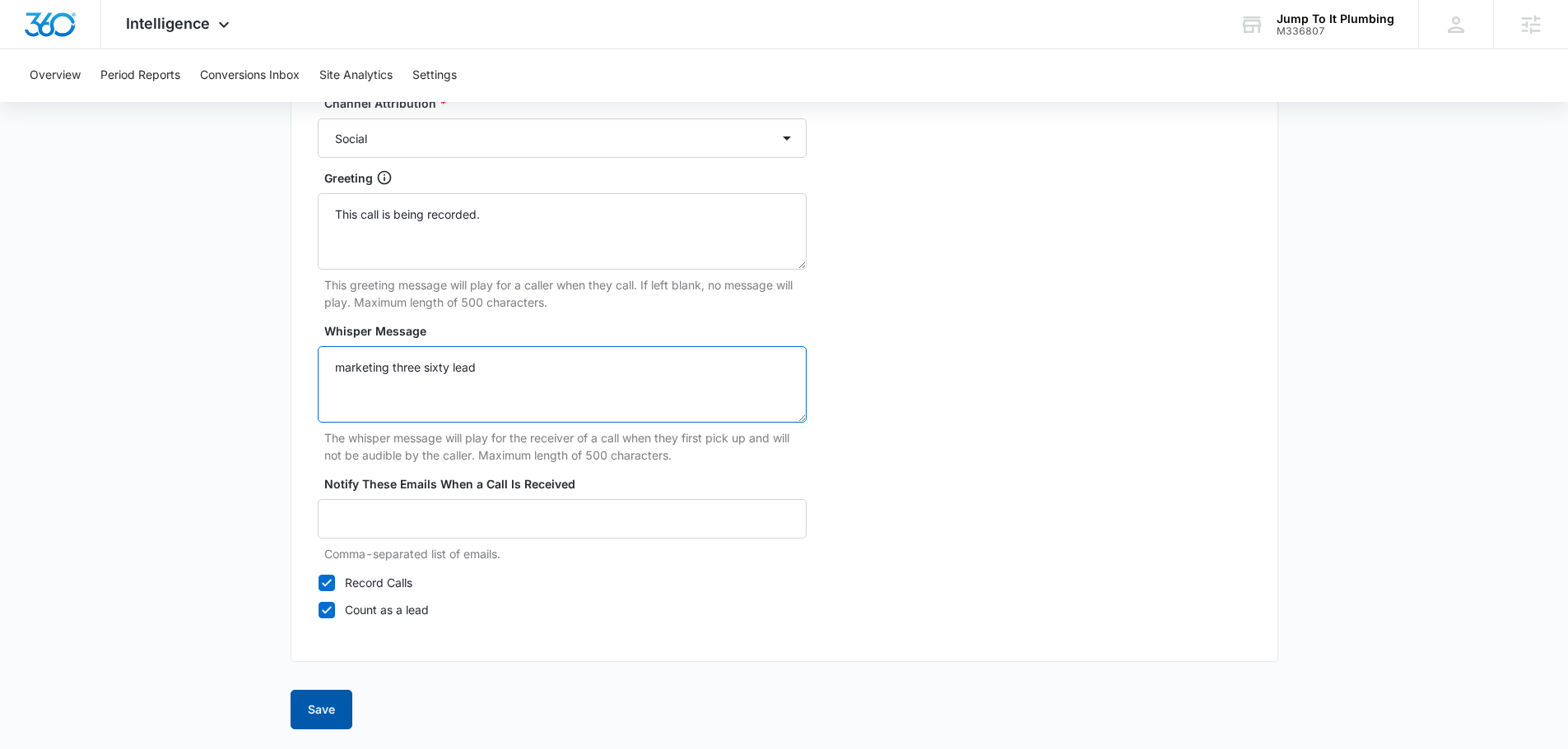
type textarea "marketing three sixty lead"
click at [329, 727] on button "Save" at bounding box center [321, 710] width 61 height 40
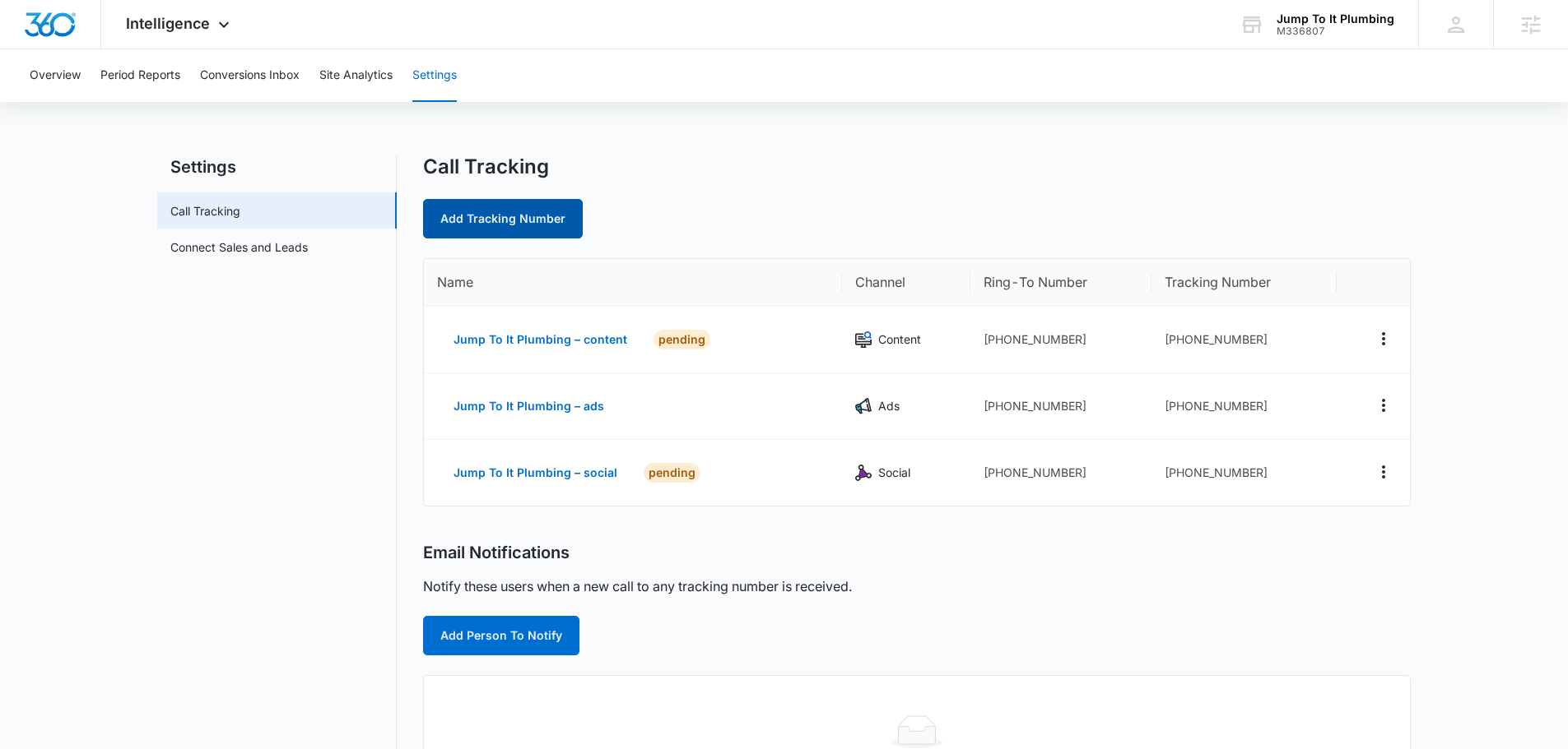
click at [482, 228] on link "Add Tracking Number" at bounding box center [502, 219] width 160 height 40
select select "by_area_code"
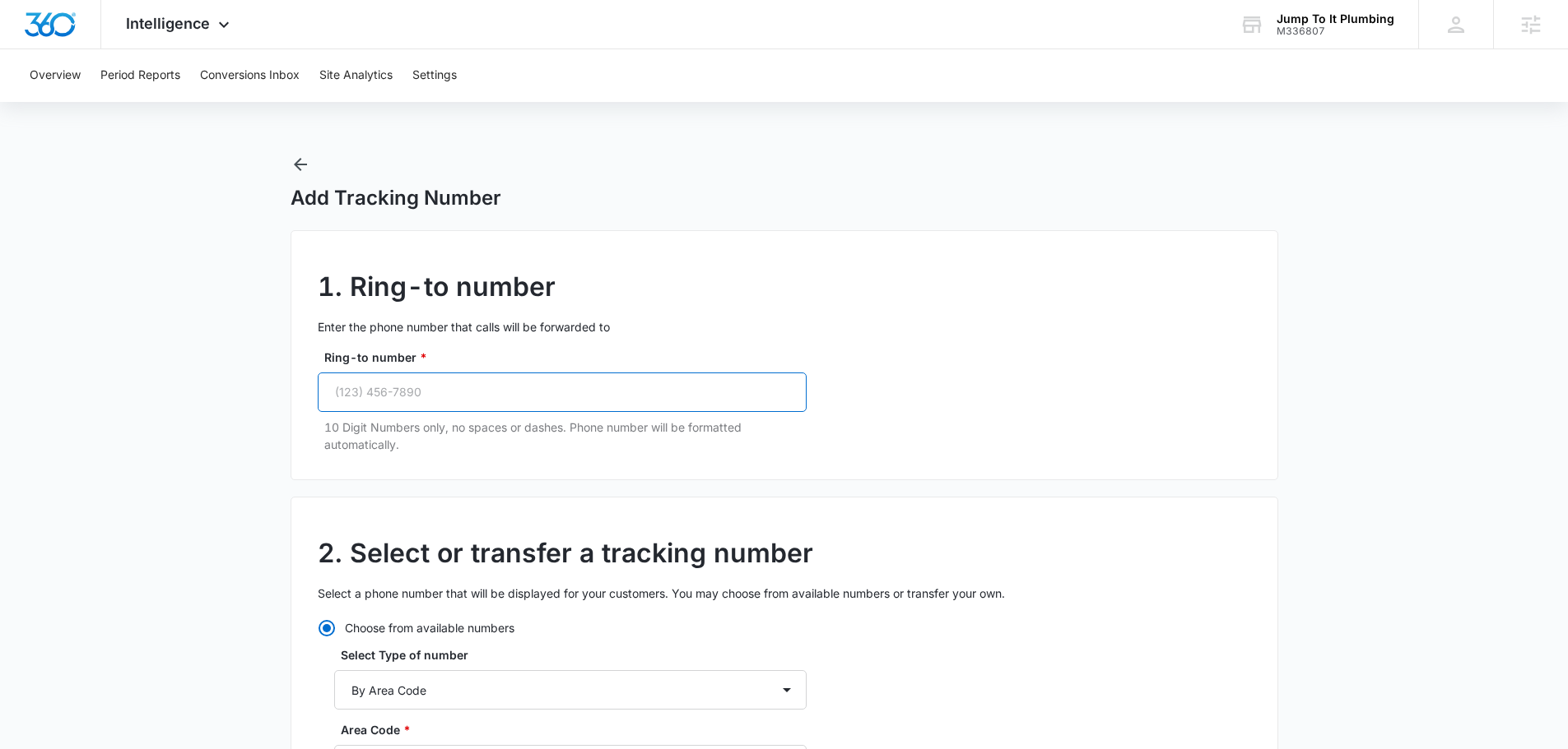
click at [458, 386] on input "Ring-to number *" at bounding box center [563, 392] width 489 height 40
paste input "(702) 766-9101"
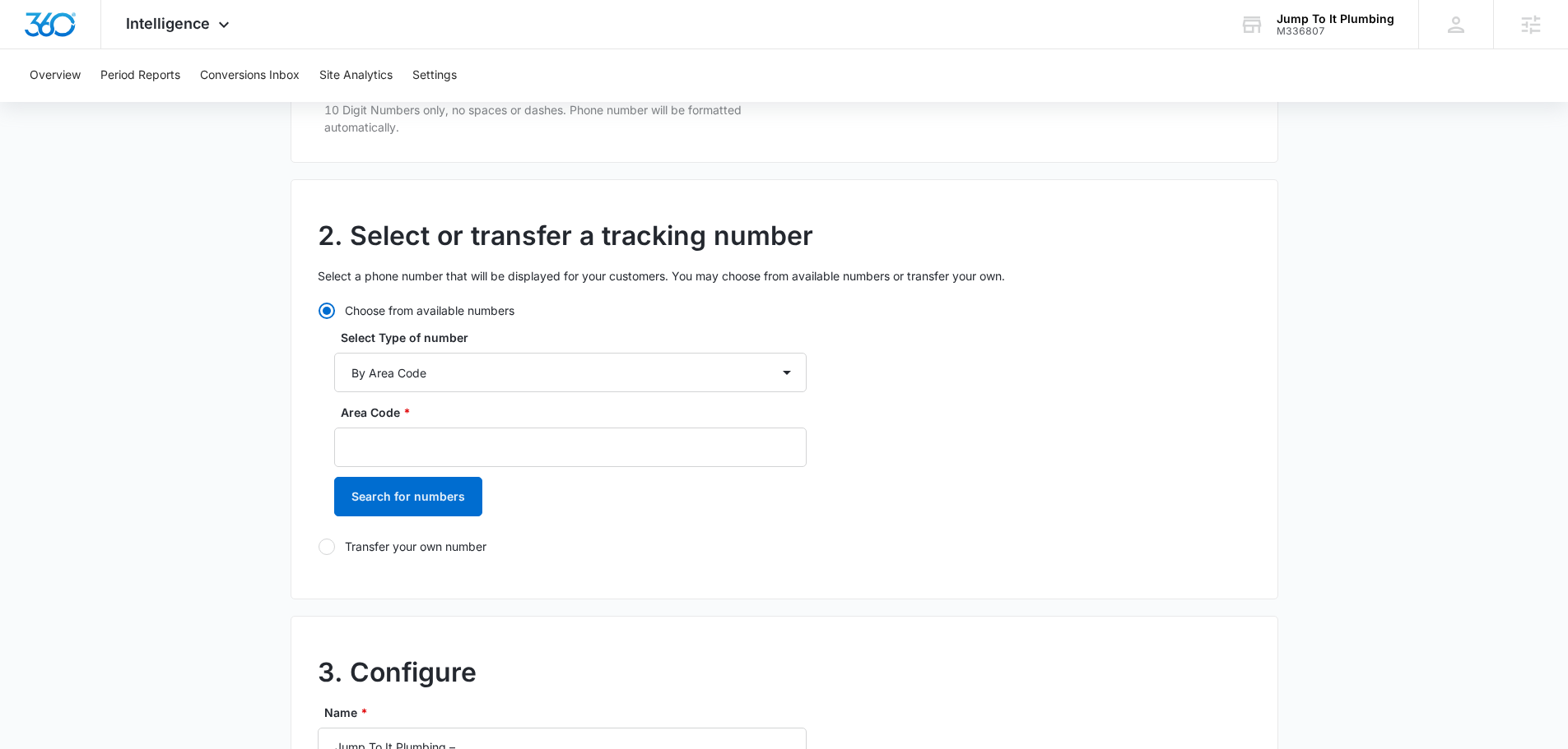
scroll to position [329, 0]
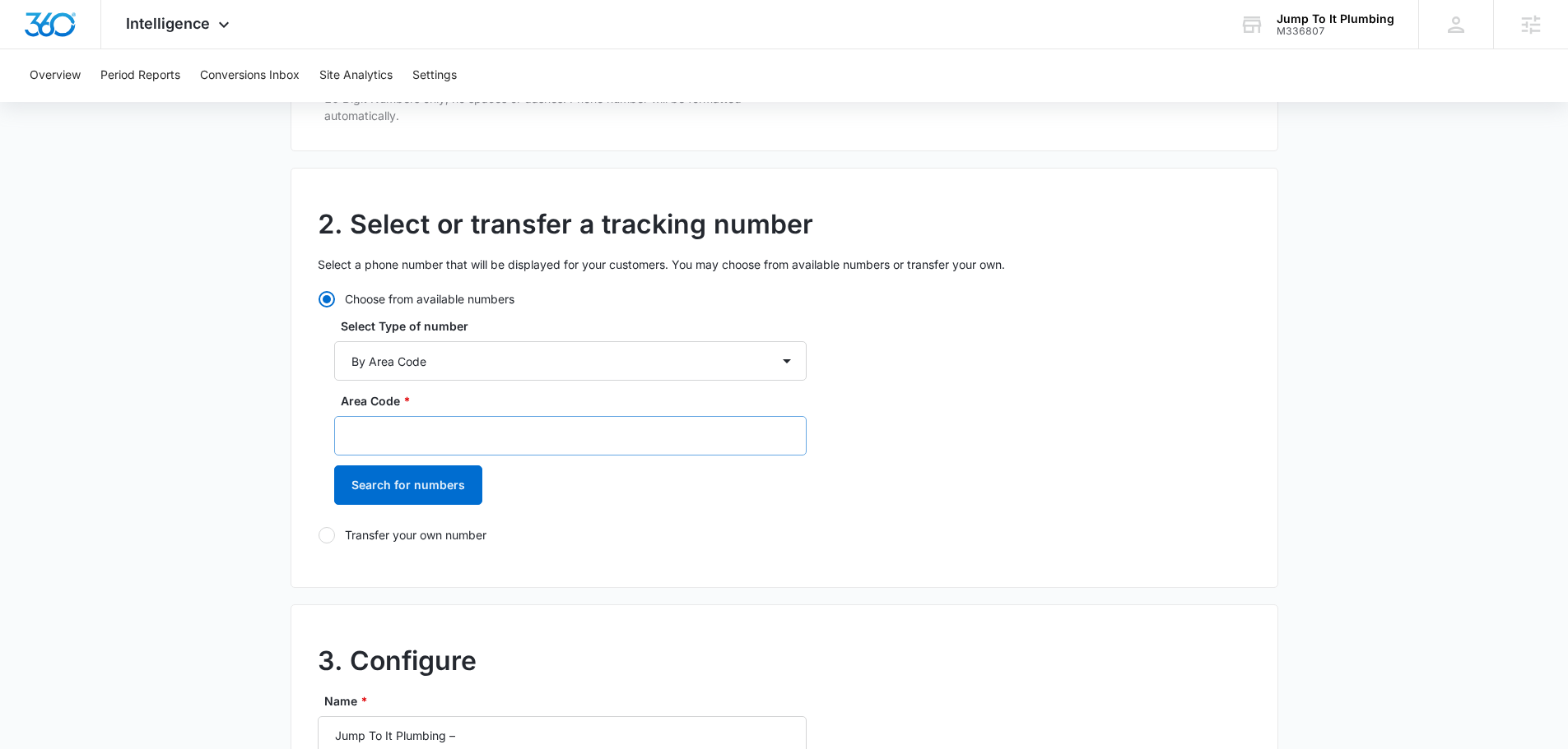
type input "(702) 766-9101"
click at [440, 431] on input "Area Code *" at bounding box center [570, 436] width 473 height 40
type input "702"
click at [437, 488] on button "Search for numbers" at bounding box center [408, 486] width 148 height 40
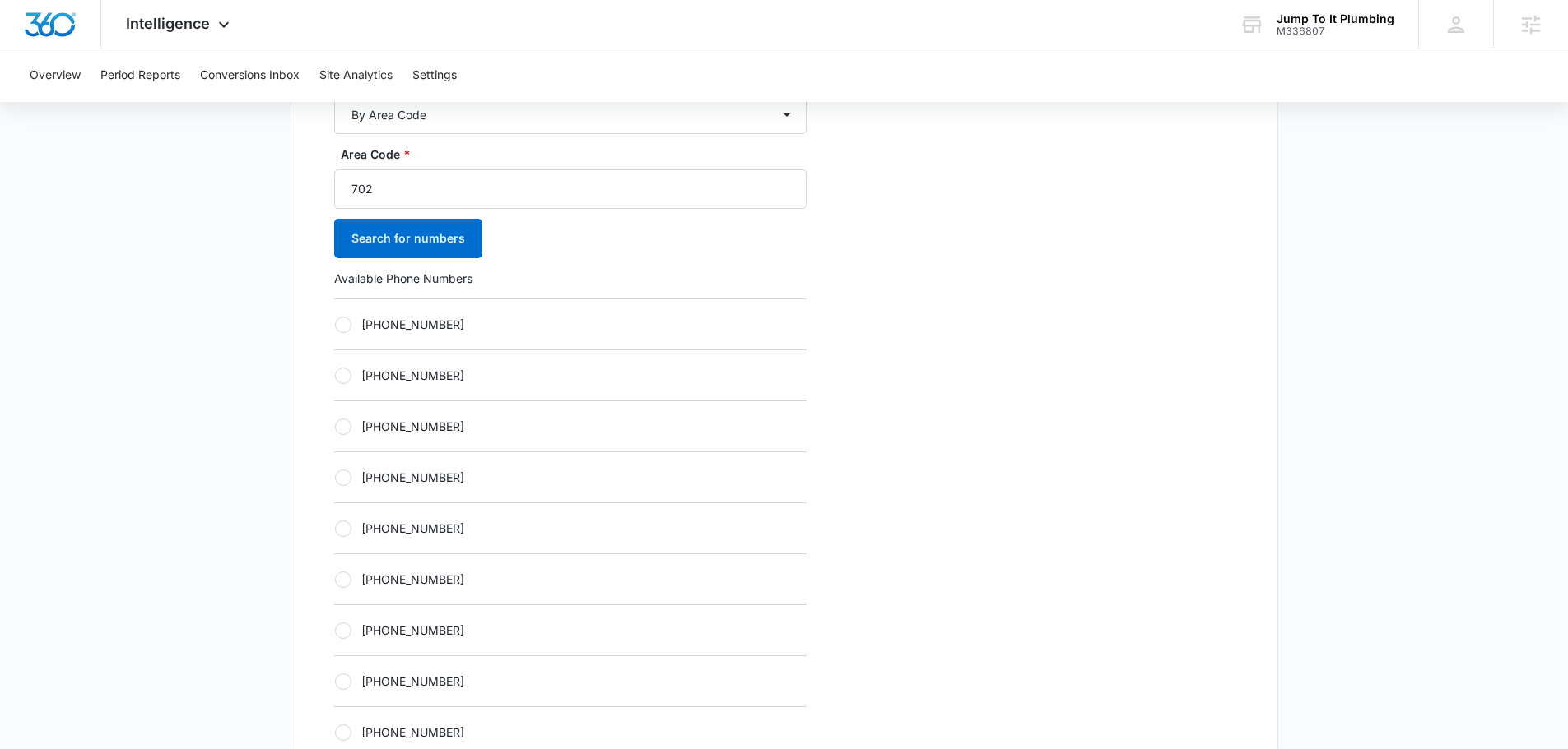
click at [459, 518] on div "+17023292599" at bounding box center [570, 528] width 473 height 51
click at [404, 531] on label "+17023292599" at bounding box center [570, 529] width 473 height 17
click at [335, 529] on input "+17023292599" at bounding box center [335, 528] width 1 height 1
radio input "true"
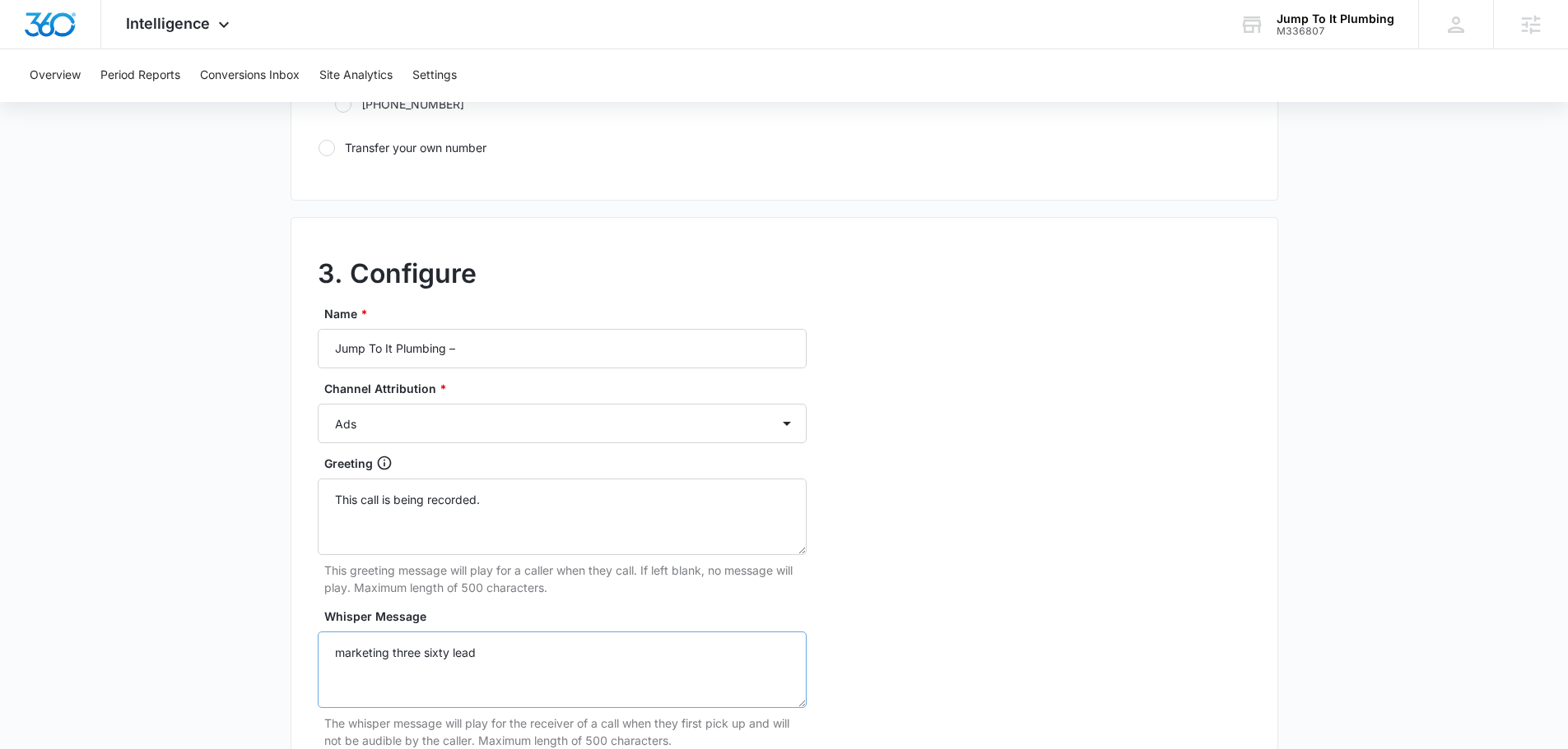
scroll to position [1317, 0]
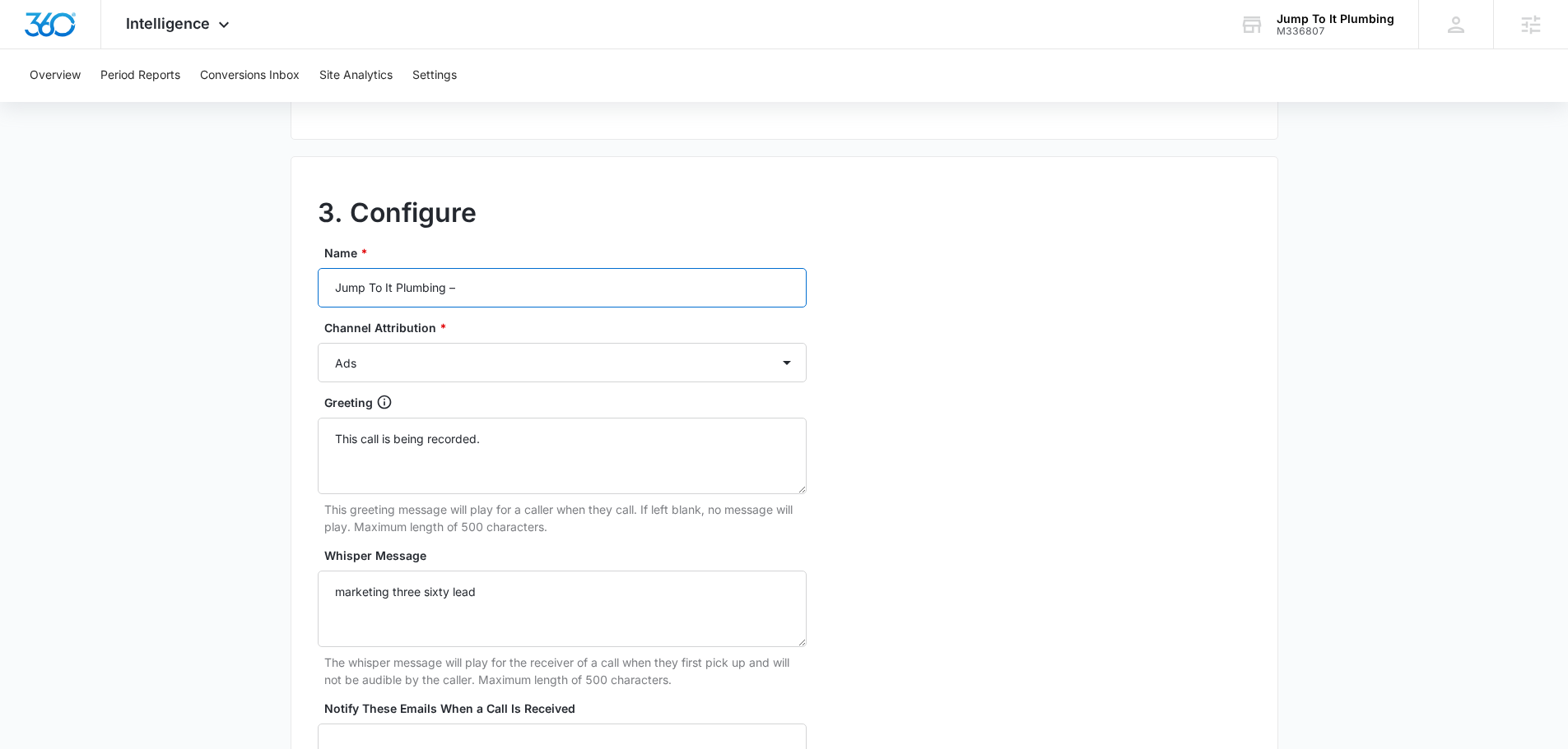
click at [488, 284] on input "Jump To It Plumbing –" at bounding box center [563, 288] width 489 height 40
type input "Jump To It Plumbing – other"
click at [750, 367] on select "Ads Local Service Ads Content Social Other" at bounding box center [563, 363] width 489 height 40
select select "OTHER"
click at [318, 343] on select "Ads Local Service Ads Content Social Other" at bounding box center [563, 363] width 489 height 40
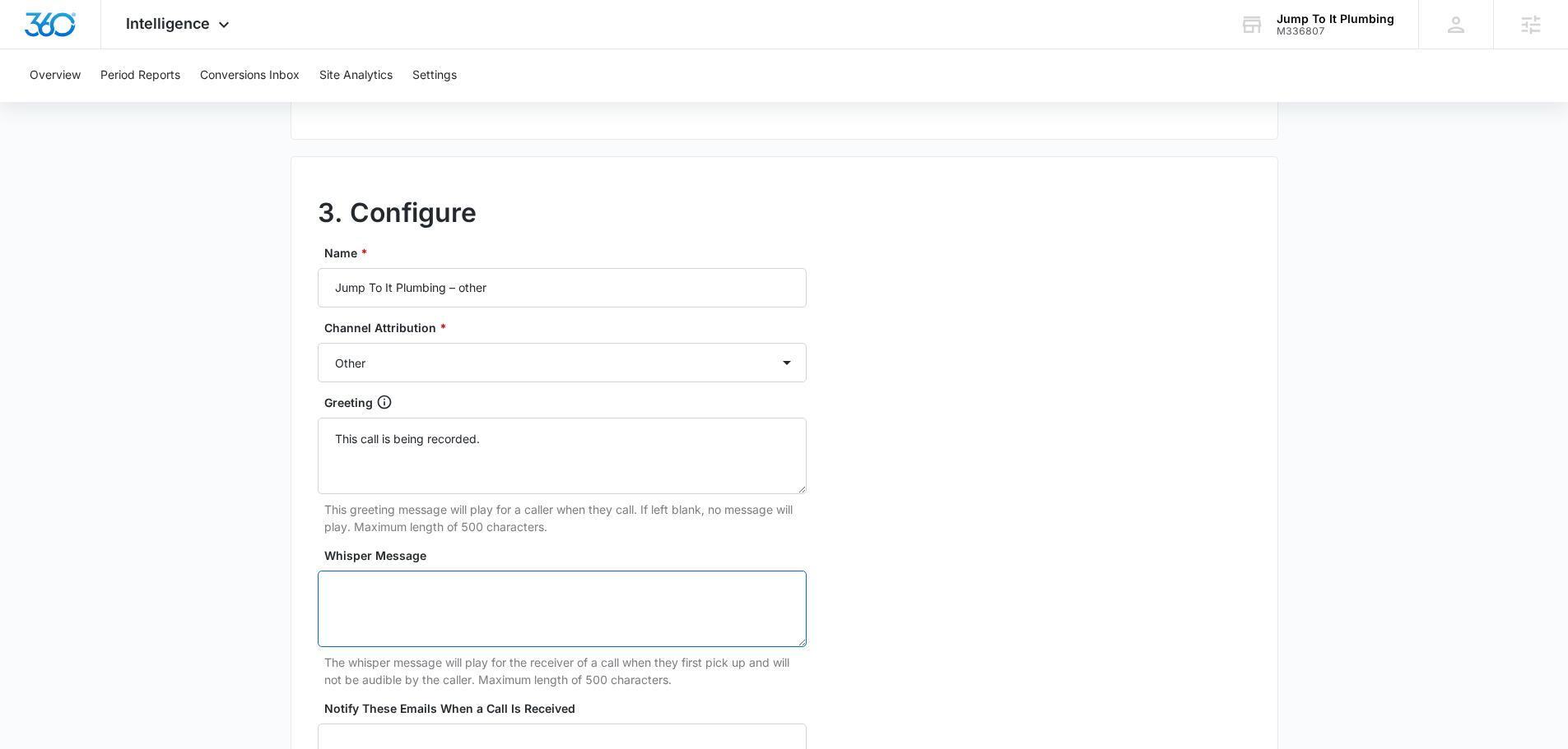
click at [522, 612] on textarea "Whisper Message" at bounding box center [563, 609] width 489 height 77
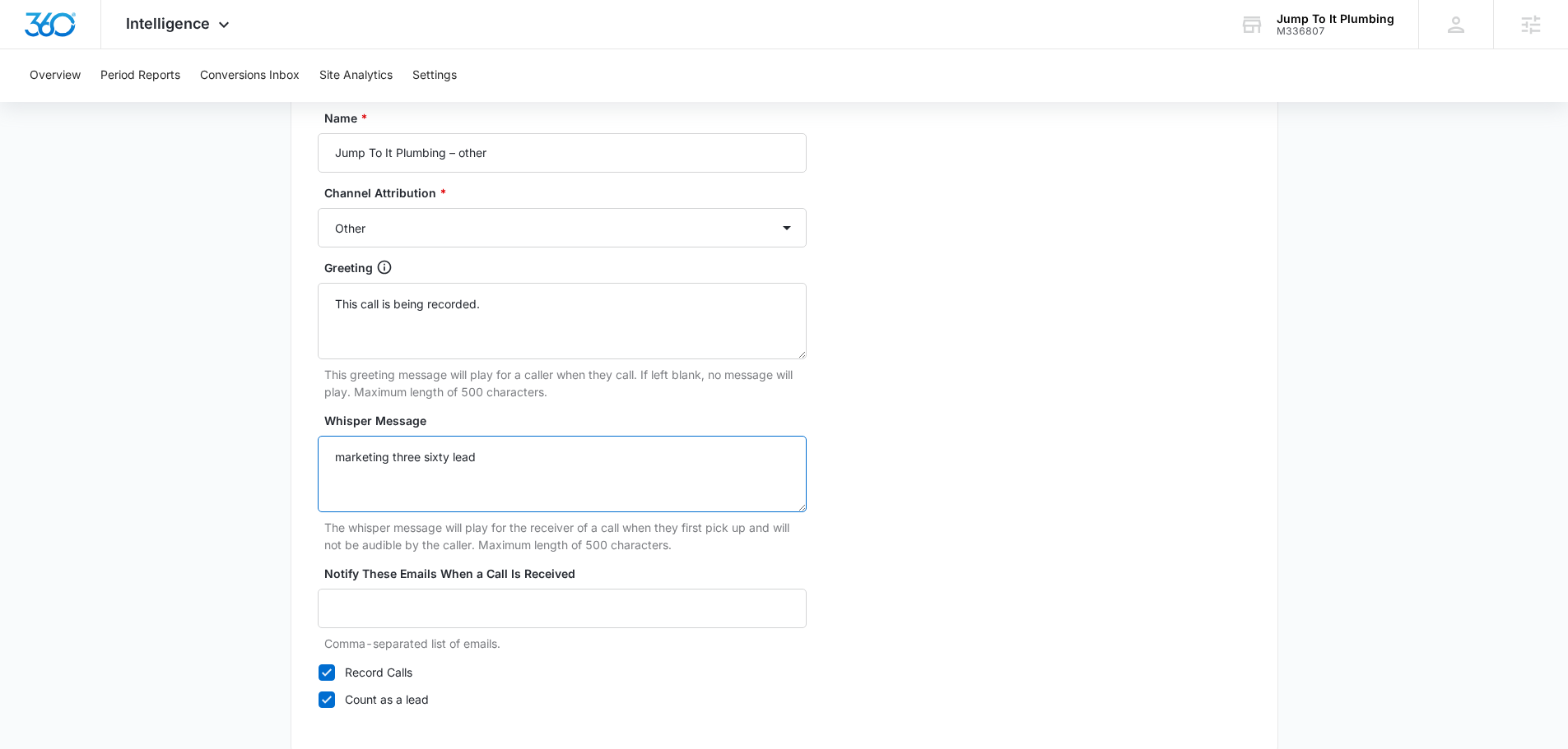
scroll to position [1541, 0]
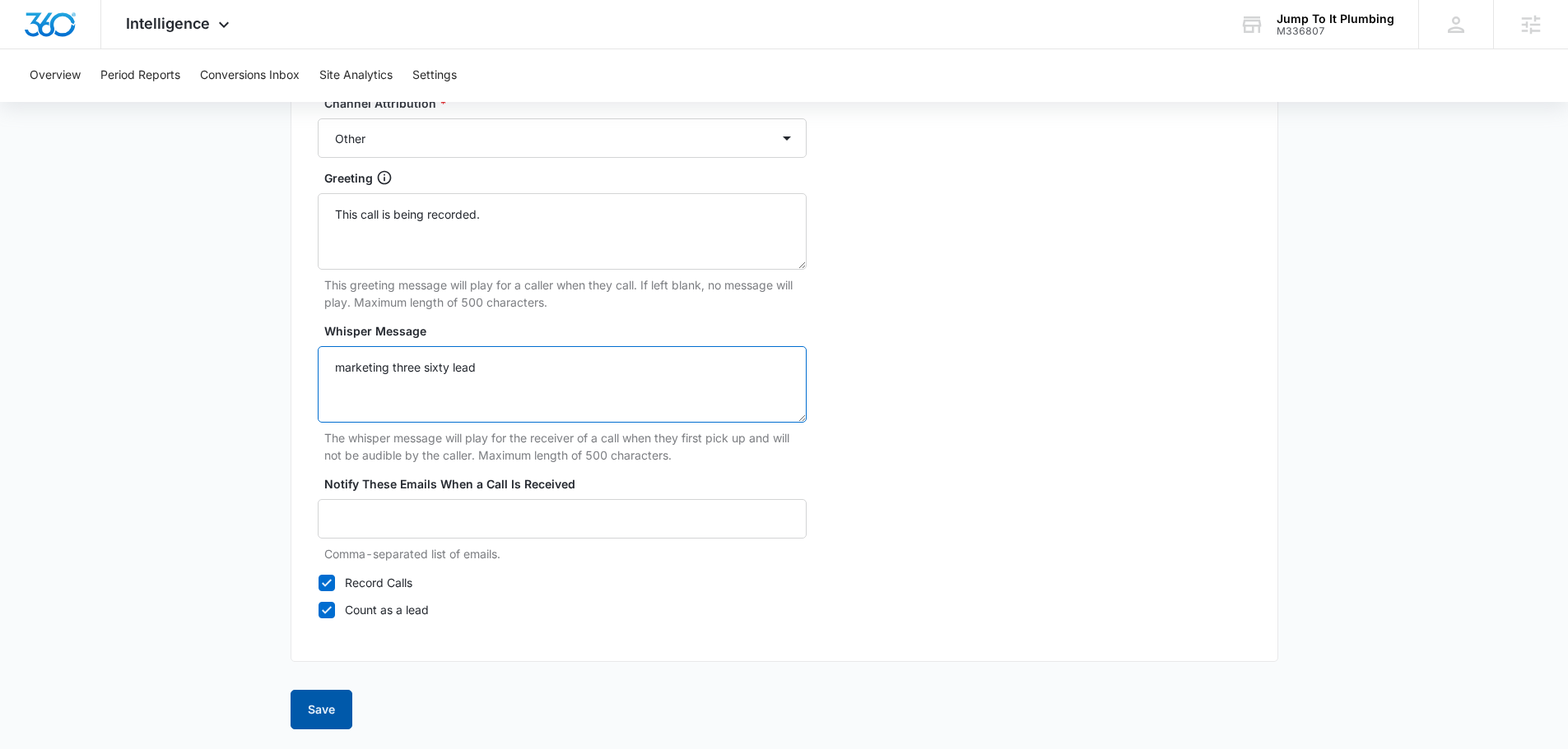
type textarea "marketing three sixty lead"
click at [319, 707] on button "Save" at bounding box center [321, 710] width 61 height 40
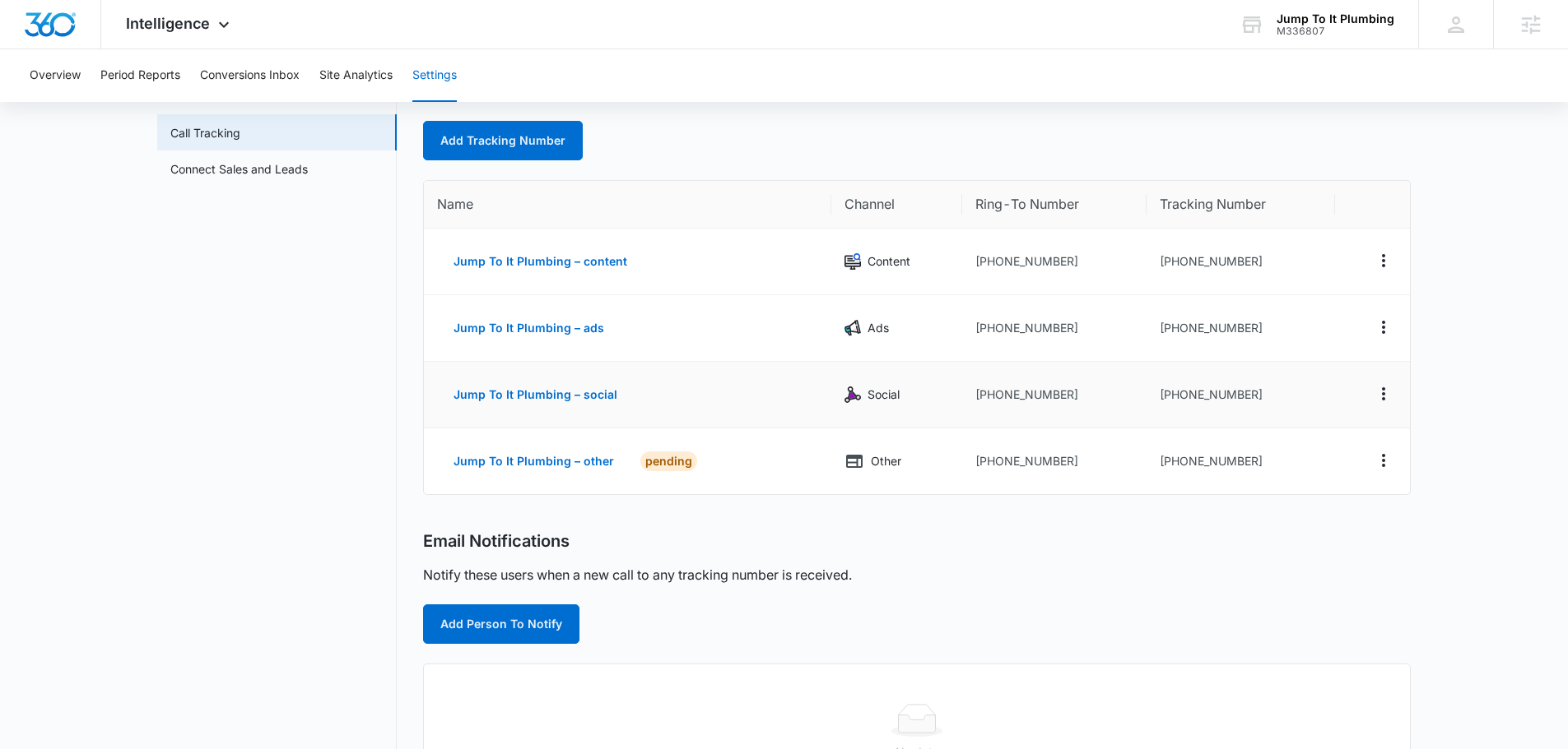
scroll to position [247, 0]
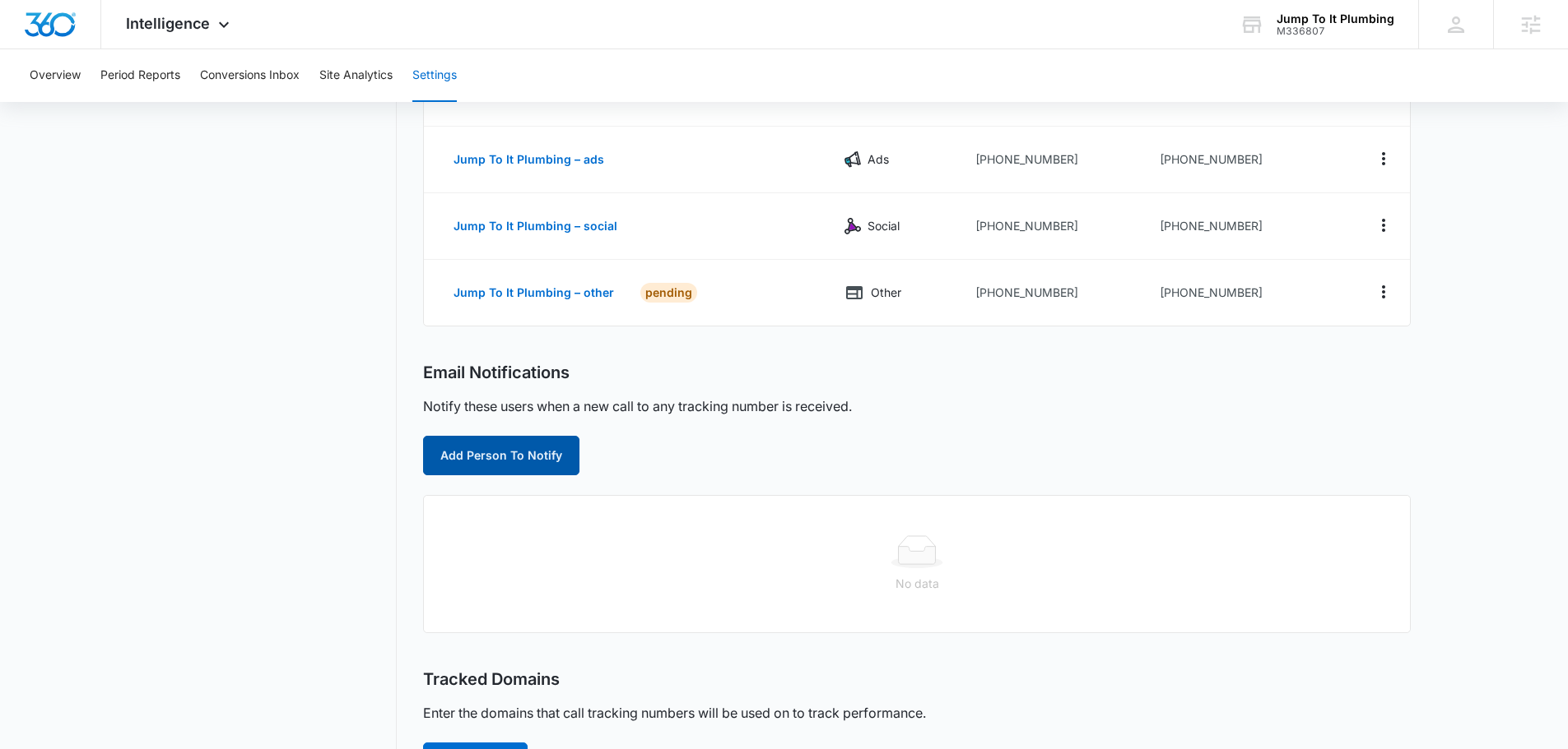
click at [541, 447] on button "Add Person To Notify" at bounding box center [500, 456] width 156 height 40
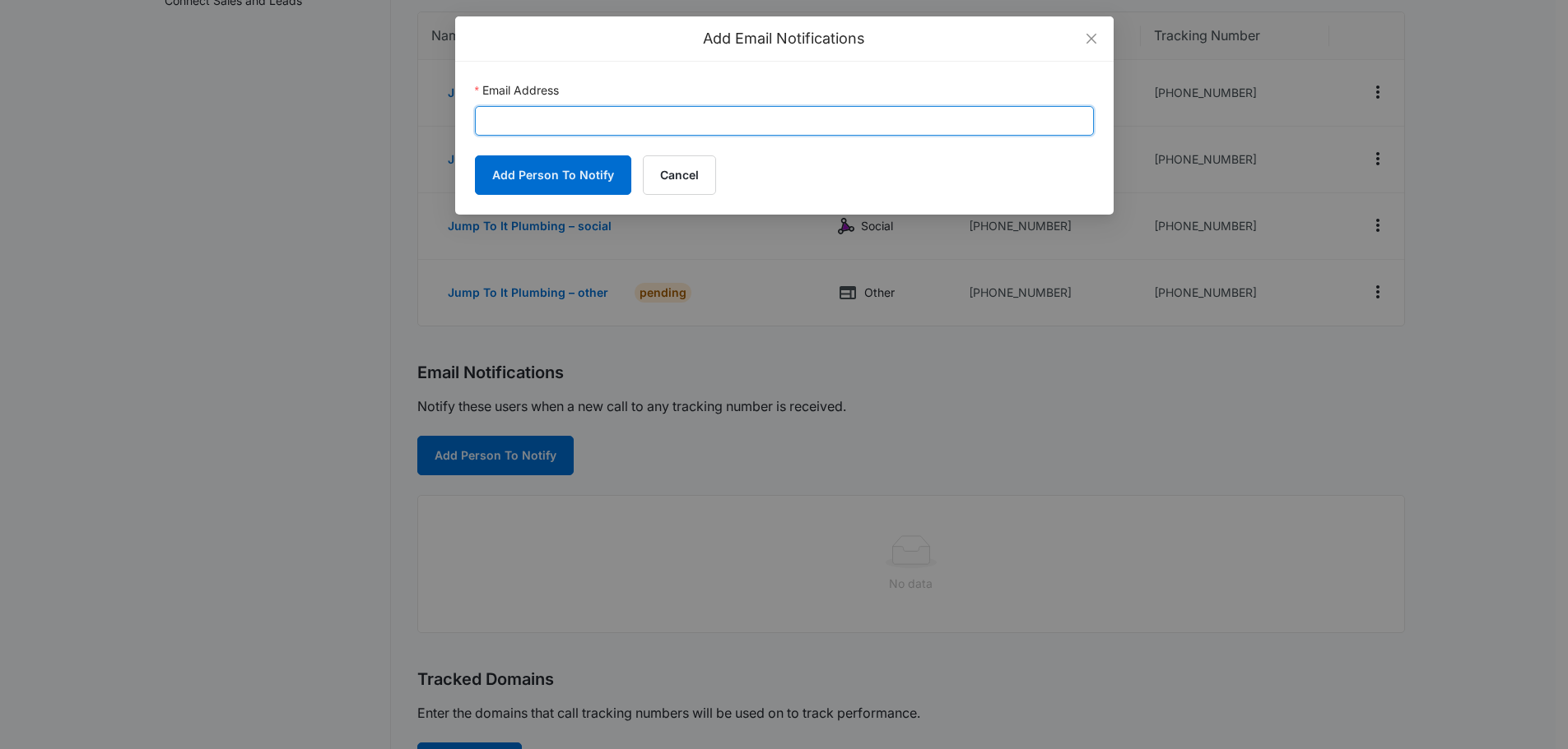
click at [544, 116] on input "Email Address" at bounding box center [784, 121] width 619 height 29
paste input "kadin.cathey@madwire.com"
type input "kadin.cathey@madwire.com"
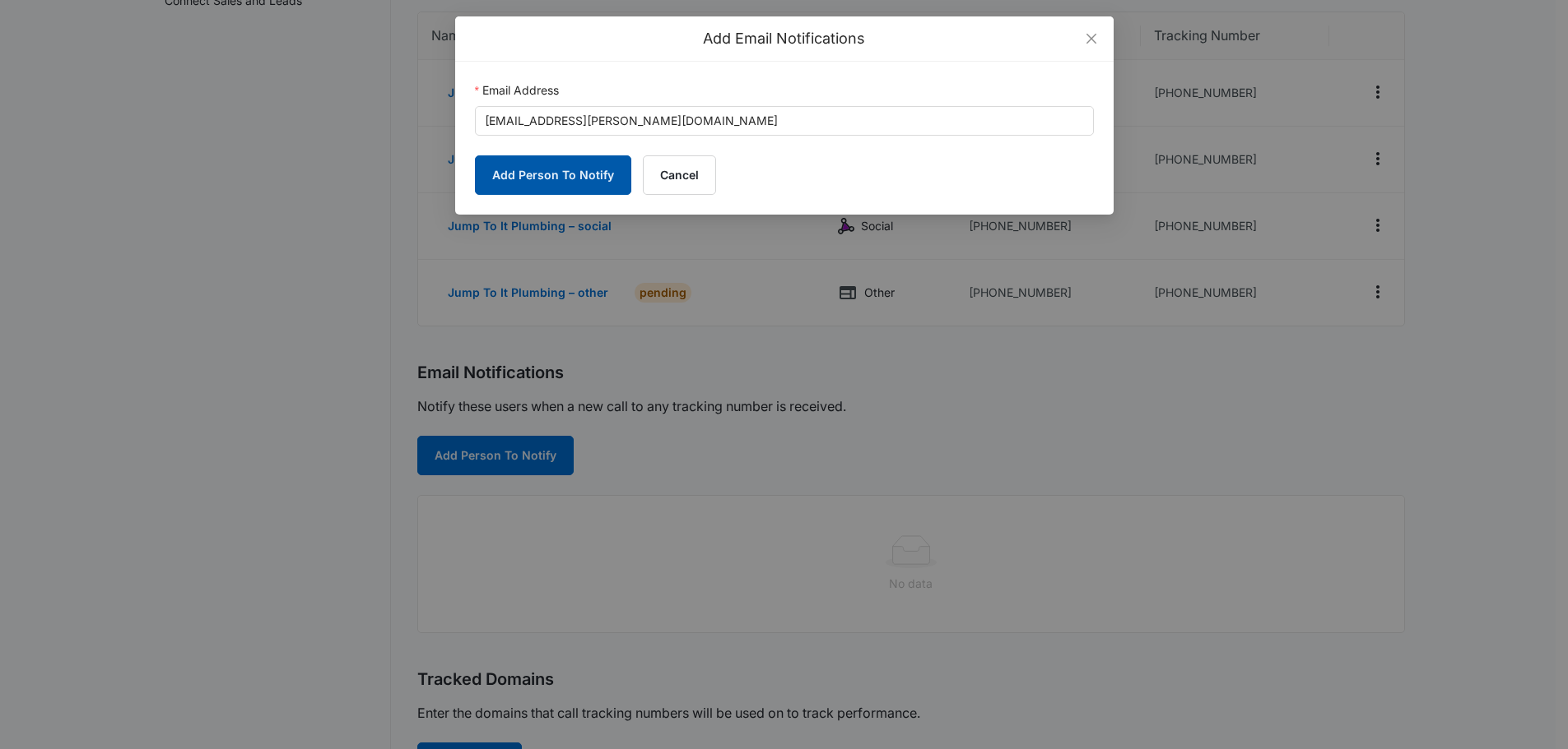
click at [560, 181] on button "Add Person To Notify" at bounding box center [552, 175] width 156 height 40
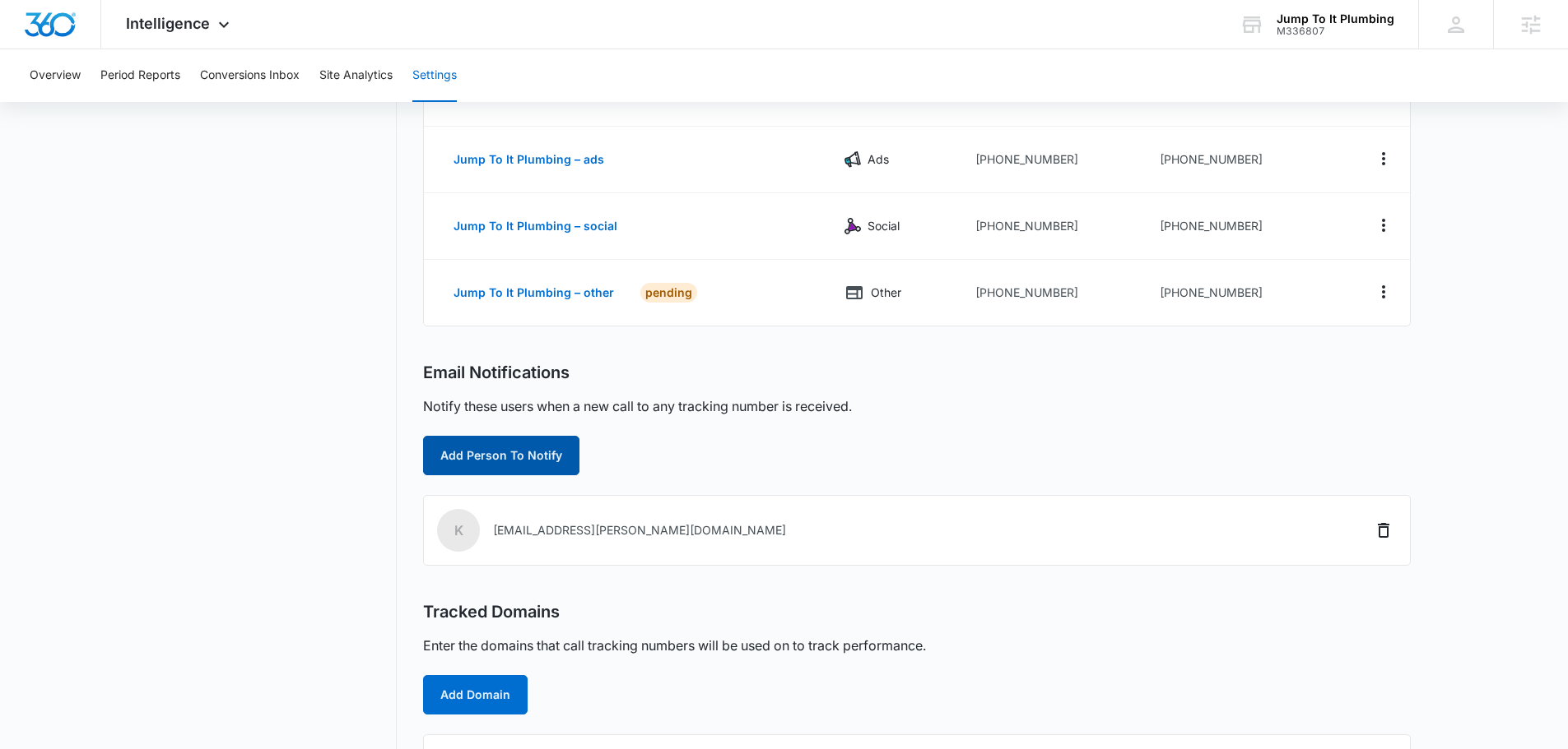
click at [477, 456] on button "Add Person To Notify" at bounding box center [500, 456] width 156 height 40
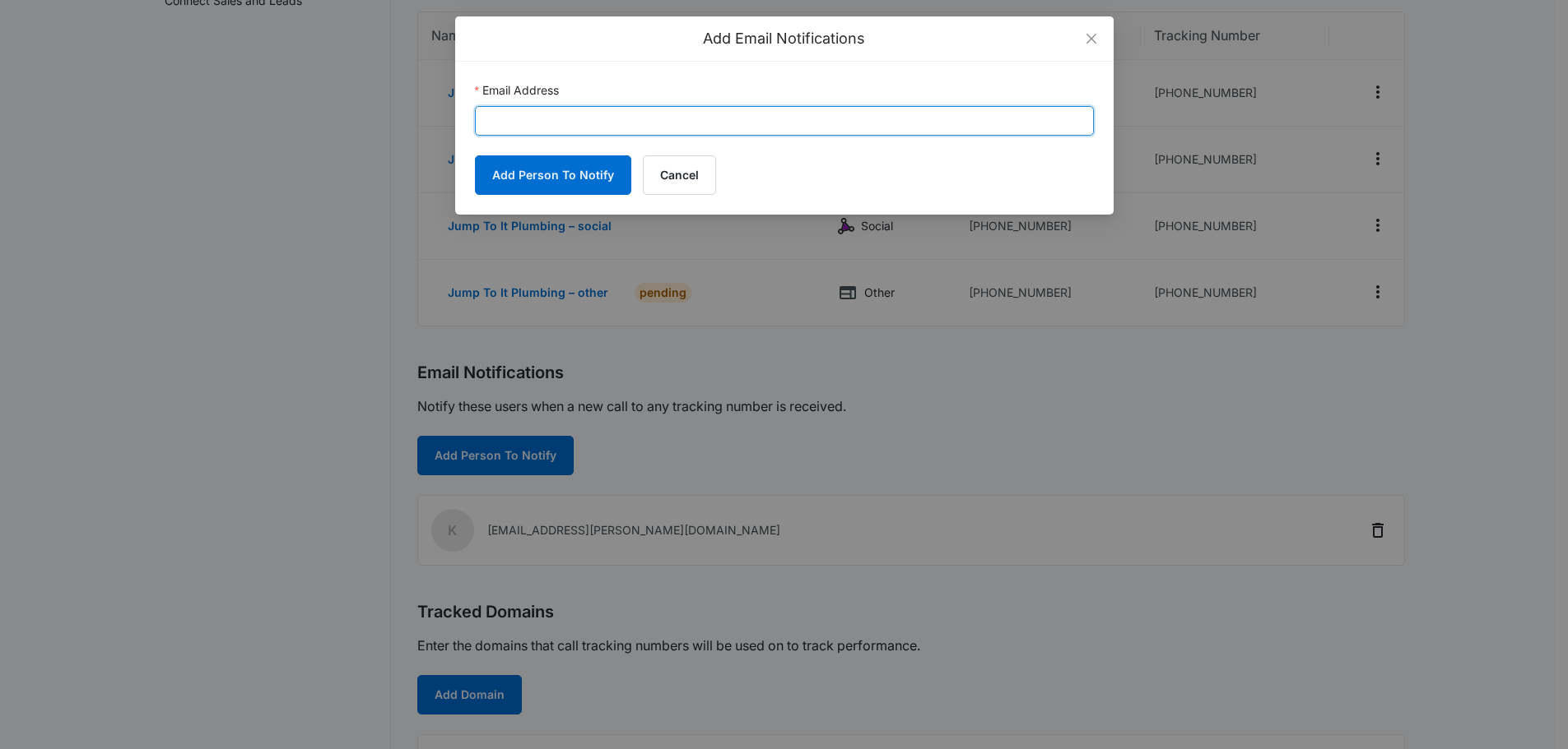
drag, startPoint x: 596, startPoint y: 114, endPoint x: 609, endPoint y: 105, distance: 15.8
click at [597, 111] on input "Email Address" at bounding box center [784, 121] width 619 height 29
paste input "Kyle.kogl@madwire.com"
type input "Kyle.kogl@madwire.com"
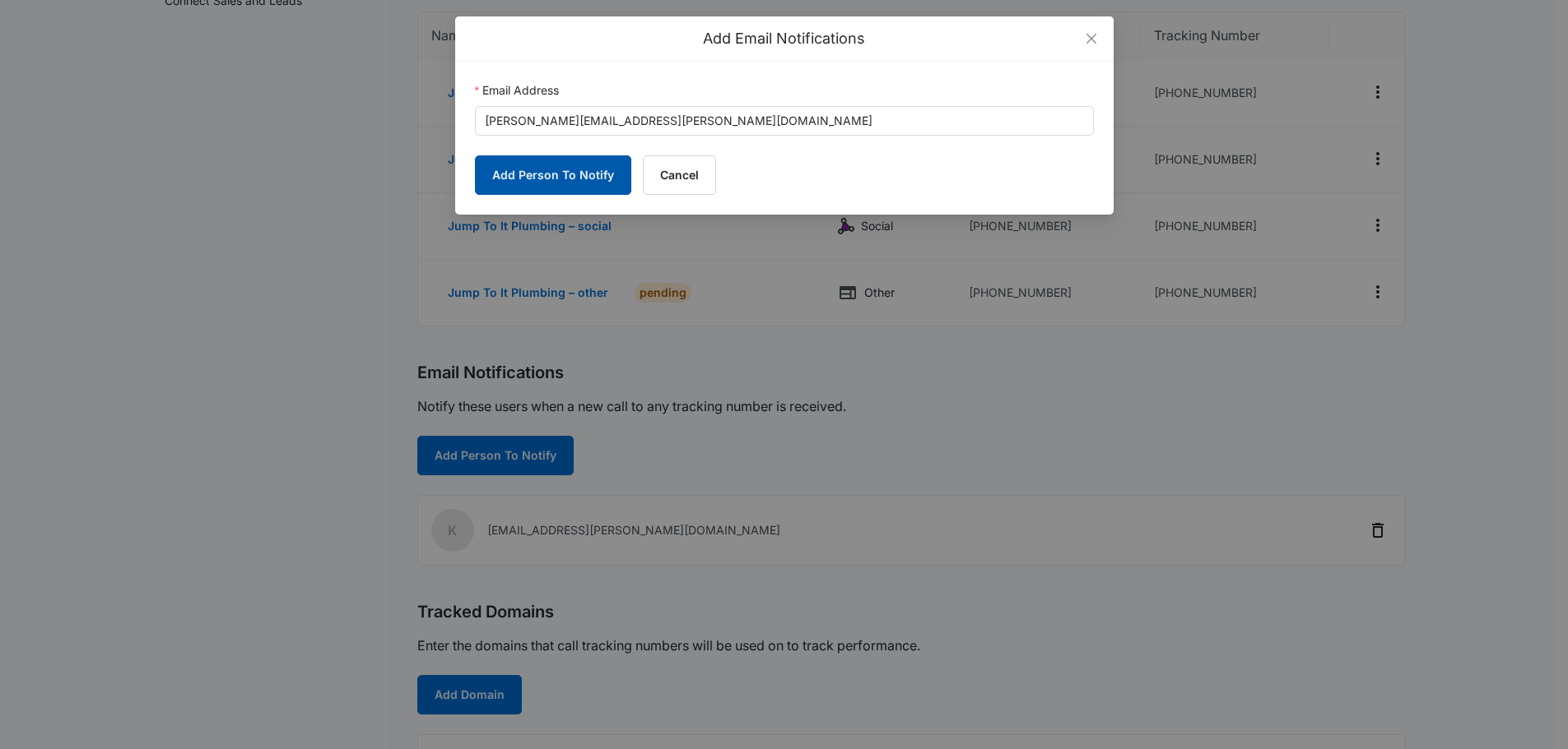
click at [545, 168] on button "Add Person To Notify" at bounding box center [552, 175] width 156 height 40
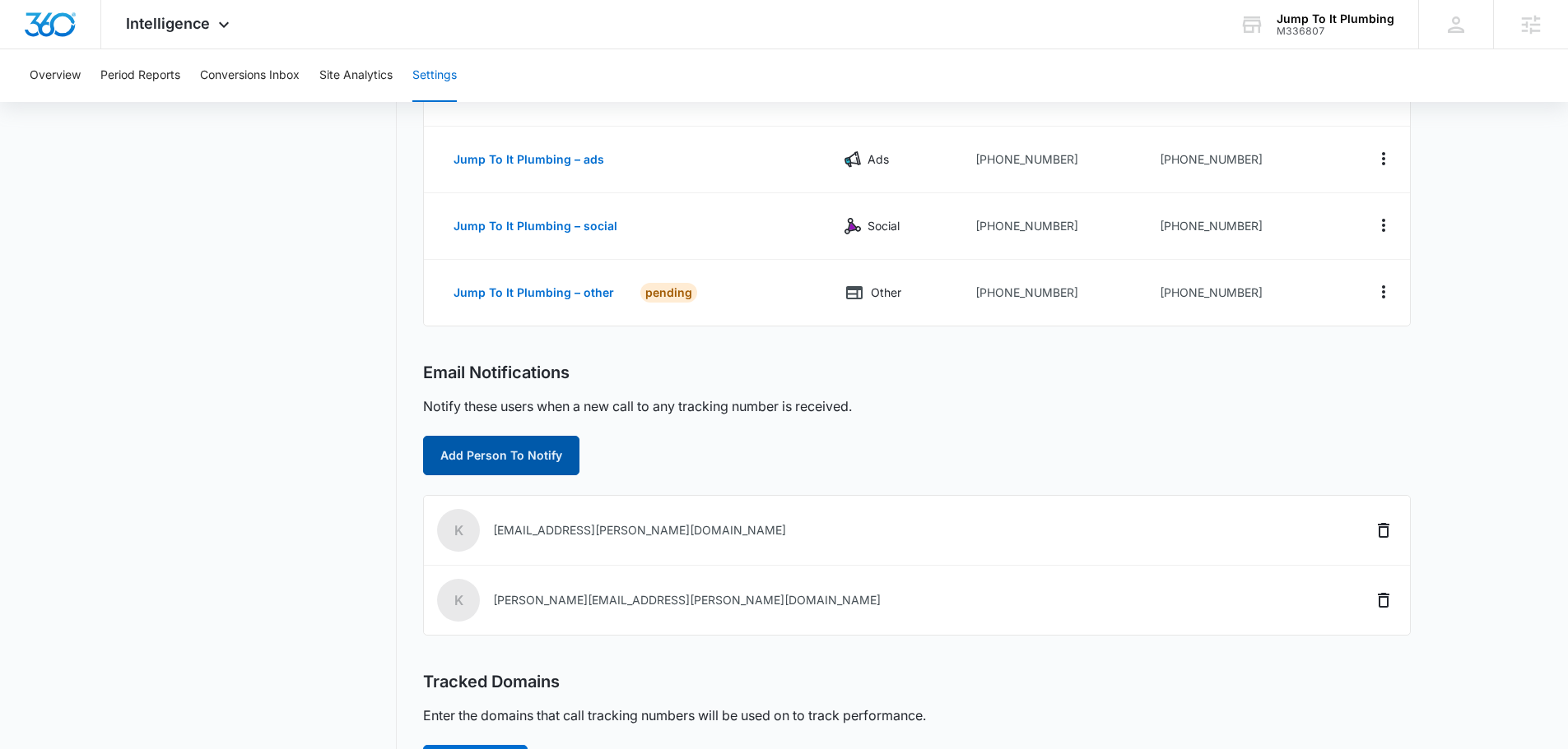
click at [532, 466] on button "Add Person To Notify" at bounding box center [500, 456] width 156 height 40
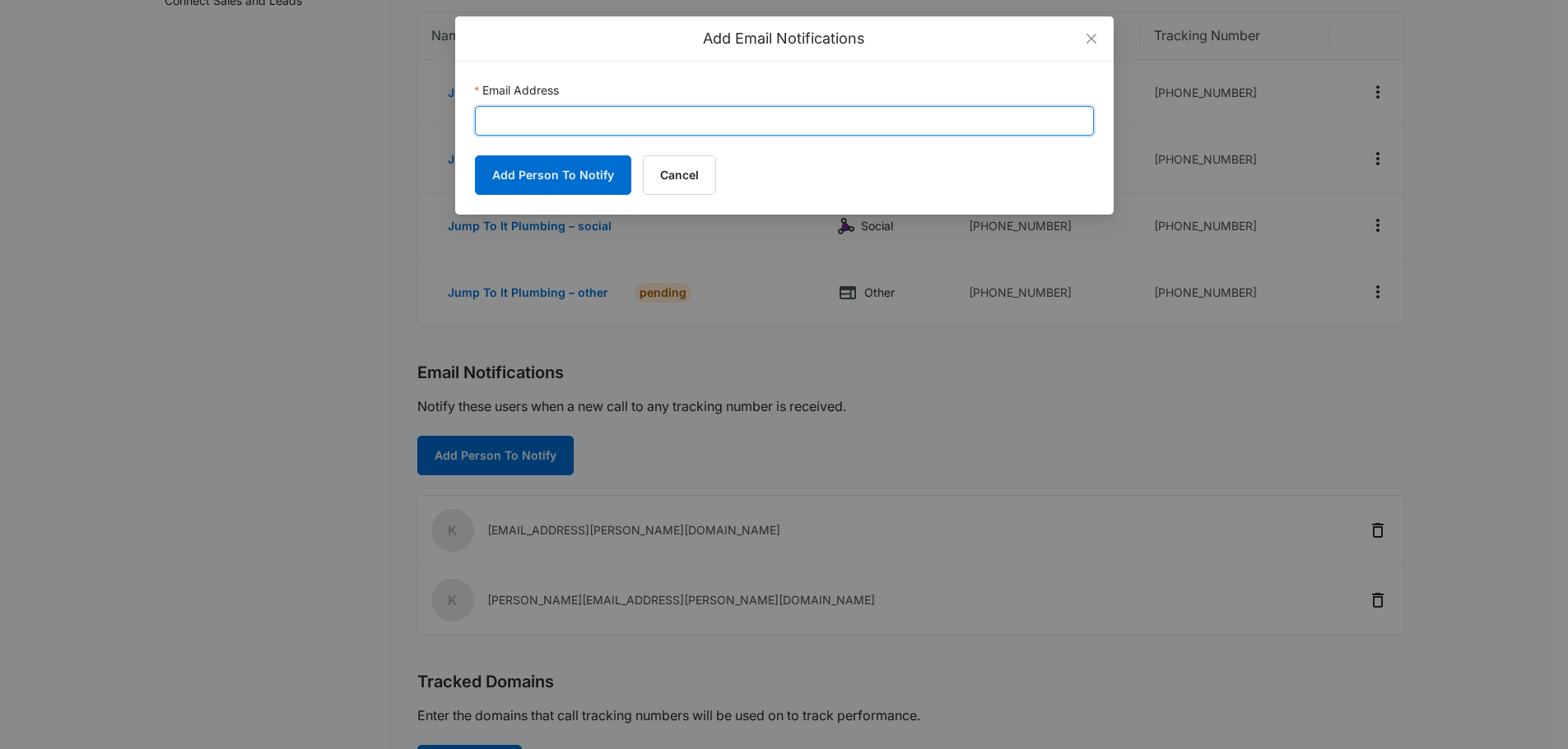
click at [596, 128] on input "Email Address" at bounding box center [784, 121] width 619 height 29
paste input "info@jump2itplumbing.com"
type input "info@jump2itplumbing.com"
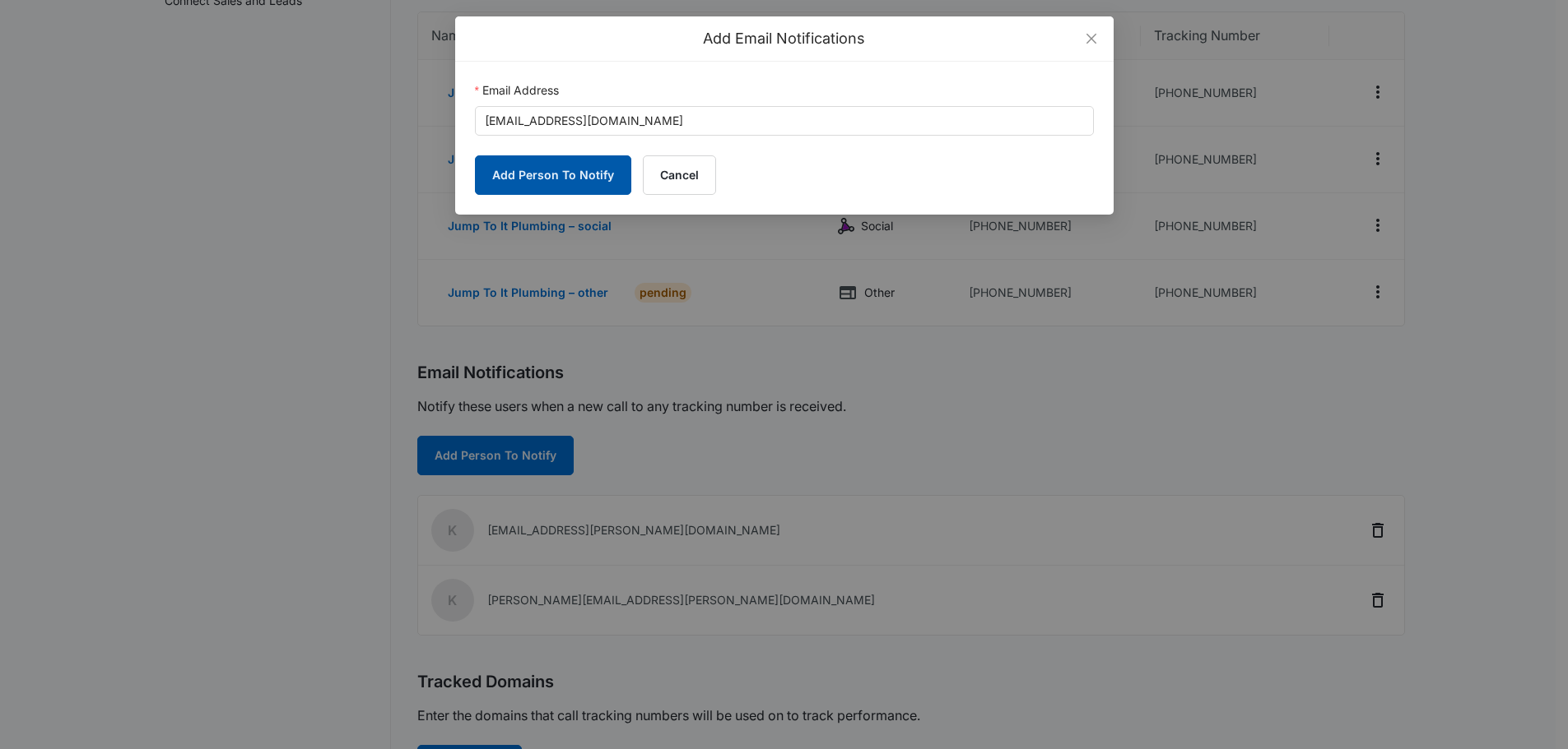
click at [551, 166] on button "Add Person To Notify" at bounding box center [552, 175] width 156 height 40
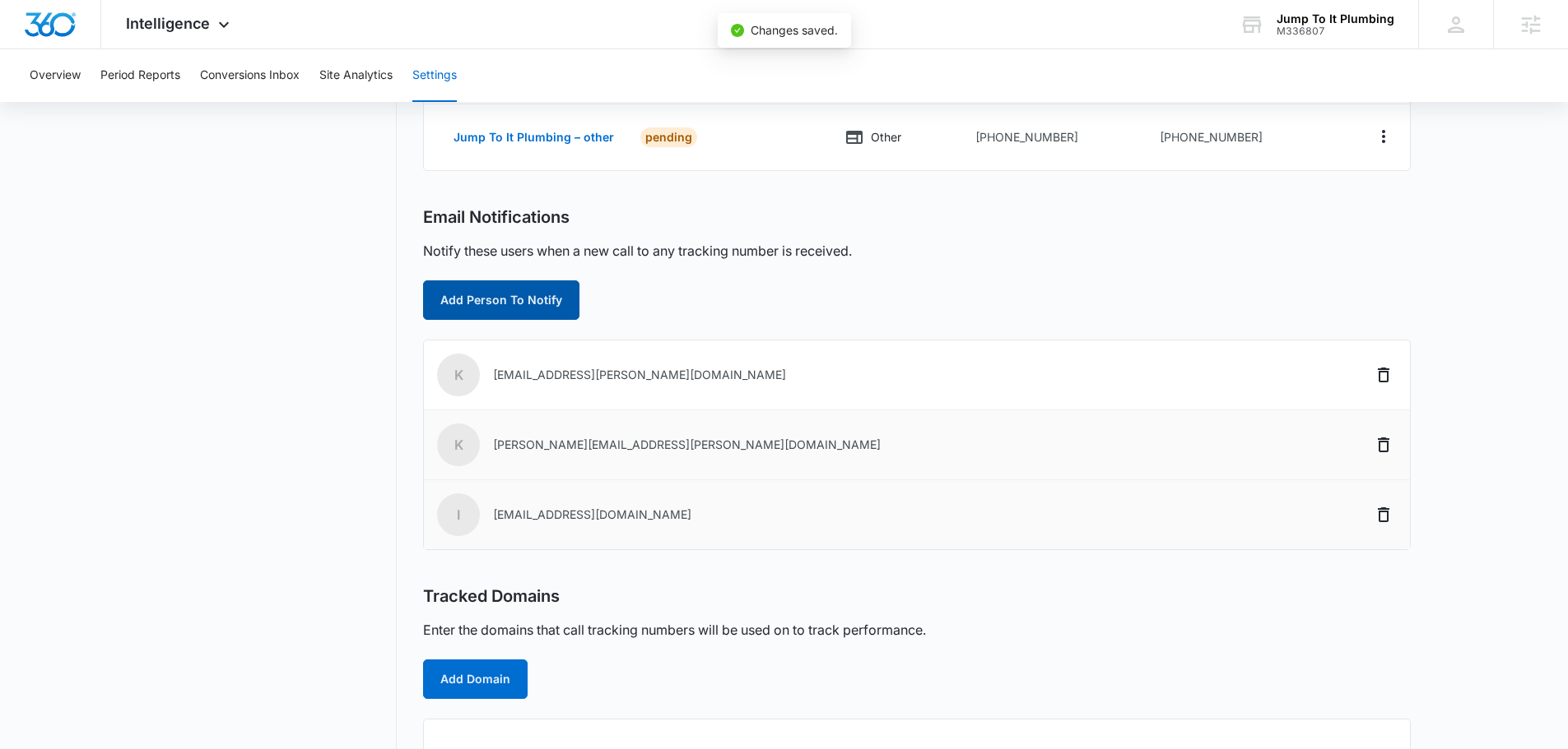
scroll to position [530, 0]
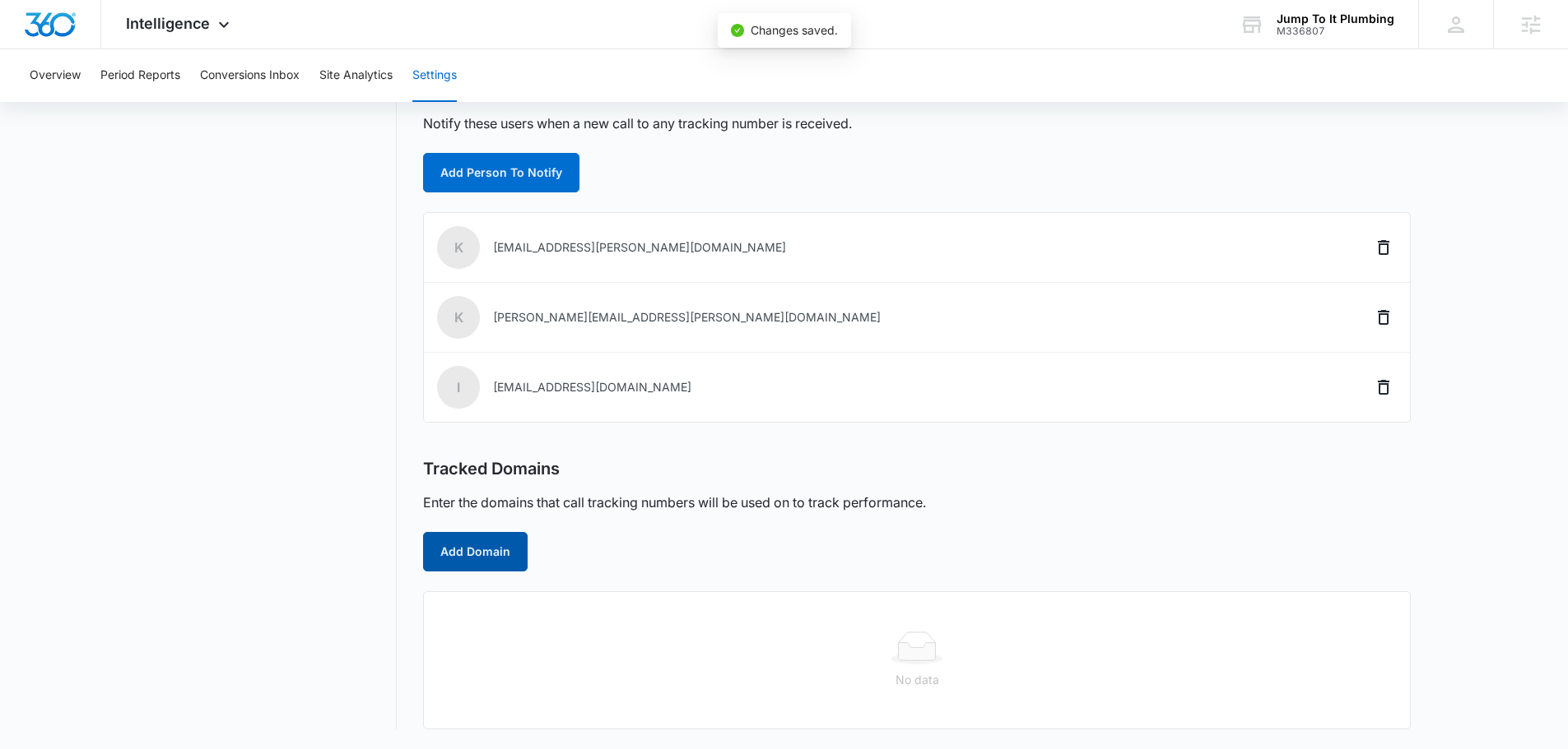
click at [491, 557] on button "Add Domain" at bounding box center [475, 552] width 105 height 40
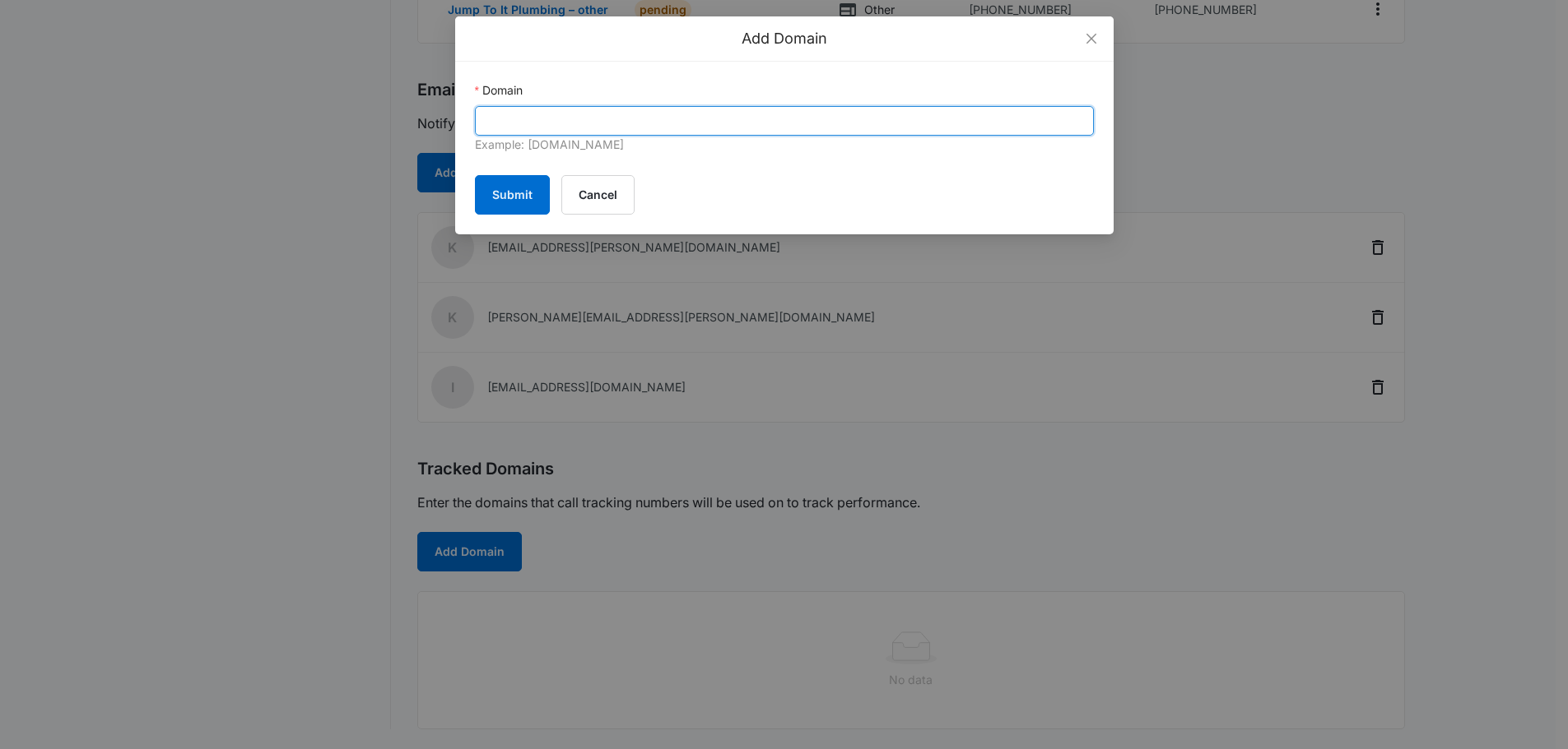
click at [611, 122] on input "Domain" at bounding box center [784, 121] width 619 height 29
paste input "https://jump2itplumbing.com/"
drag, startPoint x: 523, startPoint y: 120, endPoint x: 23, endPoint y: 136, distance: 500.3
click at [23, 136] on div "Add Domain Domain https://jump2itplumbing.com/ Example: marketing360.com Submit…" at bounding box center [784, 374] width 1568 height 749
drag, startPoint x: 627, startPoint y: 122, endPoint x: 611, endPoint y: 149, distance: 31.4
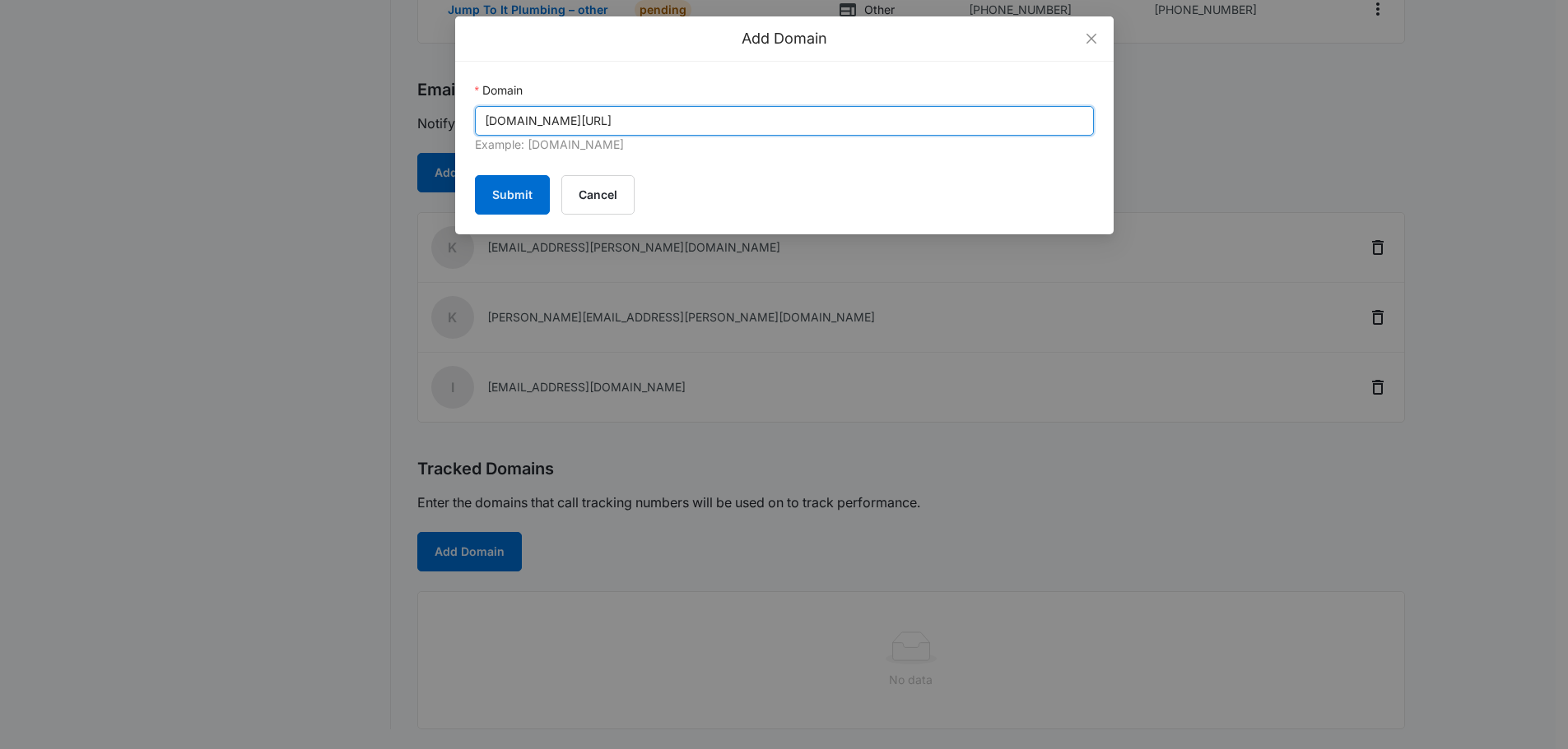
click at [628, 122] on input "jump2itplumbing.com/" at bounding box center [784, 121] width 619 height 29
type input "jump2itplumbing.com"
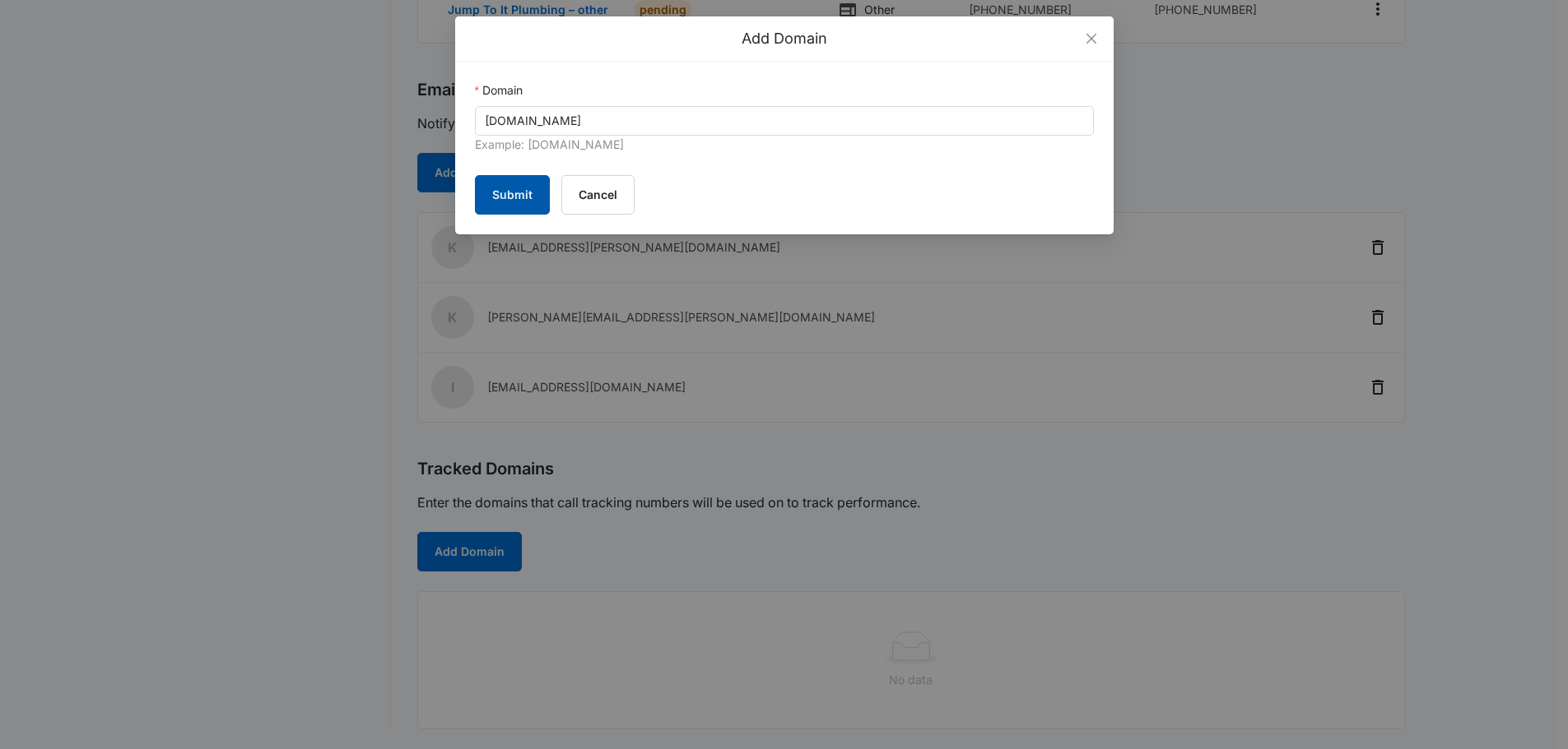
drag, startPoint x: 513, startPoint y: 207, endPoint x: 537, endPoint y: 213, distance: 24.7
click at [513, 206] on button "Submit" at bounding box center [512, 195] width 75 height 40
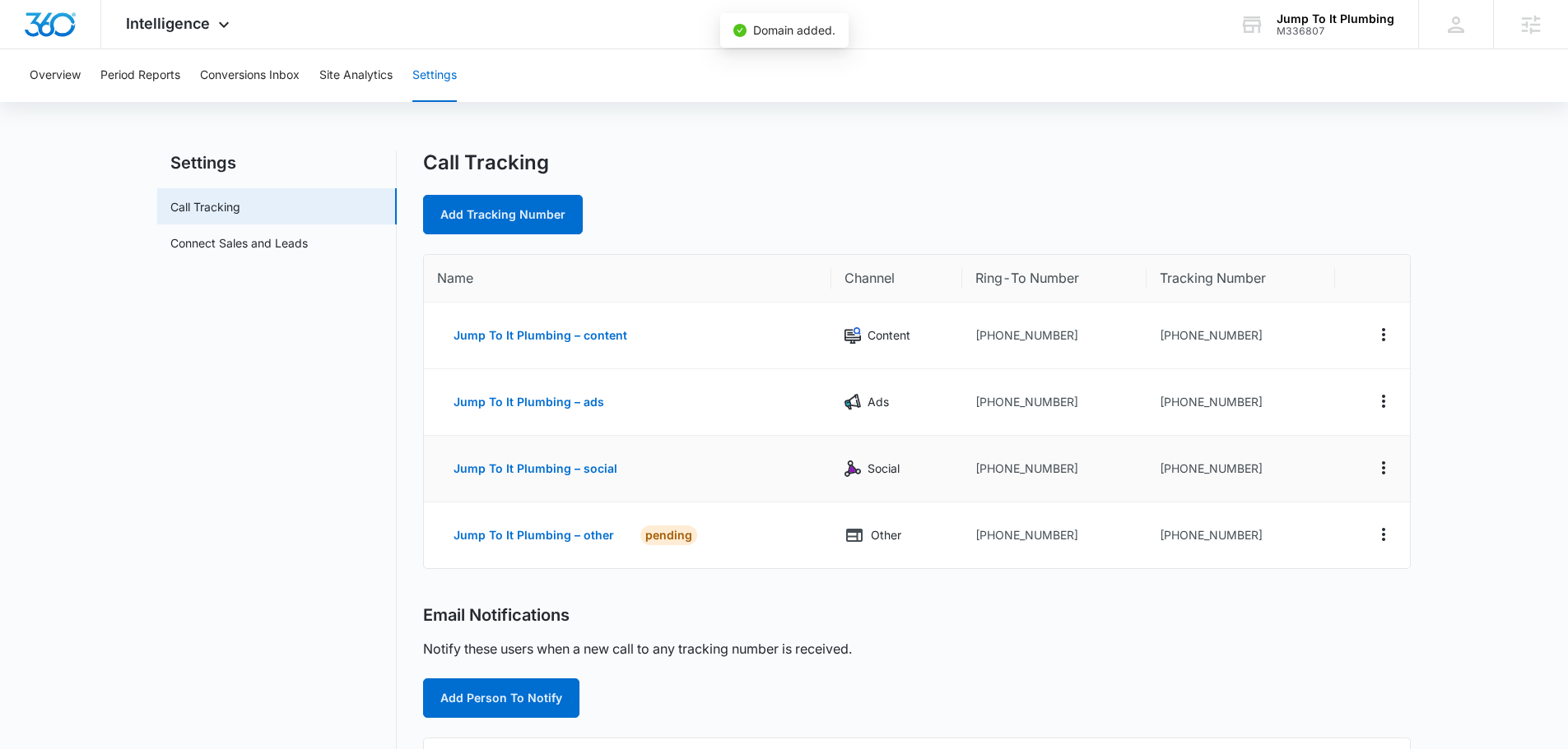
scroll to position [0, 0]
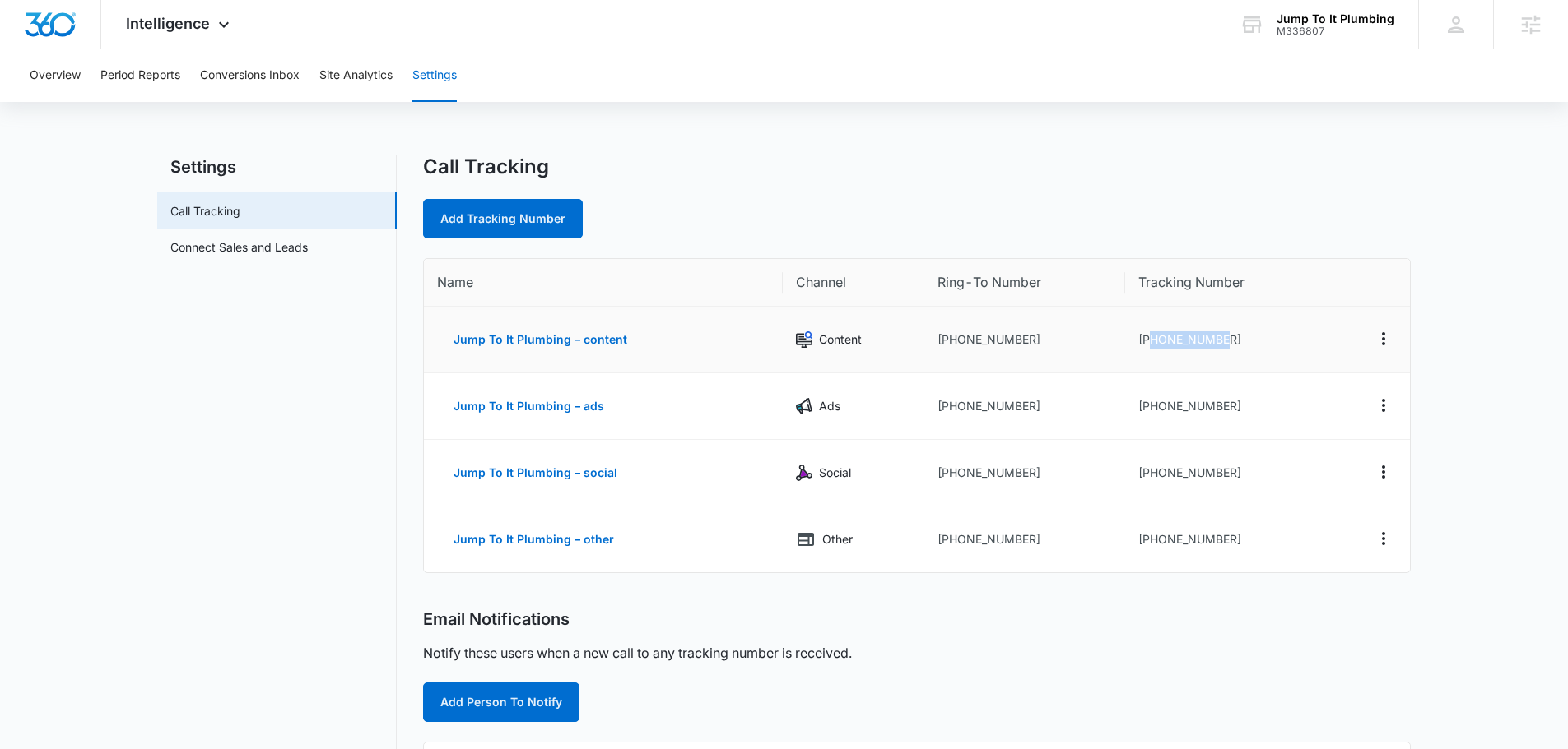
drag, startPoint x: 1229, startPoint y: 340, endPoint x: 1151, endPoint y: 340, distance: 78.0
click at [1151, 340] on td "[PHONE_NUMBER]" at bounding box center [1227, 340] width 204 height 67
copy td "7022689364"
drag, startPoint x: 1230, startPoint y: 409, endPoint x: 1149, endPoint y: 411, distance: 81.0
click at [1149, 411] on td "[PHONE_NUMBER]" at bounding box center [1227, 406] width 204 height 67
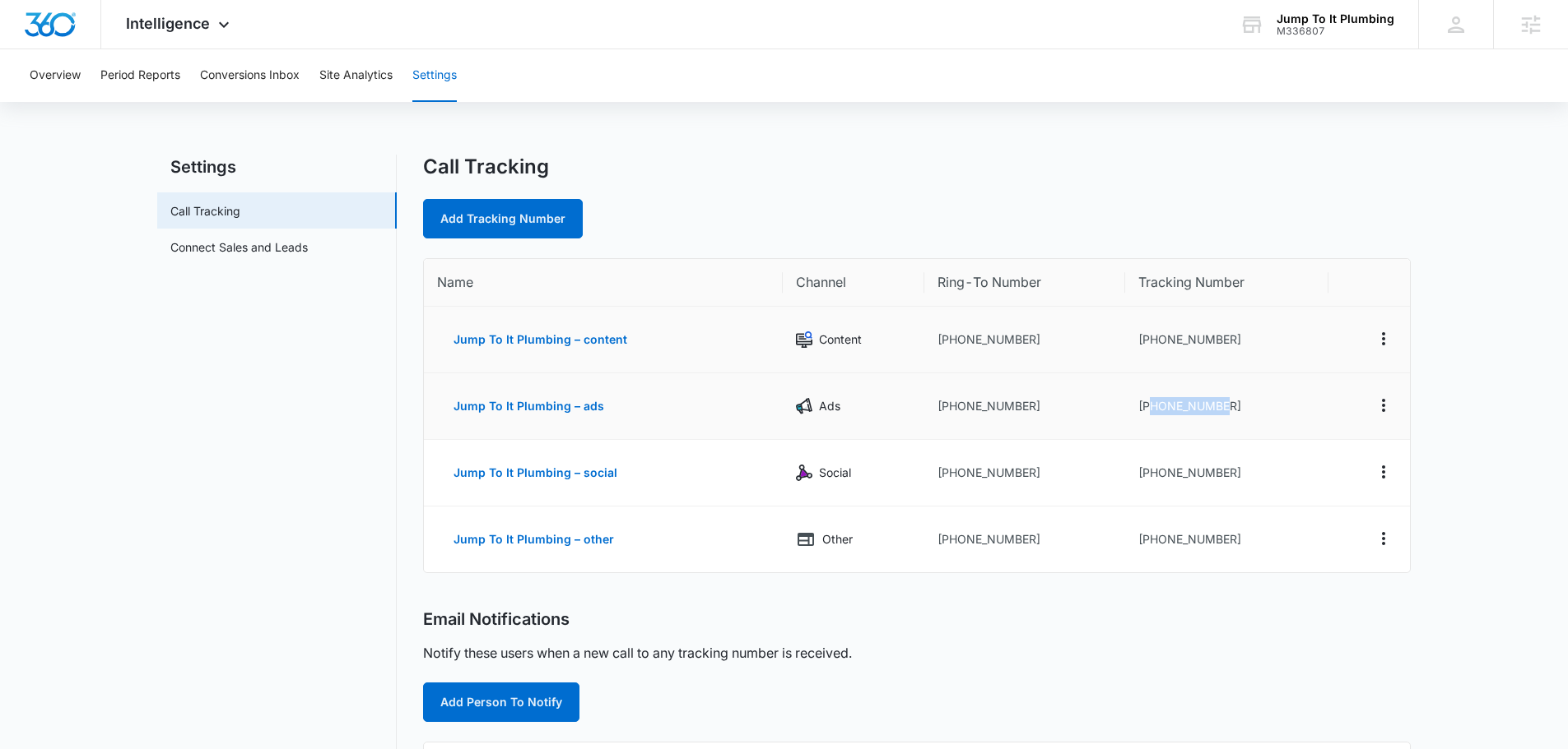
copy td "7022689365"
drag, startPoint x: 1232, startPoint y: 476, endPoint x: 1151, endPoint y: 473, distance: 81.1
click at [1151, 473] on td "[PHONE_NUMBER]" at bounding box center [1227, 473] width 204 height 67
copy td "7023292593"
drag, startPoint x: 1230, startPoint y: 546, endPoint x: 1153, endPoint y: 545, distance: 77.0
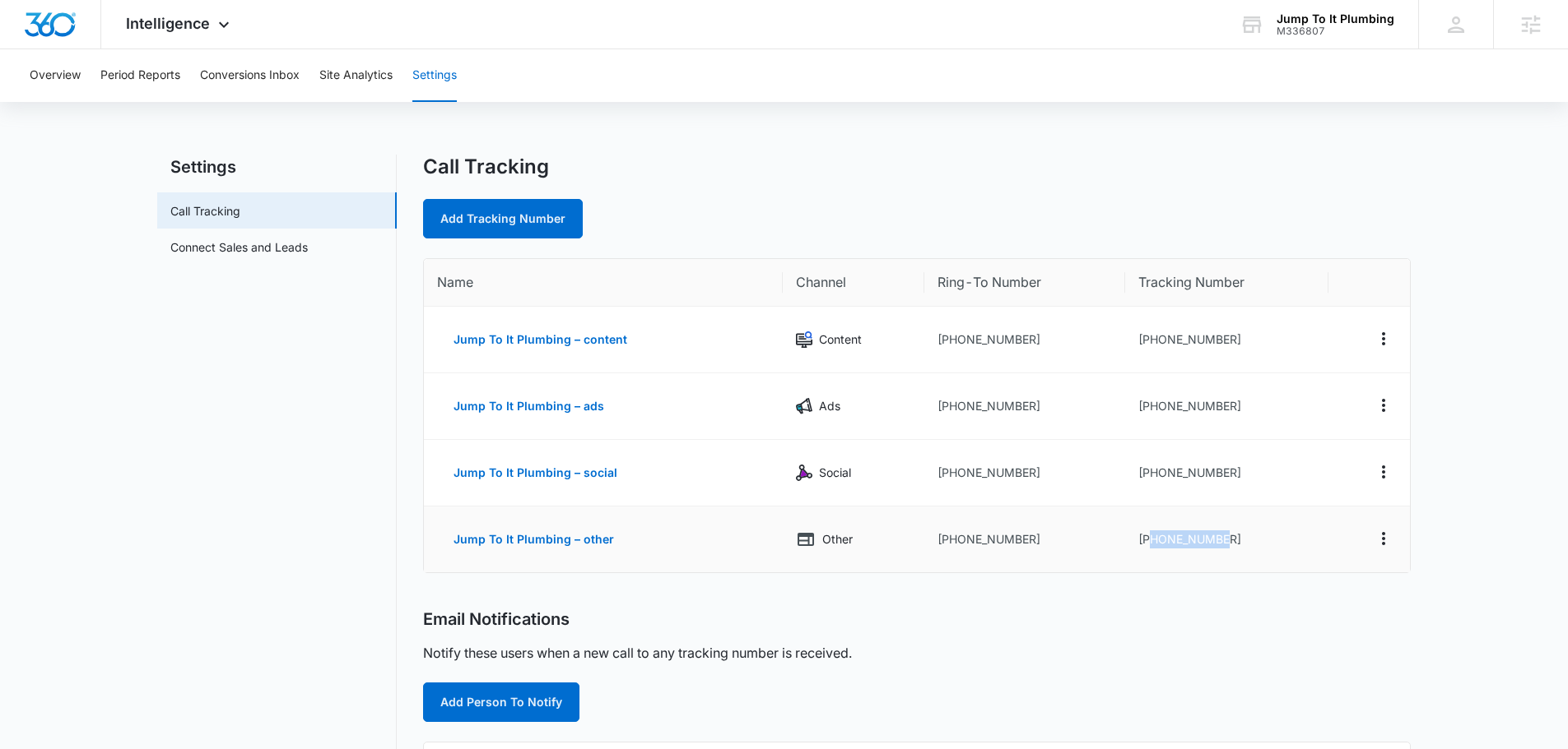
click at [1153, 545] on td "[PHONE_NUMBER]" at bounding box center [1227, 540] width 204 height 66
copy td "7023292599"
click at [1360, 20] on div "Jump To It Plumbing" at bounding box center [1335, 18] width 118 height 13
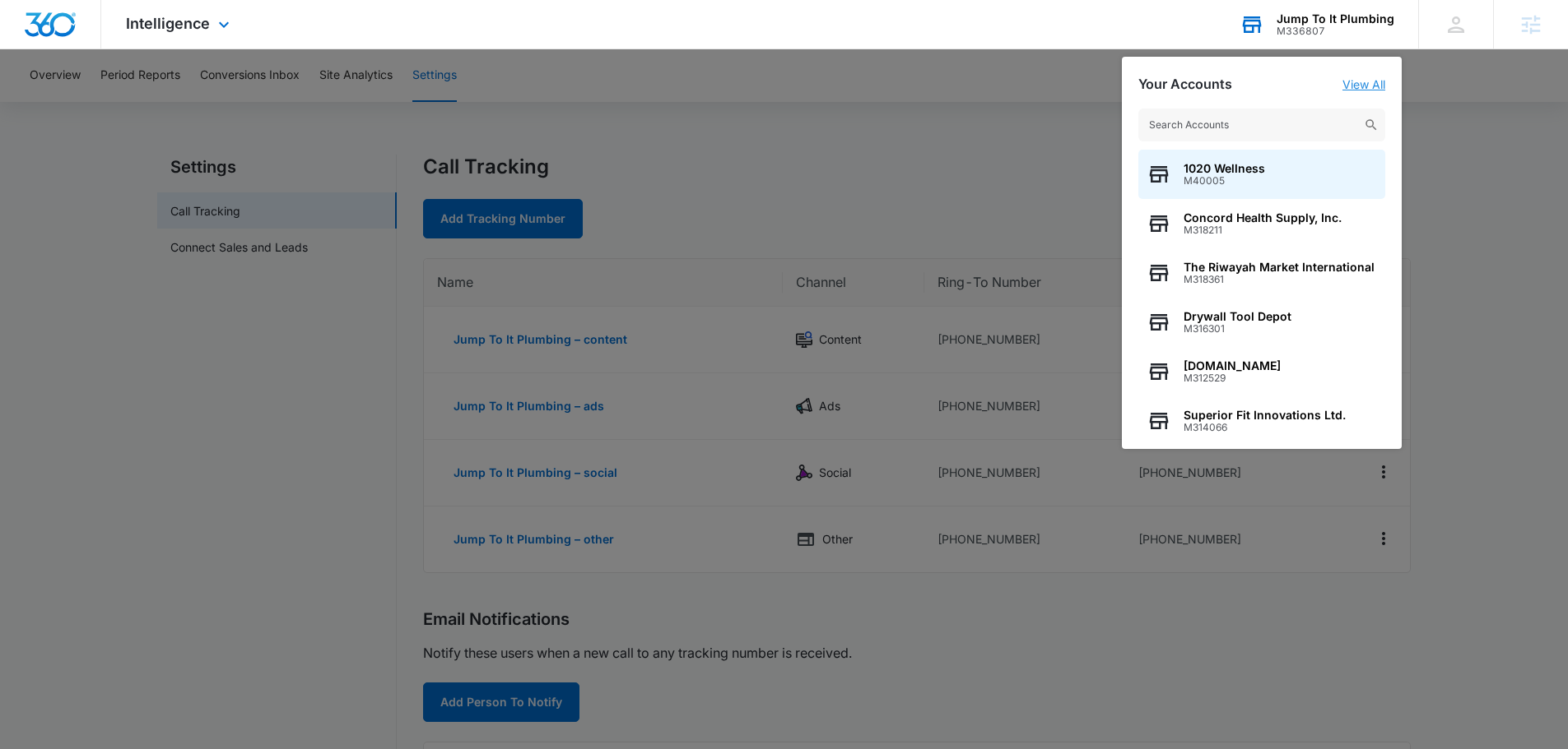
click at [1374, 82] on link "View All" at bounding box center [1364, 85] width 43 height 14
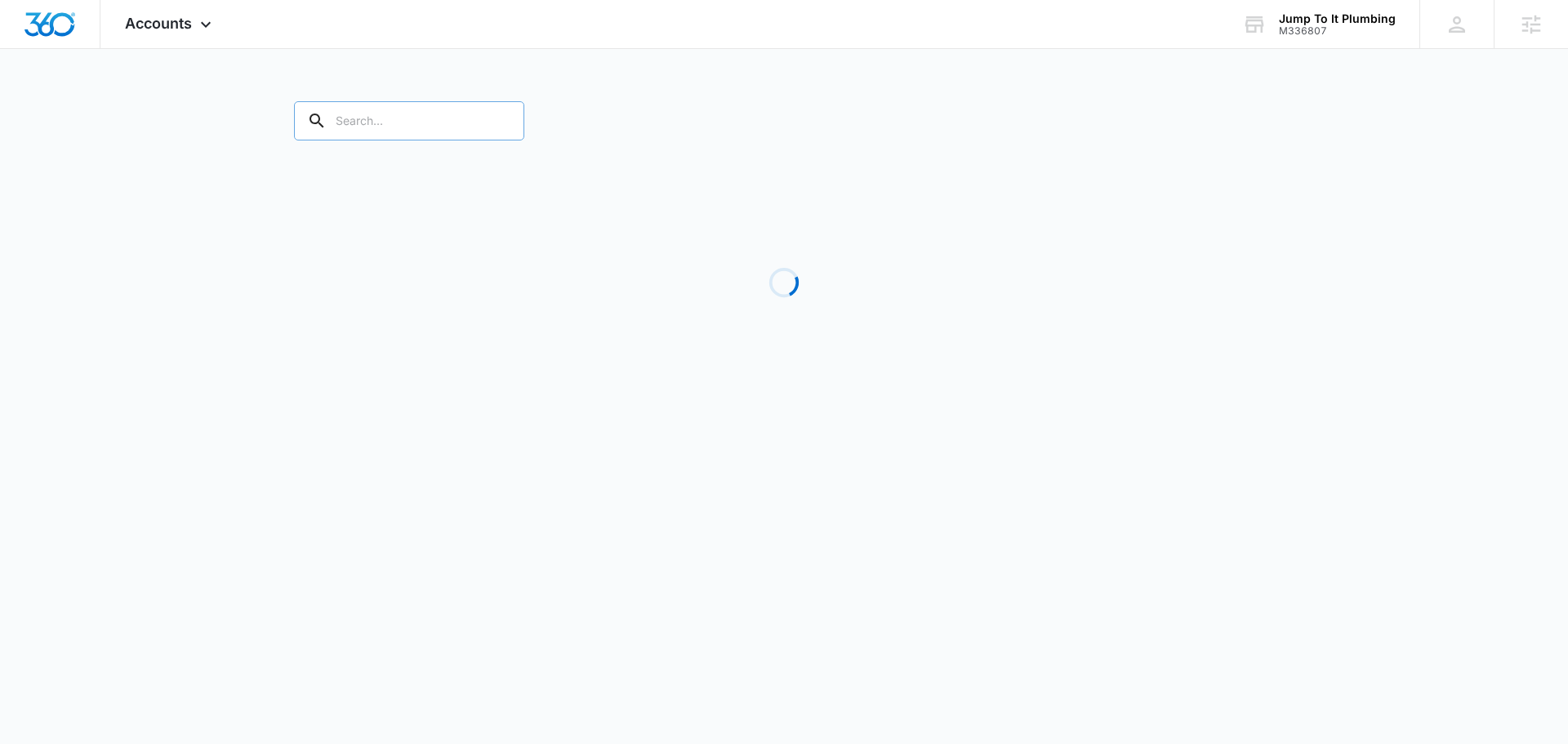
click at [389, 119] on input "text" at bounding box center [409, 121] width 231 height 39
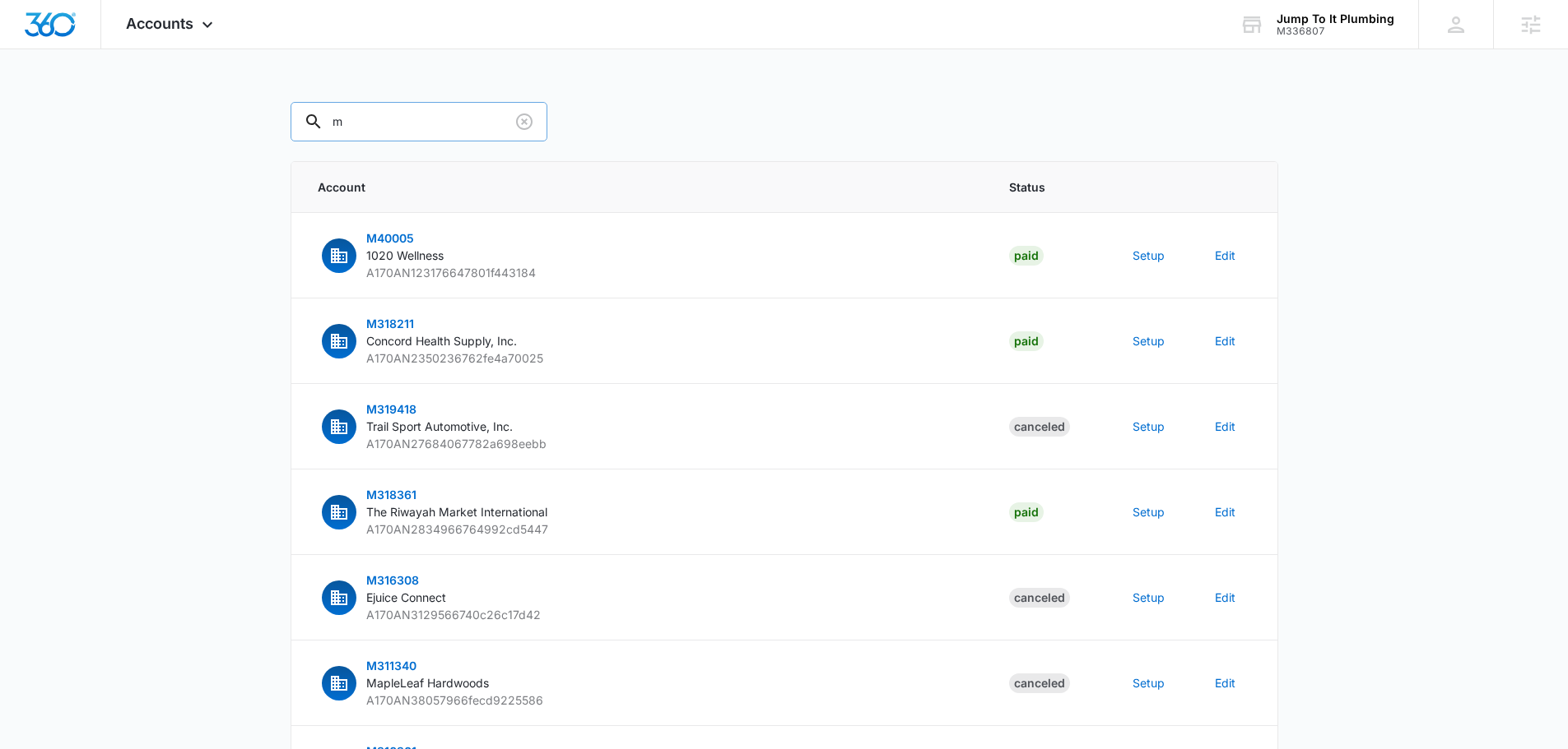
click at [366, 132] on input "m" at bounding box center [418, 122] width 257 height 40
type input "m336807"
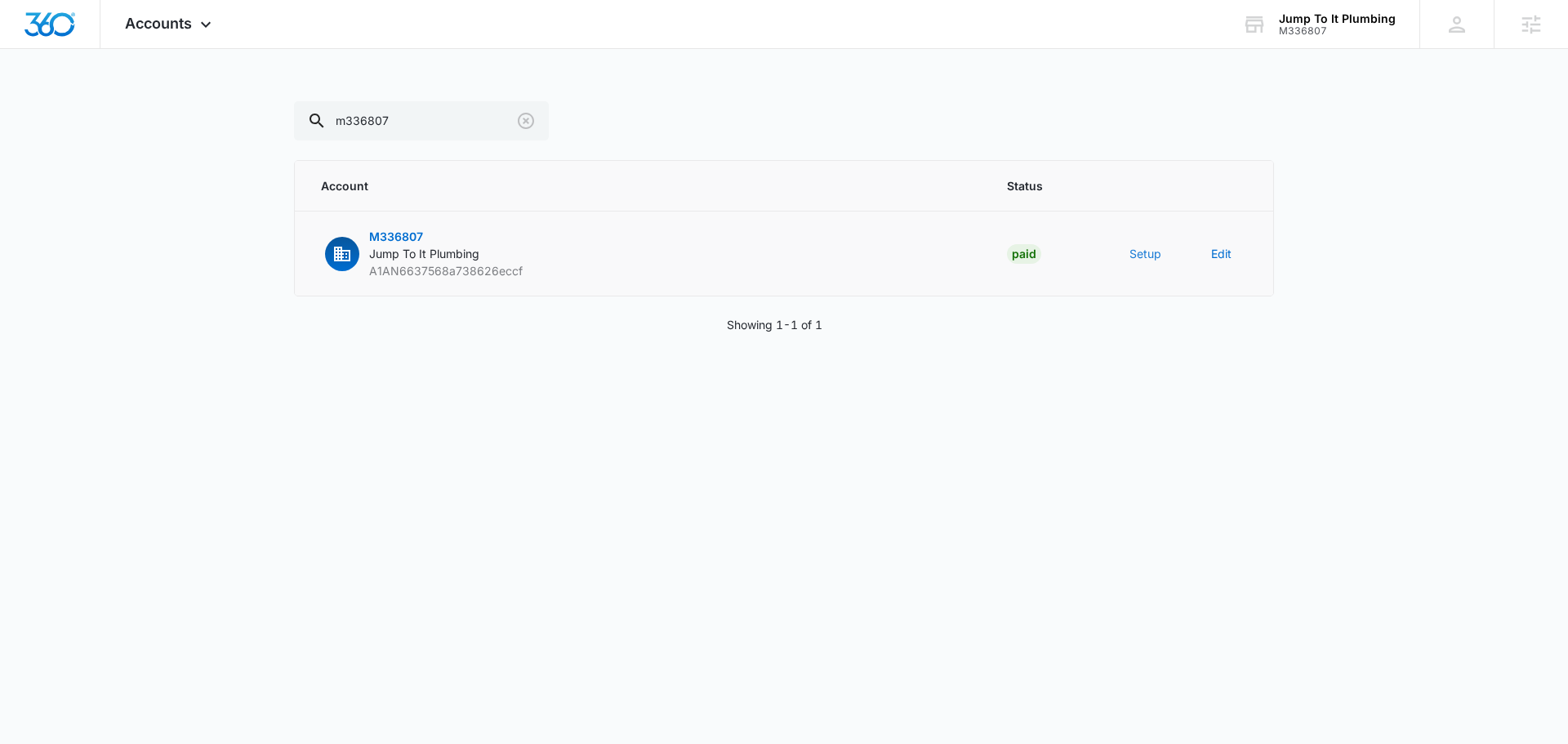
click at [1149, 257] on button "Setup" at bounding box center [1145, 254] width 32 height 17
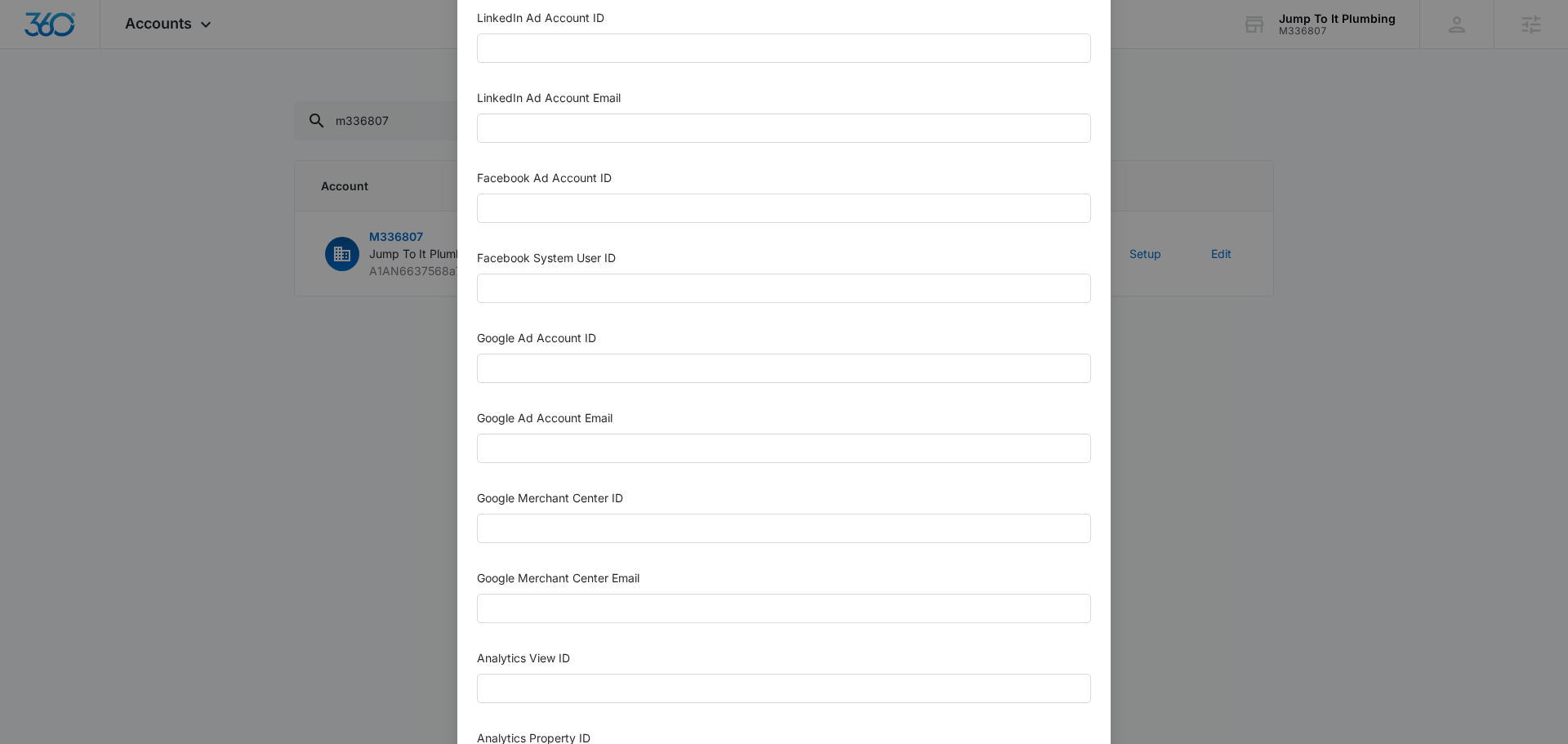
scroll to position [490, 0]
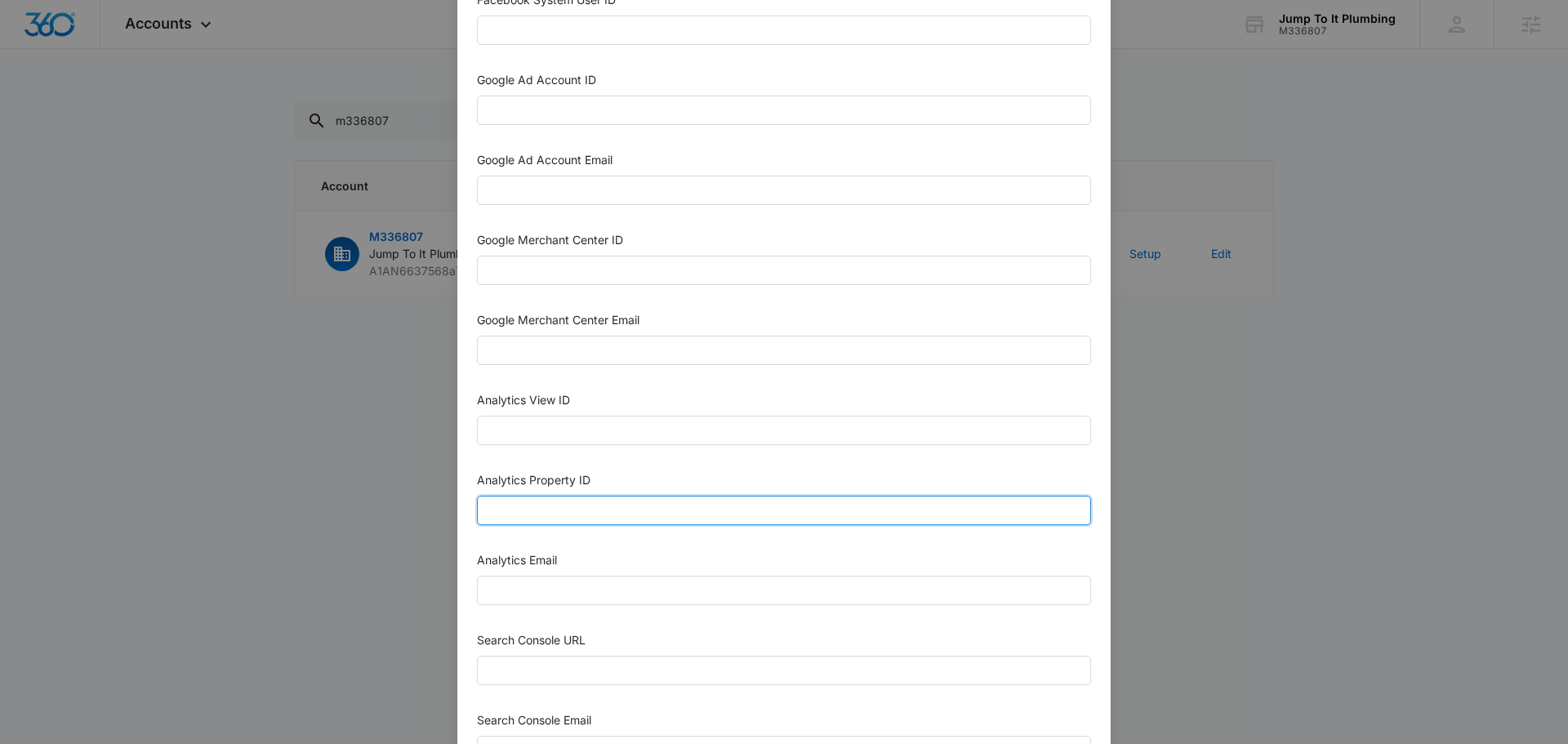
click at [599, 522] on input "Analytics Property ID" at bounding box center [784, 511] width 614 height 29
paste input "507956258"
type input "507956258"
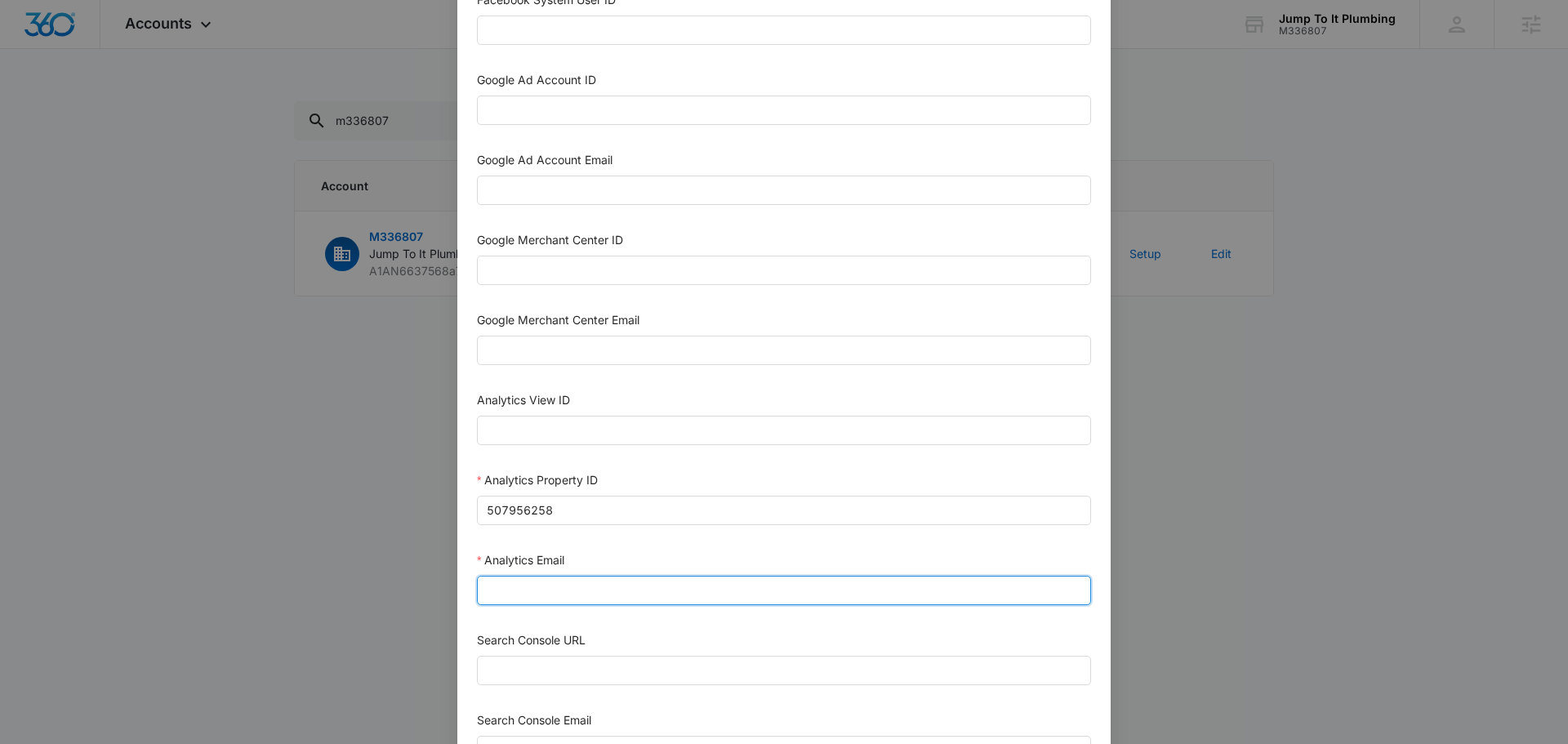
click at [594, 590] on input "Analytics Email" at bounding box center [784, 590] width 614 height 29
type input "m360+accounts1031@madwiremedia.com"
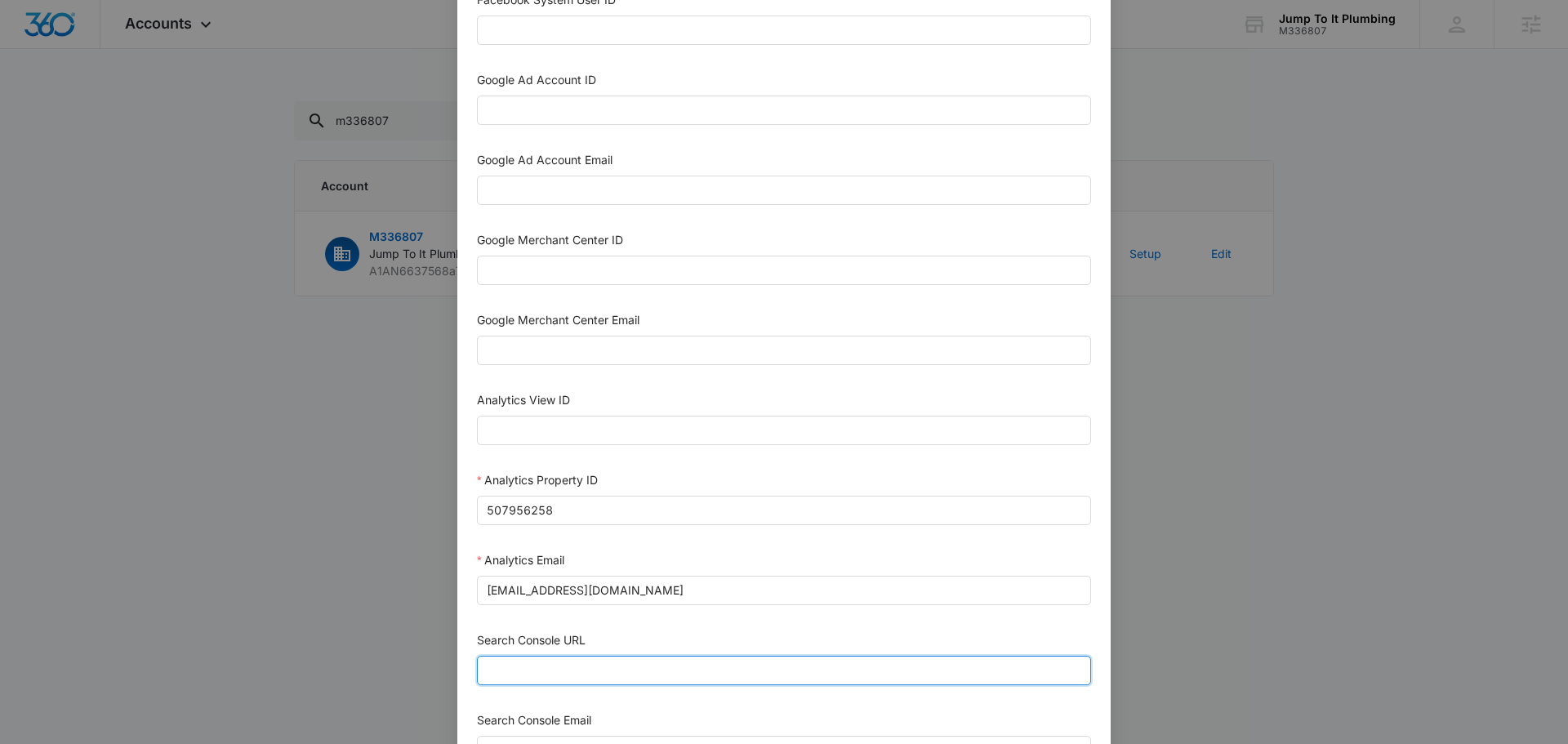
click at [546, 662] on input "Search Console URL" at bounding box center [784, 671] width 614 height 29
paste input "https://jump2itplumbing.com/"
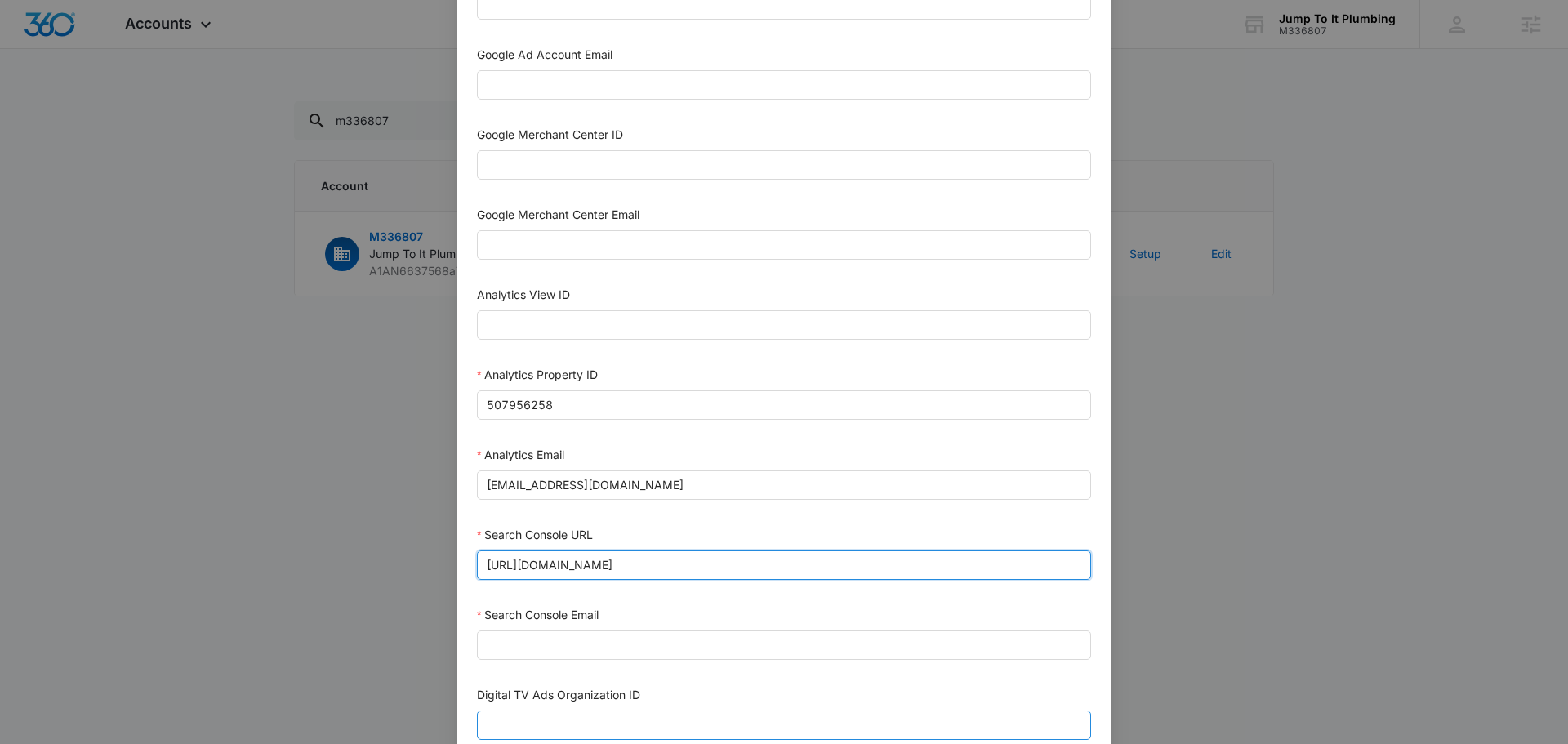
scroll to position [712, 0]
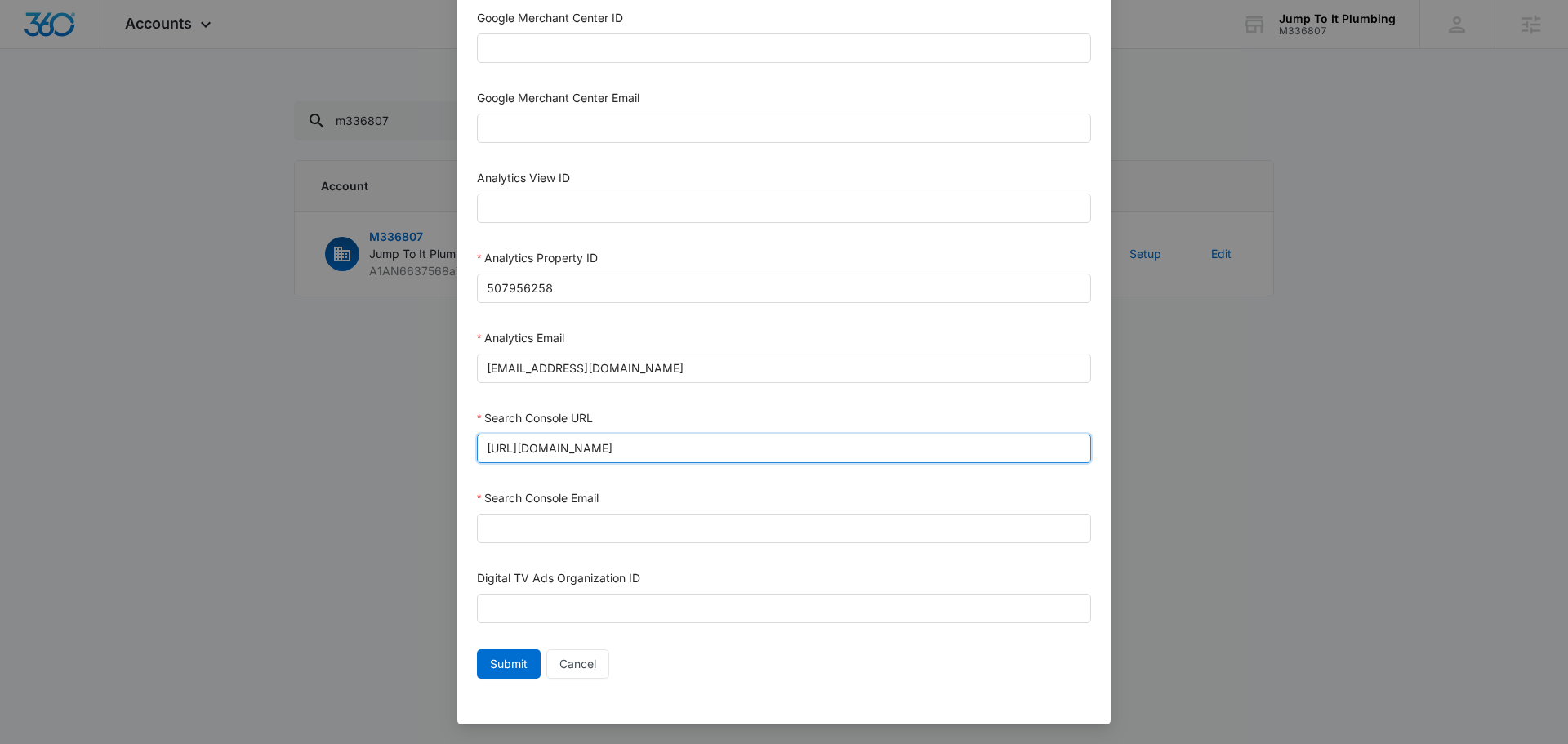
type input "https://jump2itplumbing.com/"
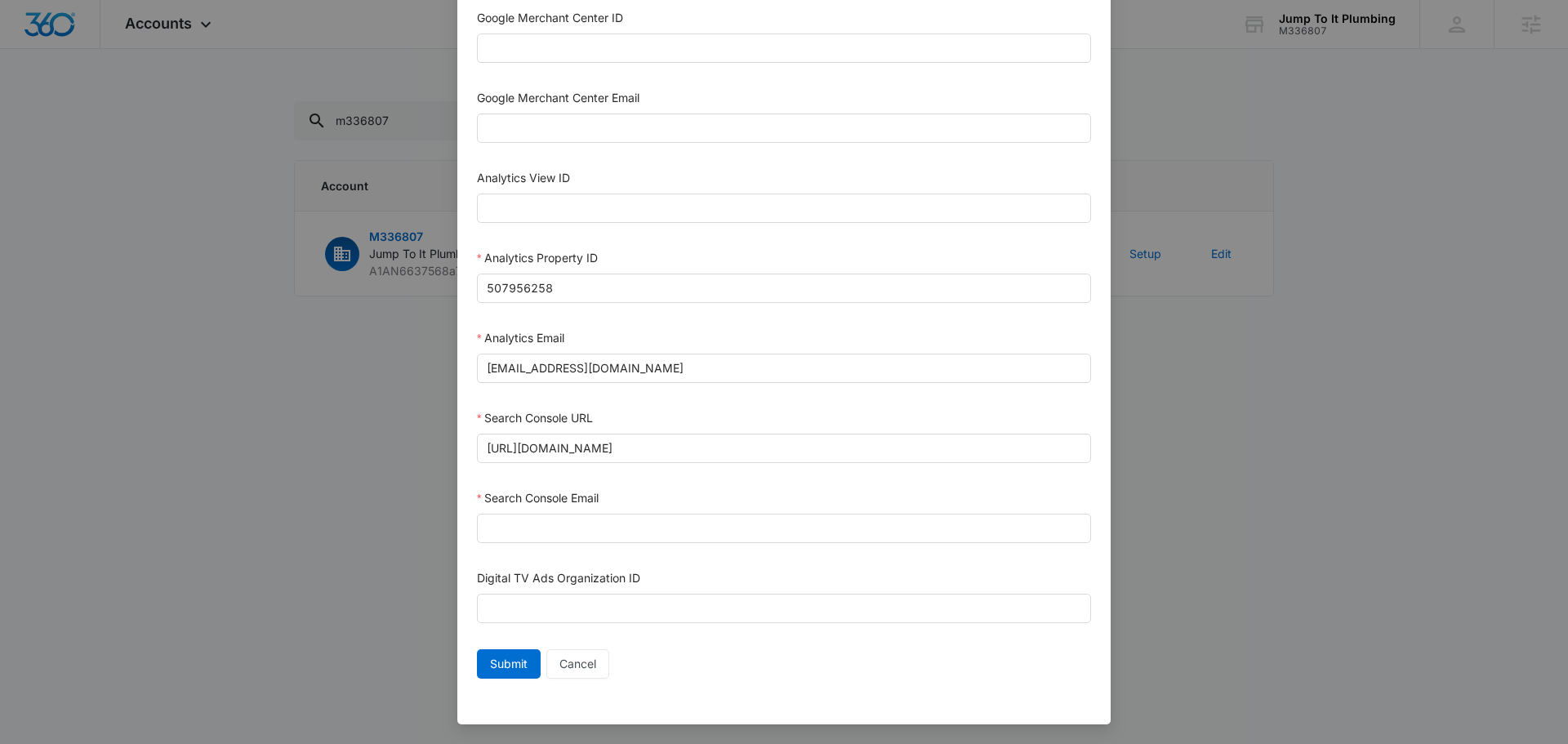
click at [590, 499] on label "Search Console Email" at bounding box center [538, 498] width 122 height 14
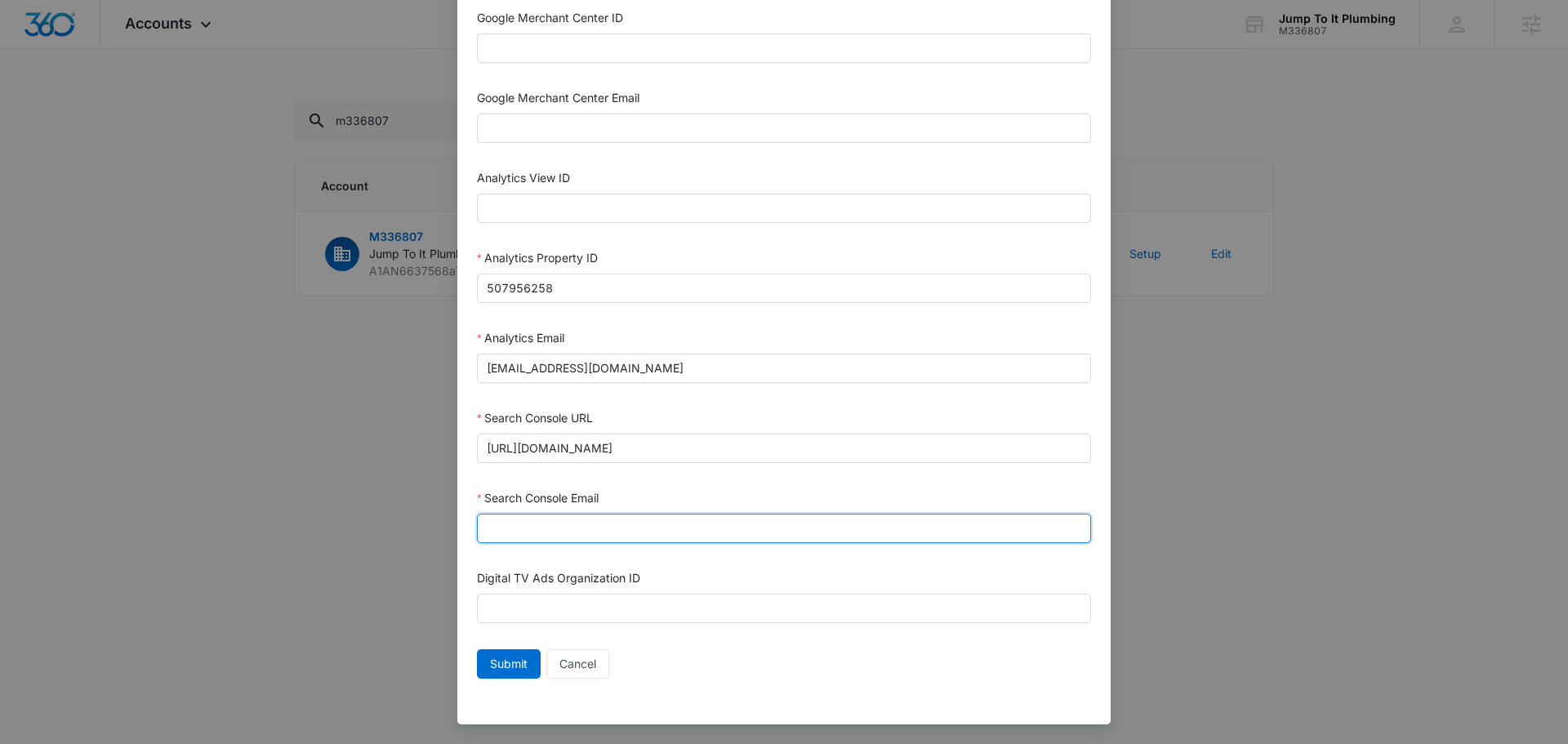
click at [590, 514] on input "Search Console Email" at bounding box center [784, 529] width 614 height 29
click at [591, 529] on input "Search Console Email" at bounding box center [784, 529] width 614 height 29
type input "m360+accounts1031@madwiremedia.com"
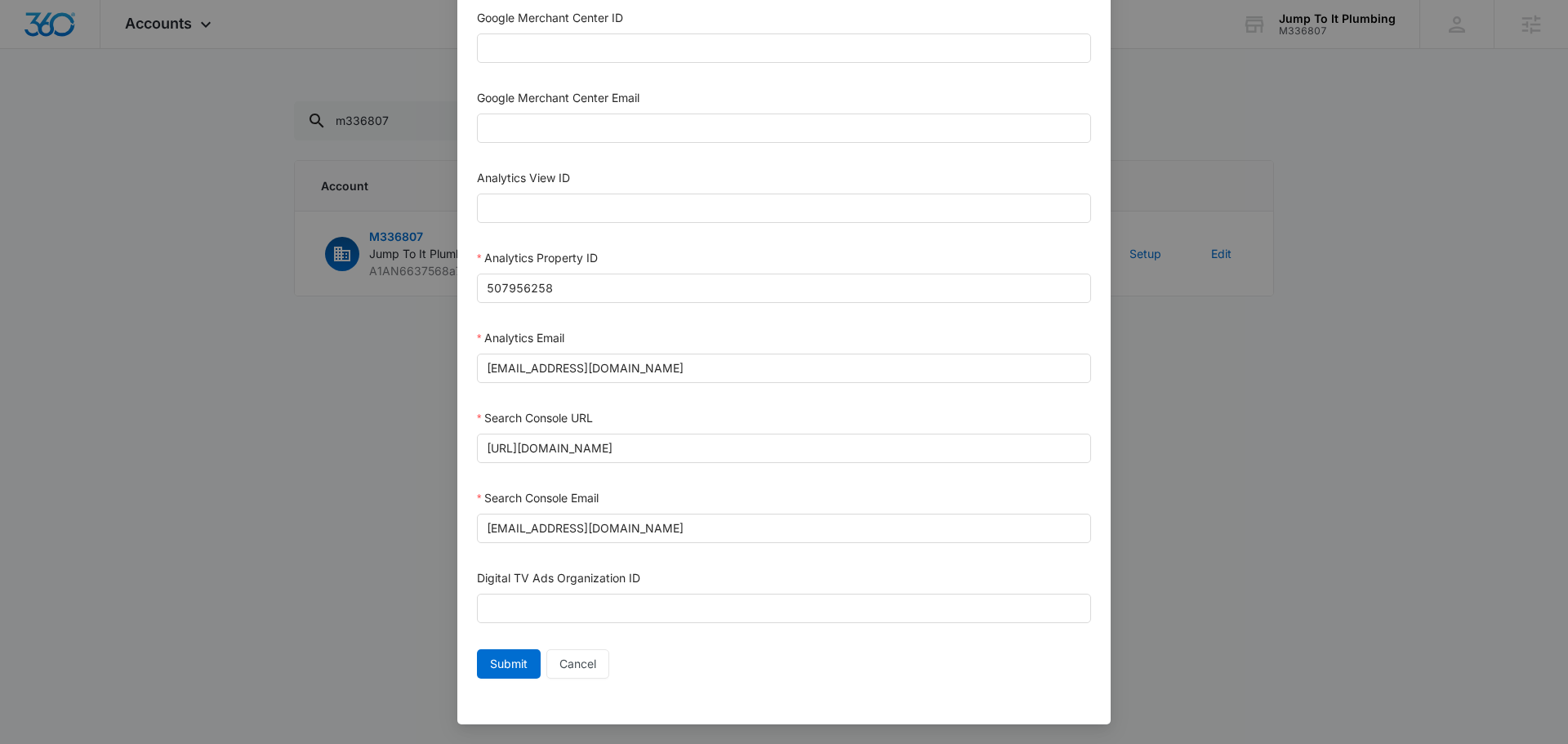
click at [1284, 507] on div "Setup Account Bing Ad Account ID Bing Ad Account Email LinkedIn Ad Account ID L…" at bounding box center [784, 372] width 1568 height 744
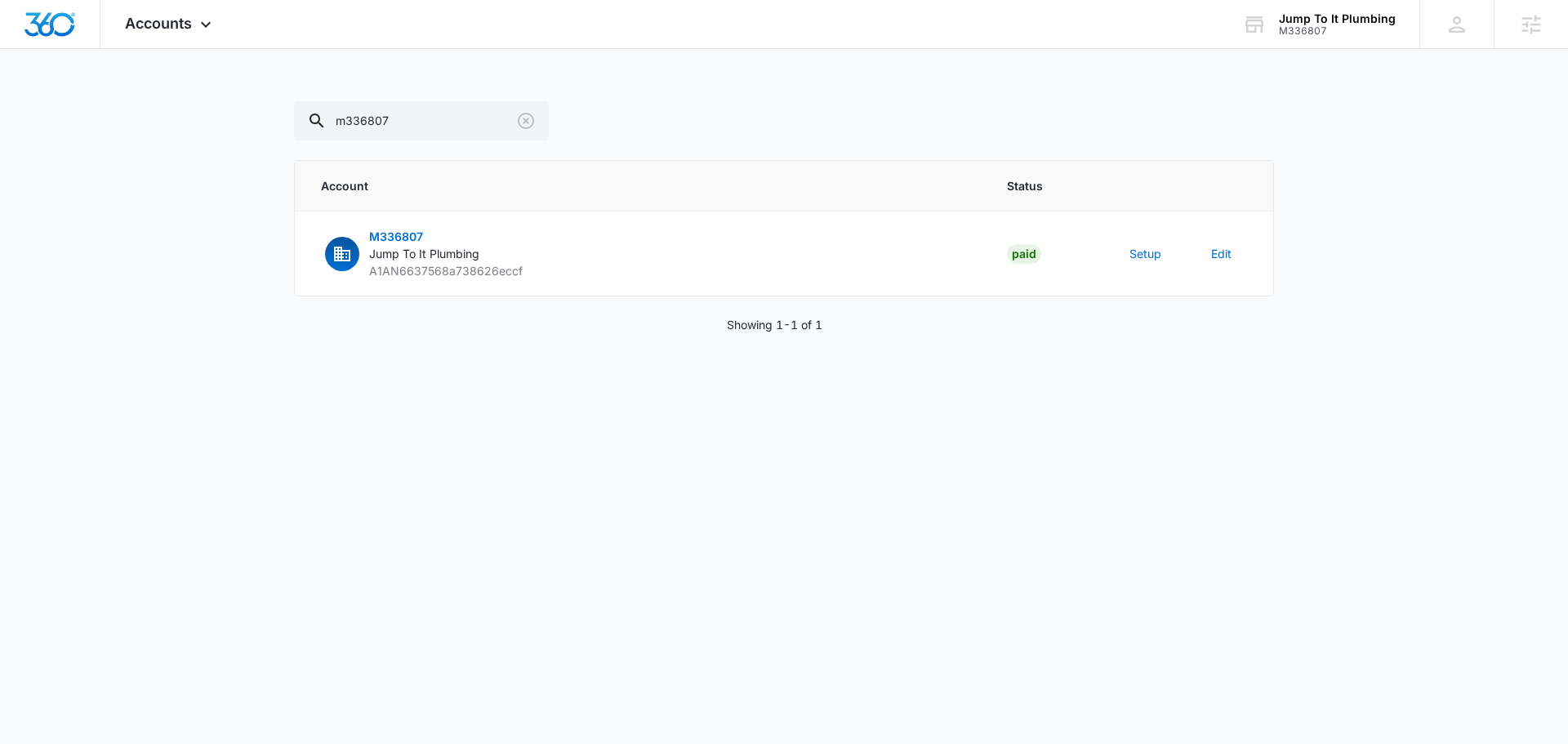
scroll to position [696, 0]
drag, startPoint x: 902, startPoint y: 278, endPoint x: 1022, endPoint y: 273, distance: 120.1
click at [902, 276] on td "M336807 Jump To It Plumbing A1AN6637568a738626eccf" at bounding box center [641, 254] width 692 height 85
click at [1143, 253] on button "Setup" at bounding box center [1145, 254] width 32 height 17
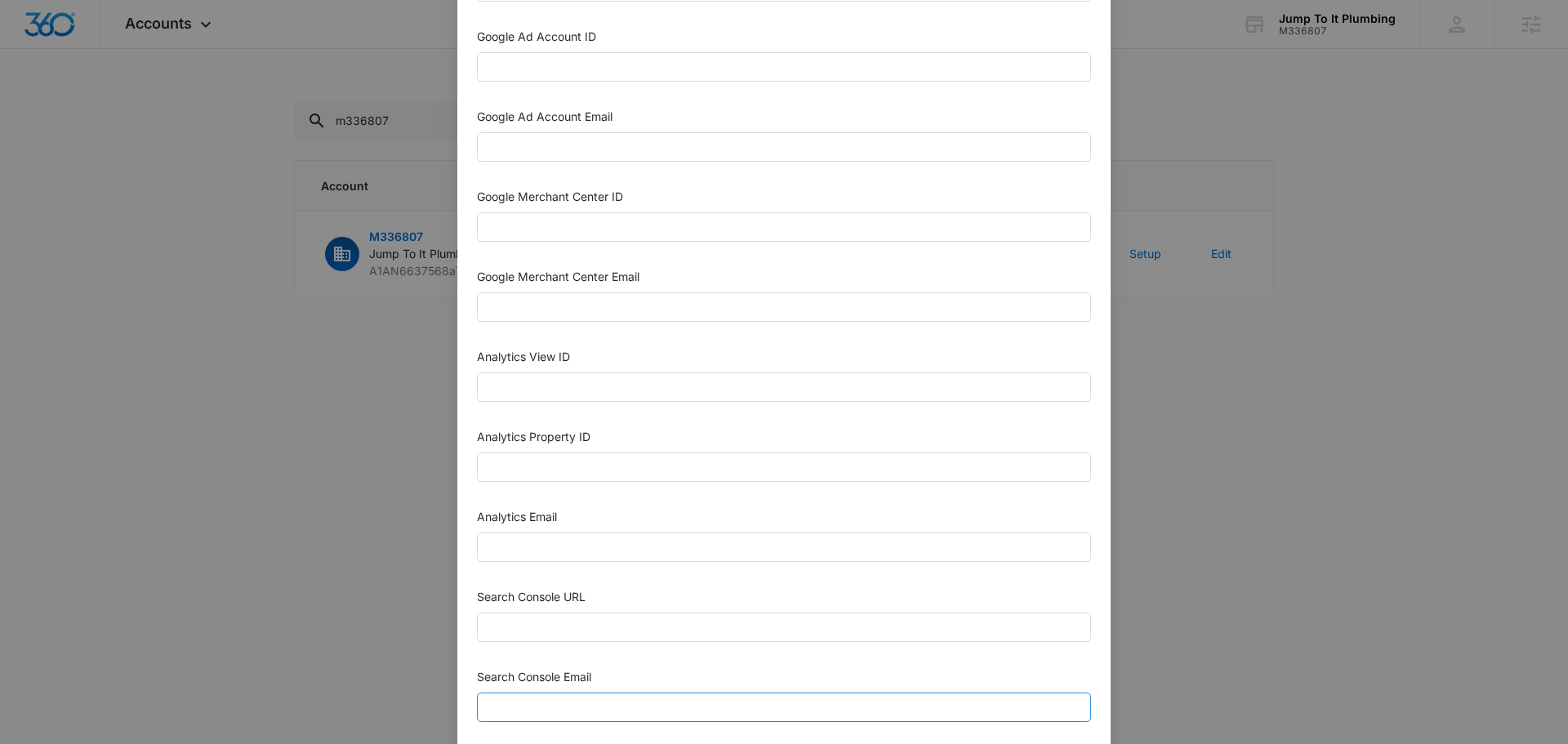
scroll to position [654, 0]
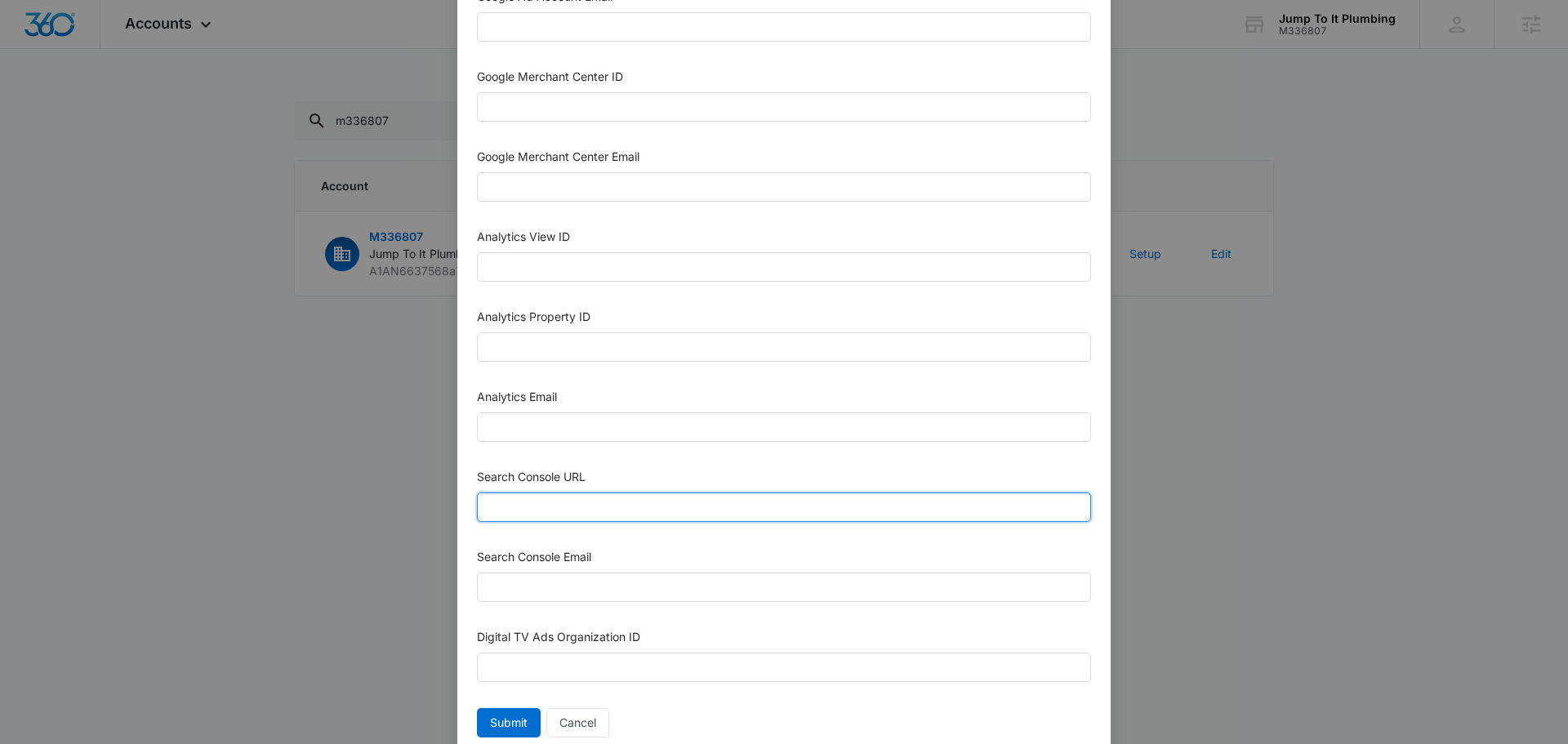
click at [589, 498] on input "Search Console URL" at bounding box center [784, 507] width 614 height 29
paste input "https://jump2itplumbing.com/"
type input "https://jump2itplumbing.com/"
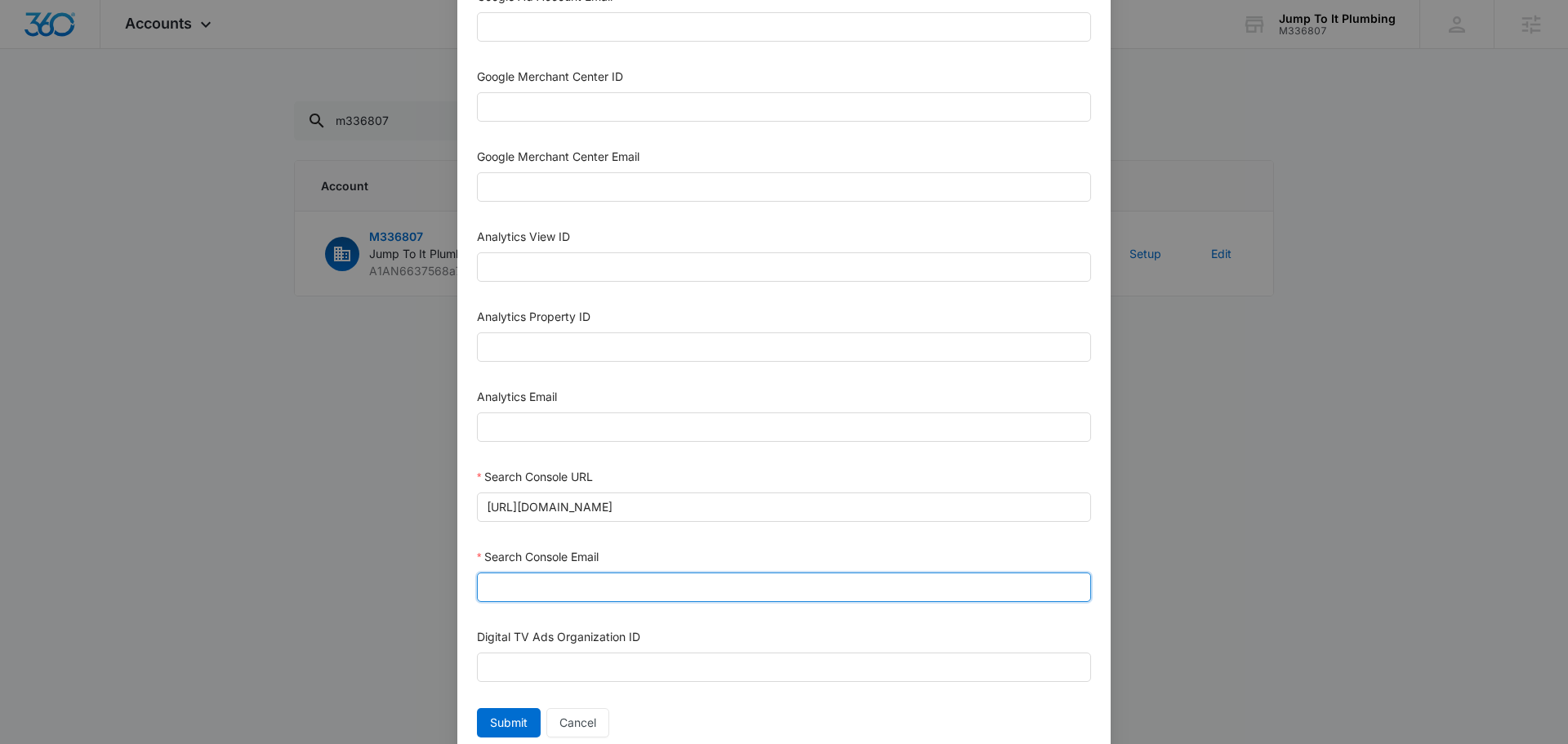
click at [589, 590] on input "Search Console Email" at bounding box center [784, 588] width 614 height 29
type input "m360+accounts1031@madwiremedia.com"
click at [643, 369] on form "Bing Ad Account ID Bing Ad Account Email LinkedIn Ad Account ID LinkedIn Ad Acc…" at bounding box center [784, 85] width 614 height 1317
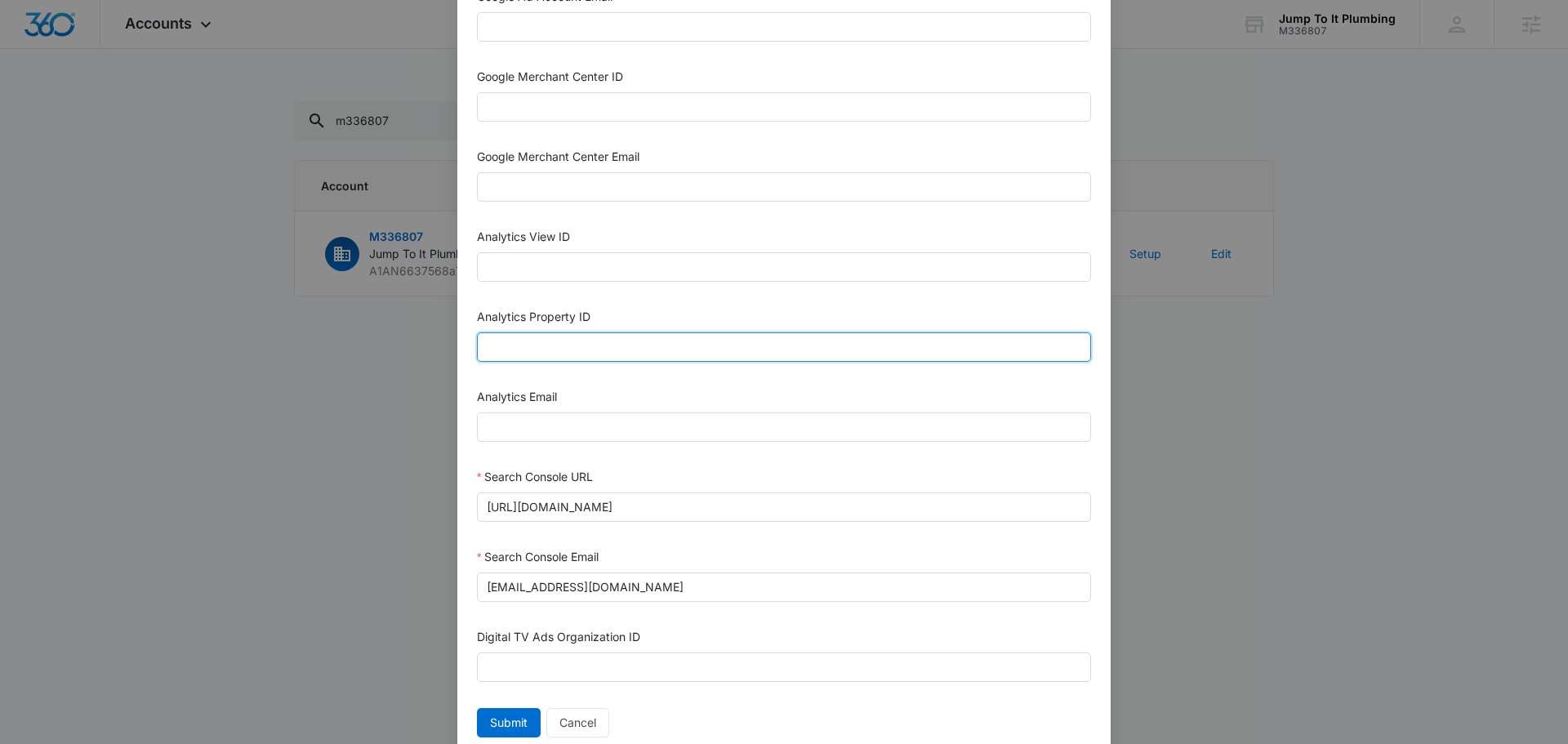
click at [643, 354] on input "Analytics Property ID" at bounding box center [784, 348] width 614 height 29
paste input "507956258"
type input "507956258"
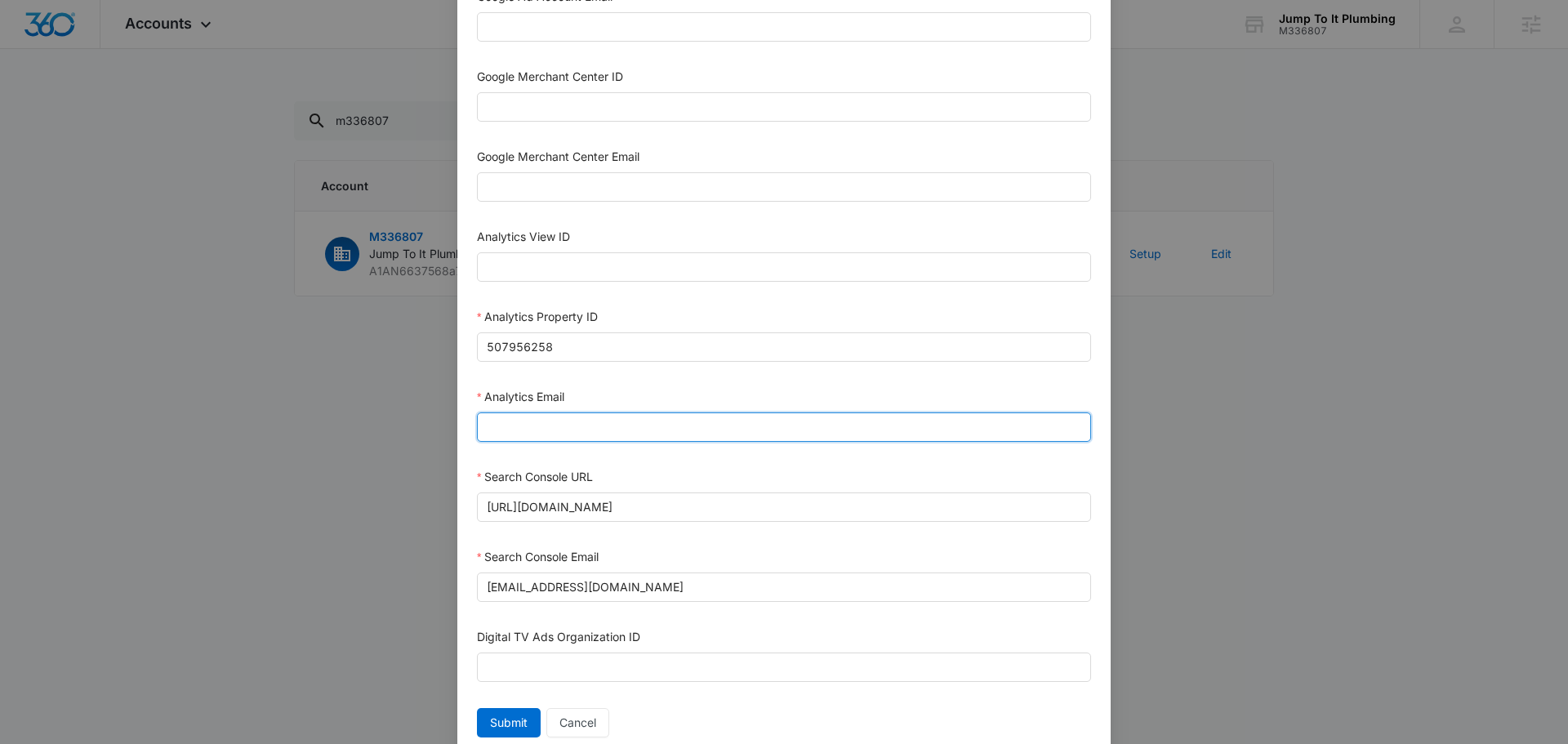
click at [588, 415] on input "Analytics Email" at bounding box center [784, 427] width 614 height 29
type input "m360+accounts1031@madwiremedia.com"
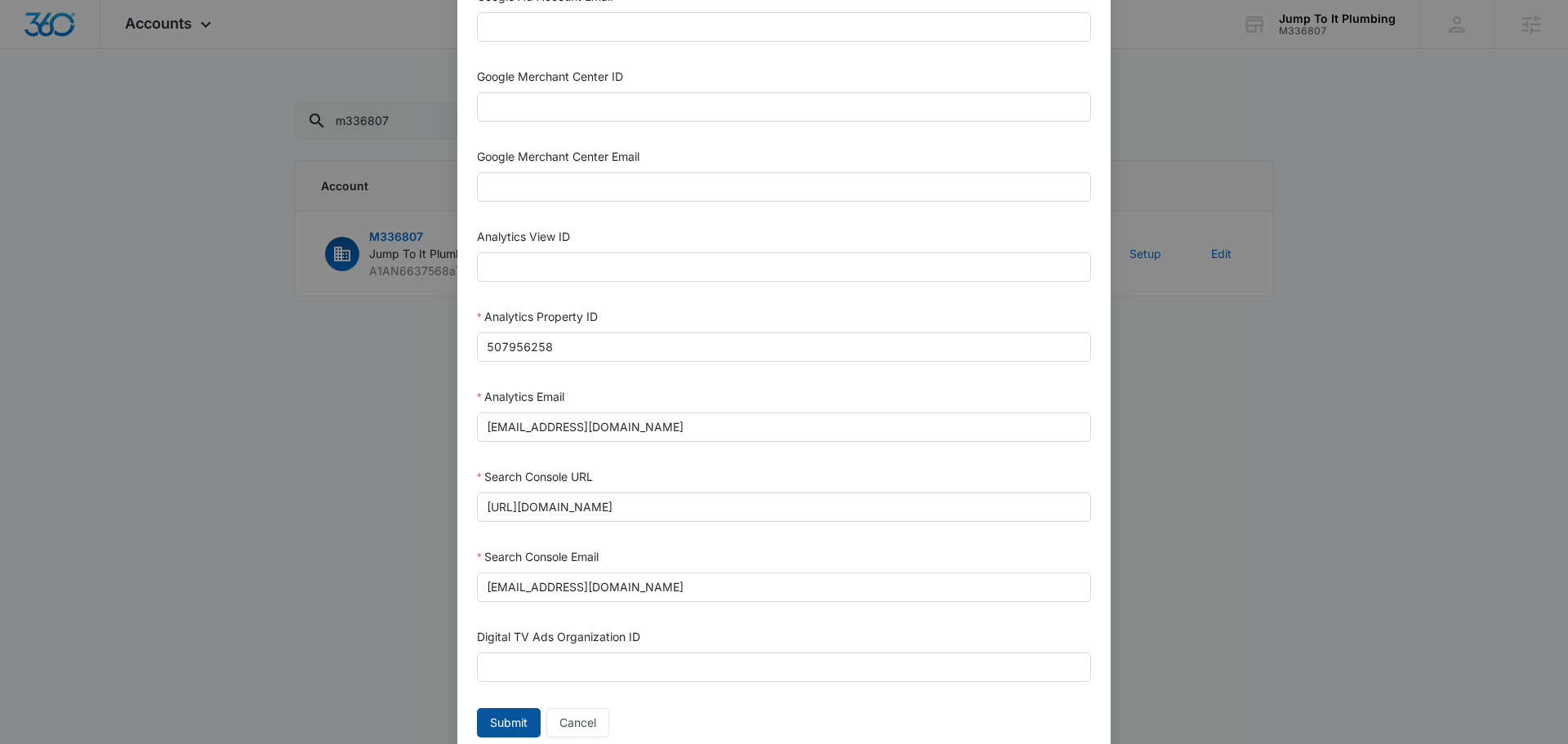
click at [496, 722] on span "Submit" at bounding box center [509, 723] width 38 height 18
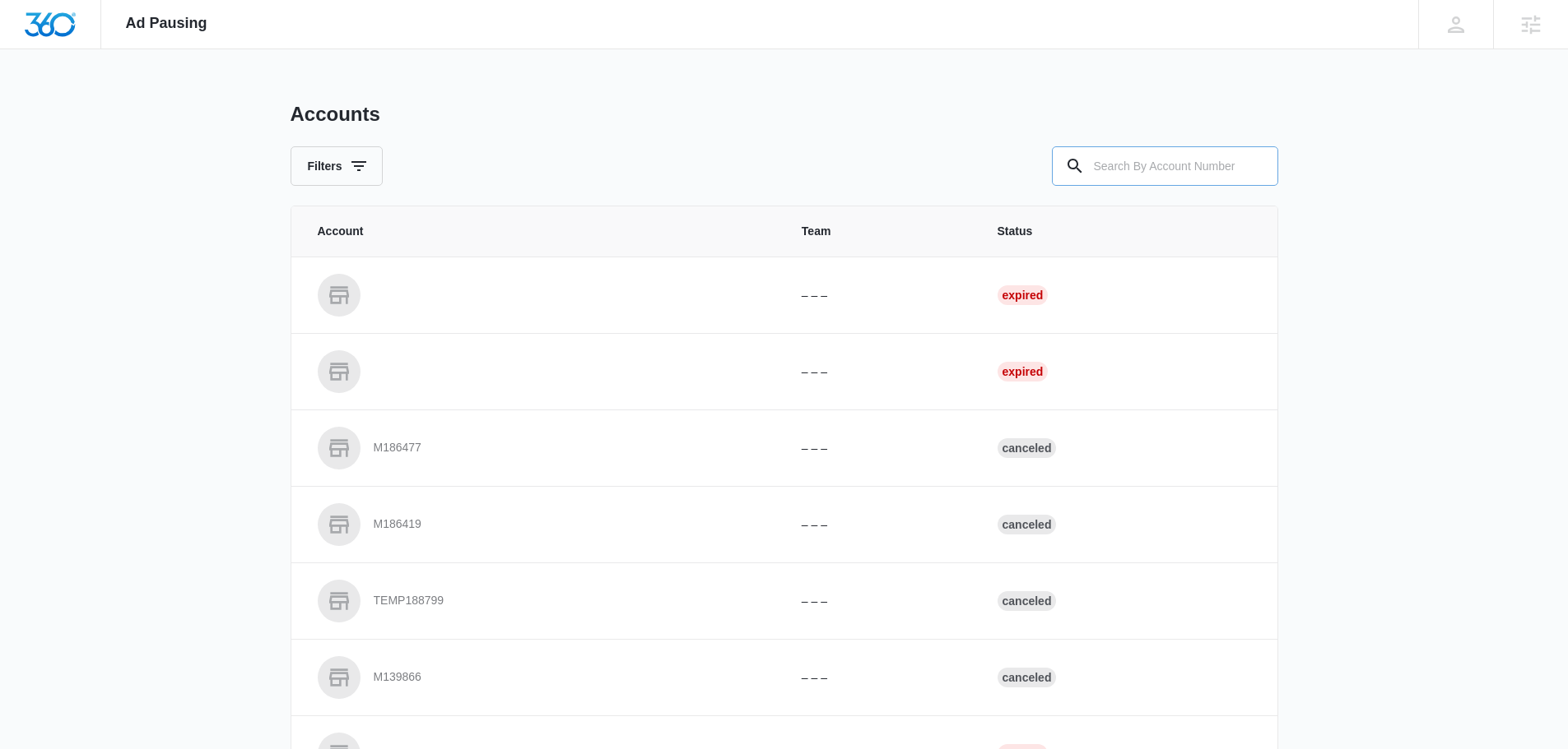
click at [1157, 168] on input "text" at bounding box center [1165, 166] width 226 height 40
type input "m336807"
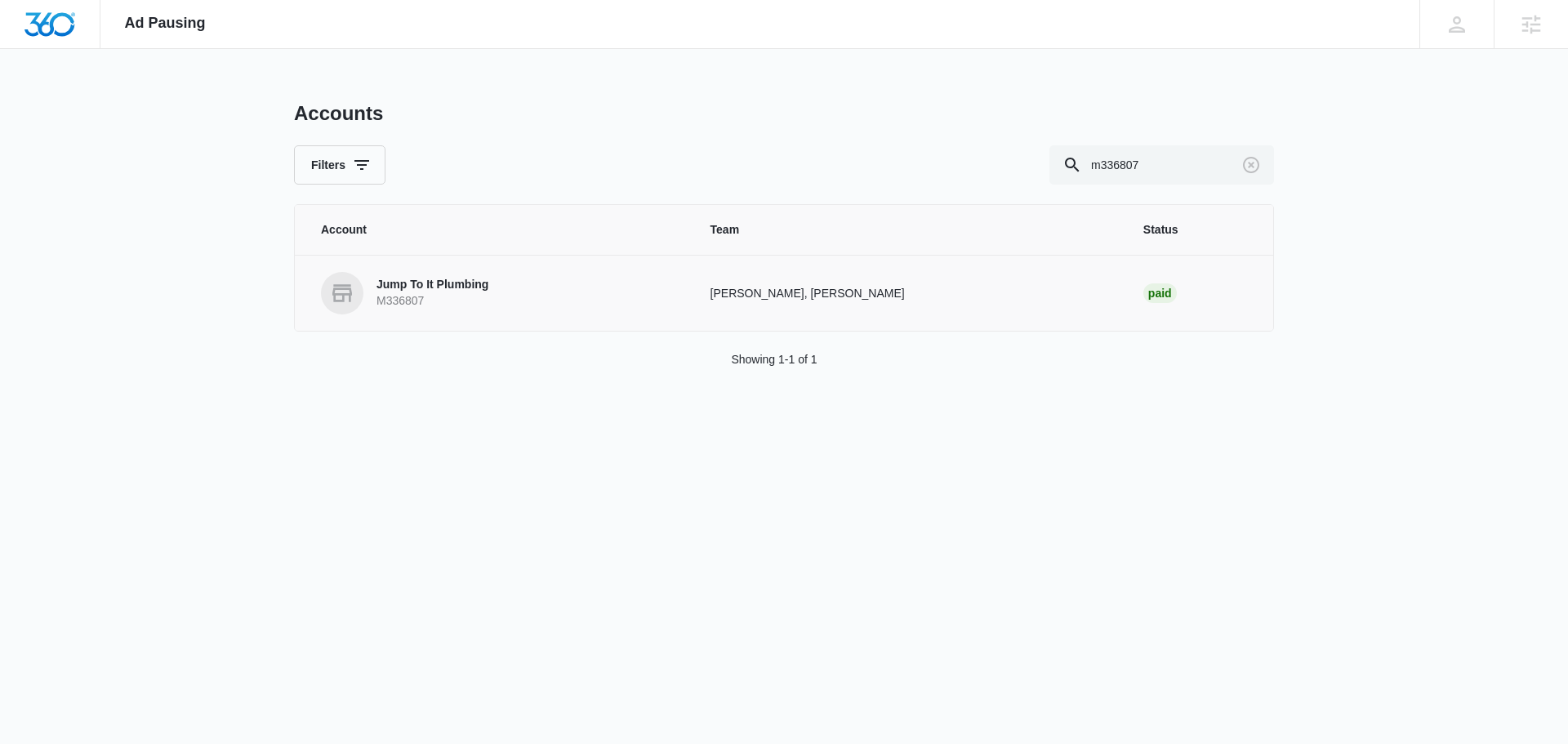
click at [438, 275] on link "Jump To It Plumbing M336807" at bounding box center [496, 293] width 351 height 43
